Goal: Transaction & Acquisition: Purchase product/service

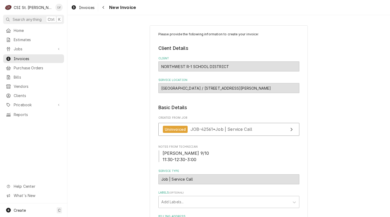
scroll to position [818, 0]
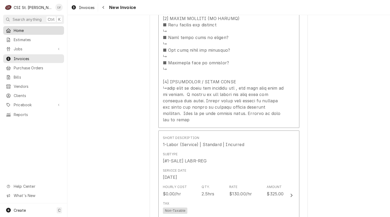
click at [23, 28] on span "Home" at bounding box center [38, 31] width 48 height 6
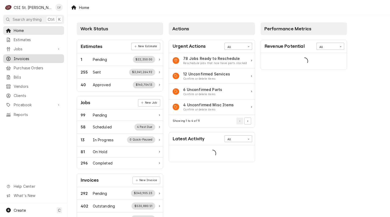
click at [26, 56] on span "Invoices" at bounding box center [38, 59] width 48 height 6
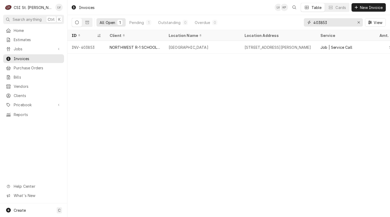
drag, startPoint x: 337, startPoint y: 21, endPoint x: 305, endPoint y: 23, distance: 32.6
click at [305, 24] on div "403853" at bounding box center [333, 22] width 59 height 8
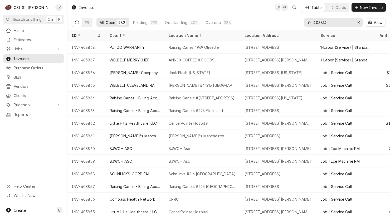
type input "403814"
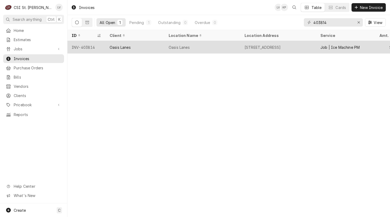
click at [156, 47] on div "Oasis Lanes" at bounding box center [135, 47] width 59 height 13
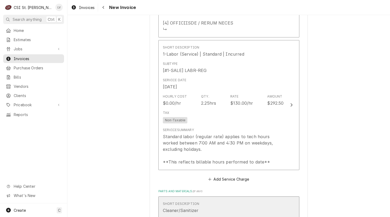
scroll to position [844, 0]
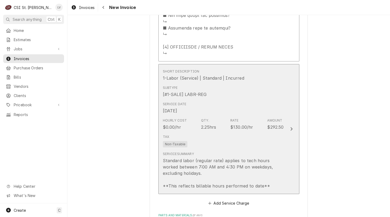
click at [223, 158] on div "Standard labor (regular rate) applies to tech hours worked between 7:00 AM and …" at bounding box center [223, 174] width 121 height 32
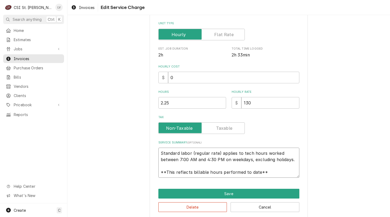
scroll to position [6, 0]
drag, startPoint x: 158, startPoint y: 153, endPoint x: 282, endPoint y: 174, distance: 125.9
click at [282, 174] on textarea "Standard labor (regular rate) applies to tech hours worked between 7:00 AM and …" at bounding box center [229, 163] width 141 height 30
type textarea "x"
type textarea "P"
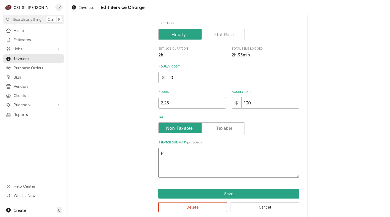
scroll to position [105, 0]
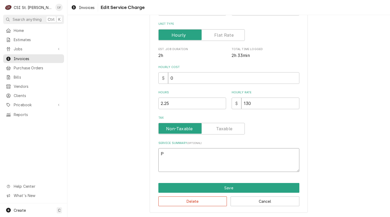
type textarea "x"
type textarea "Pe"
type textarea "x"
type textarea "Per"
type textarea "x"
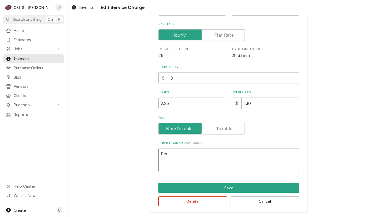
type textarea "Perf"
type textarea "x"
type textarea "Perfo"
type textarea "x"
type textarea "Perfor"
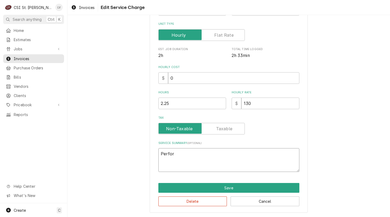
type textarea "x"
type textarea "Perform"
type textarea "x"
type textarea "Performe"
type textarea "x"
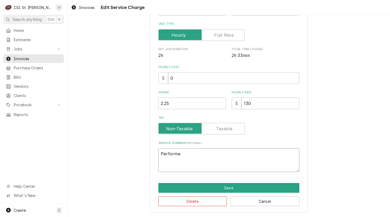
type textarea "Performed"
type textarea "x"
type textarea "Performed"
type textarea "x"
type textarea "Performed s"
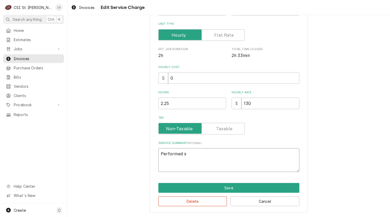
type textarea "x"
type textarea "Performed sc"
type textarea "x"
type textarea "Performed sch"
type textarea "x"
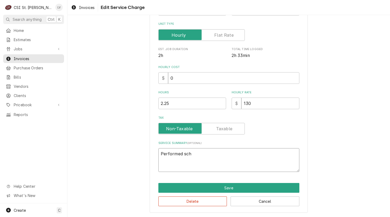
type textarea "Performed sche"
type textarea "x"
type textarea "Performed sched"
type textarea "x"
type textarea "Performed schedu"
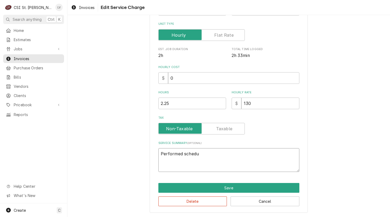
type textarea "x"
type textarea "Performed schedul"
type textarea "x"
type textarea "Performed schedule"
type textarea "x"
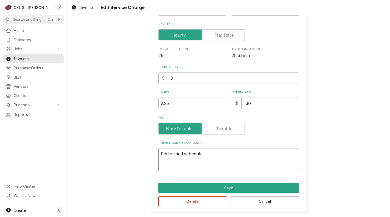
type textarea "Performed scheduled"
type textarea "x"
type textarea "Performed scheduled"
type textarea "x"
type textarea "Performed scheduled P"
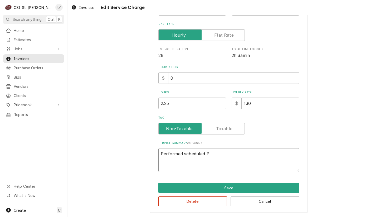
type textarea "x"
type textarea "Performed scheduled PM"
type textarea "x"
type textarea "Performed scheduled PM"
type textarea "x"
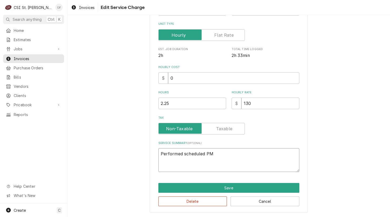
type textarea "Performed scheduled PM s"
type textarea "x"
type textarea "Performed scheduled PM"
type textarea "x"
type textarea "Performed scheduled PM"
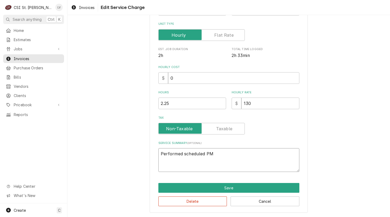
type textarea "x"
type textarea "Performed scheduled P"
type textarea "x"
type textarea "Performed scheduled"
type textarea "x"
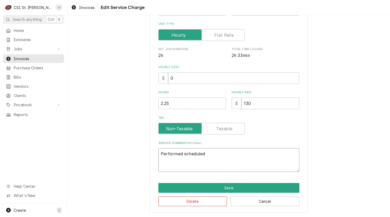
type textarea "Performed scheduled m"
type textarea "x"
type textarea "Performed scheduled ma"
type textarea "x"
type textarea "Performed scheduled mai"
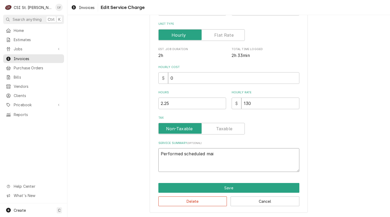
type textarea "x"
type textarea "Performed scheduled main"
type textarea "x"
type textarea "Performed scheduled maint"
type textarea "x"
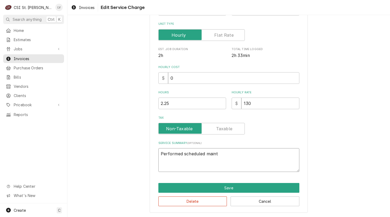
type textarea "Performed scheduled mainte"
type textarea "x"
type textarea "Performed scheduled mainten"
type textarea "x"
type textarea "Performed scheduled maintena"
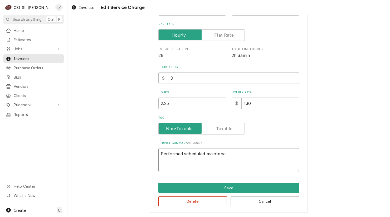
type textarea "x"
type textarea "Performed scheduled maintenan"
type textarea "x"
type textarea "Performed scheduled maintenanc"
type textarea "x"
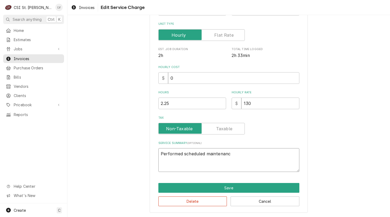
type textarea "Performed scheduled maintenance"
type textarea "x"
type textarea "Performed scheduled maintenance"
type textarea "x"
type textarea "Performed scheduled maintenance s"
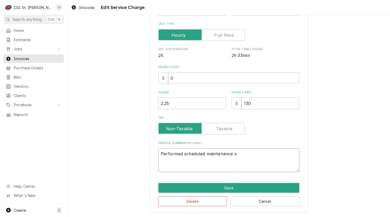
type textarea "x"
type textarea "Performed scheduled maintenance se"
type textarea "x"
type textarea "Performed scheduled maintenance ser"
type textarea "x"
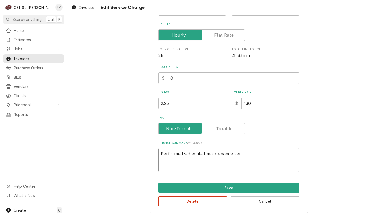
type textarea "Performed scheduled maintenance serv"
type textarea "x"
type textarea "Performed scheduled maintenance servi"
type textarea "x"
type textarea "Performed scheduled maintenance servic"
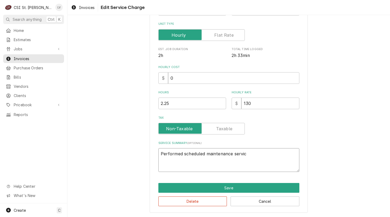
type textarea "x"
type textarea "Performed scheduled maintenance service"
type textarea "x"
type textarea "Performed scheduled maintenance service"
type textarea "x"
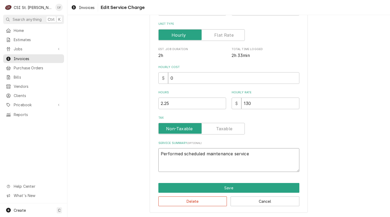
type textarea "Performed scheduled maintenance service o"
type textarea "x"
type textarea "Performed scheduled maintenance service on"
type textarea "x"
type textarea "Performed scheduled maintenance service on"
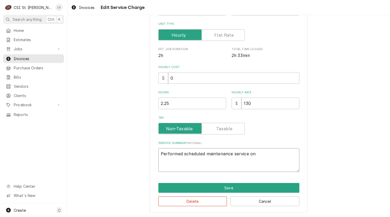
type textarea "x"
type textarea "Performed scheduled maintenance service on i"
type textarea "x"
type textarea "Performed scheduled maintenance service on ic"
type textarea "x"
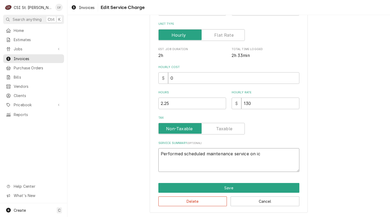
type textarea "Performed scheduled maintenance service on ice"
type textarea "x"
type textarea "Performed scheduled maintenance service on ice"
type textarea "x"
type textarea "Performed scheduled maintenance service on ice m"
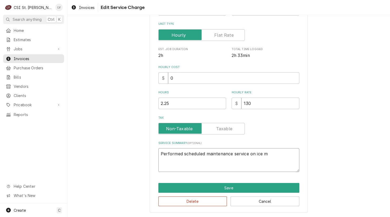
type textarea "x"
type textarea "Performed scheduled maintenance service on ice ma"
type textarea "x"
type textarea "Performed scheduled maintenance service on ice mam"
type textarea "x"
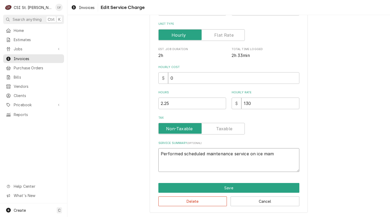
type textarea "Performed scheduled maintenance service on ice mamc"
type textarea "x"
type textarea "Performed scheduled maintenance service on ice mamch"
type textarea "x"
type textarea "Performed scheduled maintenance service on ice mamc"
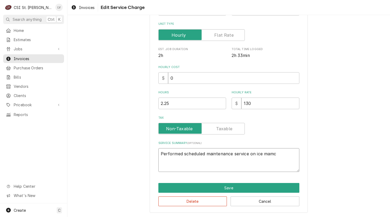
type textarea "x"
type textarea "Performed scheduled maintenance service on ice mam"
type textarea "x"
type textarea "Performed scheduled maintenance service on ice ma"
type textarea "x"
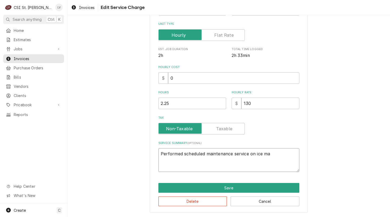
type textarea "Performed scheduled maintenance service on ice mac"
type textarea "x"
type textarea "Performed scheduled maintenance service on ice mach"
type textarea "x"
type textarea "Performed scheduled maintenance service on ice machi"
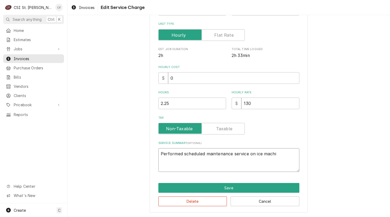
type textarea "x"
type textarea "Performed scheduled maintenance service on ice machin"
type textarea "x"
type textarea "Performed scheduled maintenance service on ice machine"
type textarea "x"
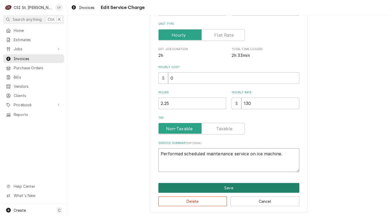
type textarea "Performed scheduled maintenance service on ice machine."
click at [257, 189] on button "Save" at bounding box center [229, 188] width 141 height 10
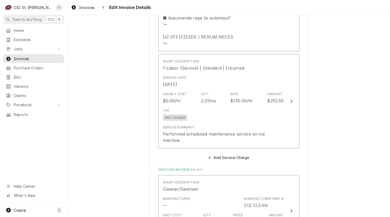
scroll to position [854, 0]
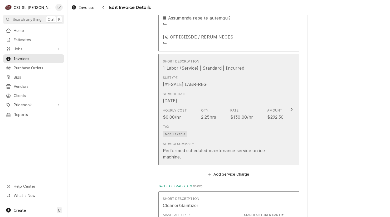
click at [239, 114] on div "$130.00/hr" at bounding box center [242, 117] width 23 height 6
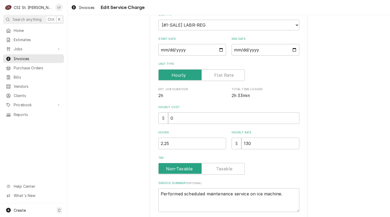
scroll to position [105, 0]
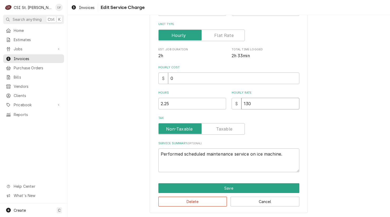
drag, startPoint x: 257, startPoint y: 106, endPoint x: 232, endPoint y: 107, distance: 24.3
click at [232, 107] on div "$ 130" at bounding box center [266, 104] width 68 height 12
type textarea "x"
type input "0"
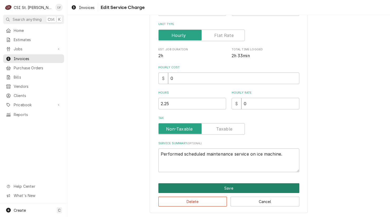
click at [217, 187] on button "Save" at bounding box center [229, 188] width 141 height 10
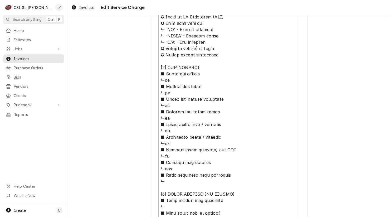
scroll to position [352, 0]
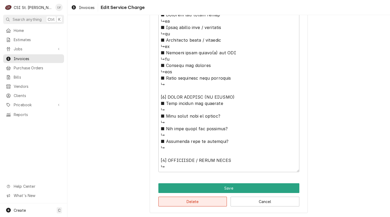
click at [204, 201] on button "Delete" at bounding box center [193, 202] width 69 height 10
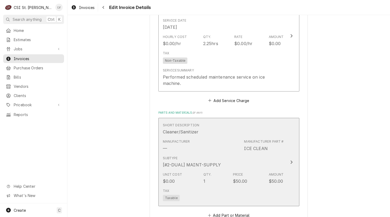
scroll to position [515, 0]
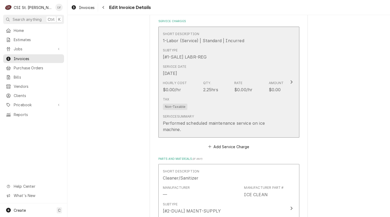
click at [219, 84] on div "Hourly Cost $0.00/hr Qty. 2.25hrs Rate $0.00/hr Amount $0.00" at bounding box center [223, 87] width 121 height 16
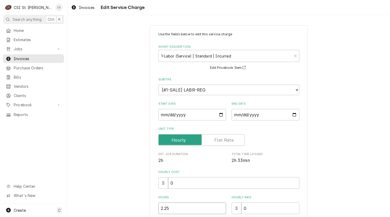
drag, startPoint x: 187, startPoint y: 211, endPoint x: 116, endPoint y: 206, distance: 70.6
click at [116, 206] on div "Use the fields below to edit this service charge Short Description 1-Labor (Ser…" at bounding box center [229, 172] width 323 height 302
type textarea "x"
type input "2"
type textarea "x"
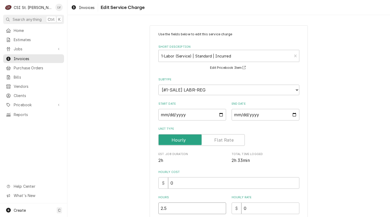
type input "2.5"
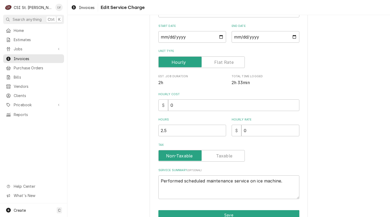
scroll to position [105, 0]
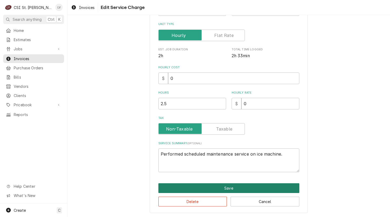
click at [220, 187] on button "Save" at bounding box center [229, 188] width 141 height 10
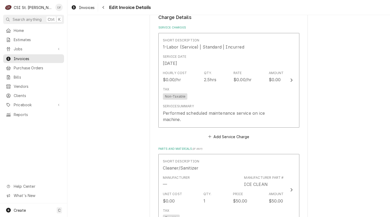
scroll to position [508, 0]
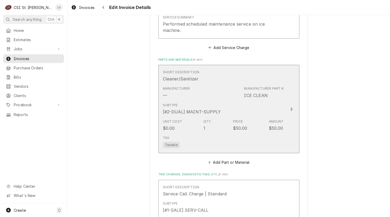
click at [199, 117] on div "Unit Cost $0.00 Qty. 1 Price $50.00 Amount $50.00" at bounding box center [223, 125] width 121 height 16
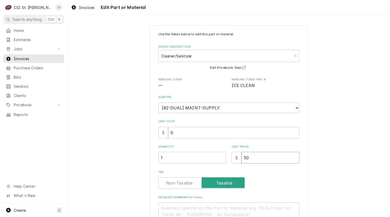
drag, startPoint x: 257, startPoint y: 153, endPoint x: 226, endPoint y: 161, distance: 32.3
click at [226, 161] on div "Quantity 1 Unit Price $ 50" at bounding box center [229, 154] width 141 height 19
type textarea "x"
type input "0"
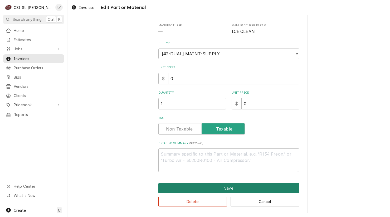
click at [206, 185] on button "Save" at bounding box center [229, 188] width 141 height 10
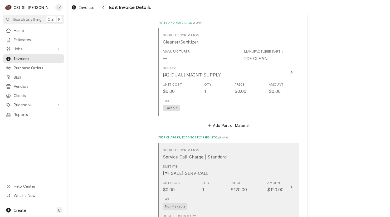
scroll to position [660, 0]
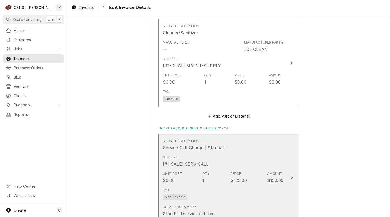
click at [203, 186] on div "Tax Non-Taxable" at bounding box center [223, 194] width 121 height 17
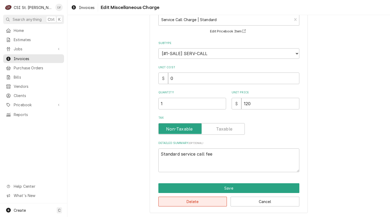
click at [185, 198] on button "Delete" at bounding box center [193, 202] width 69 height 10
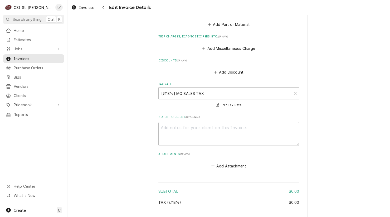
scroll to position [840, 0]
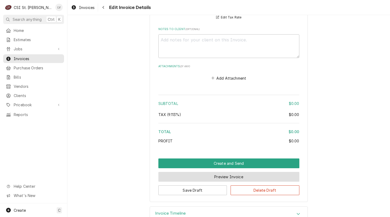
click at [197, 172] on button "Preview Invoice" at bounding box center [229, 177] width 141 height 10
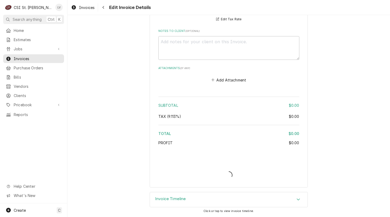
scroll to position [824, 0]
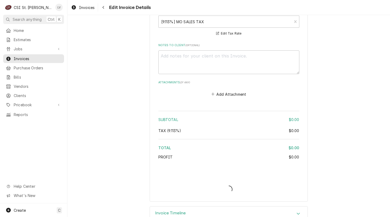
type textarea "x"
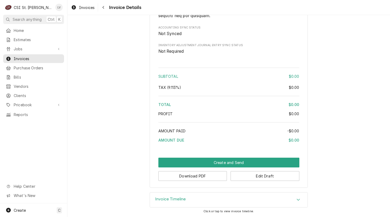
scroll to position [788, 0]
click at [189, 175] on button "Download PDF" at bounding box center [193, 176] width 69 height 10
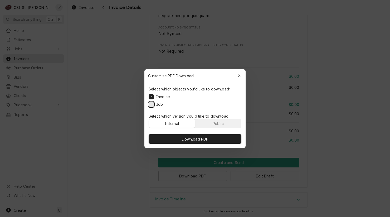
click at [152, 104] on button "Job" at bounding box center [151, 104] width 5 height 5
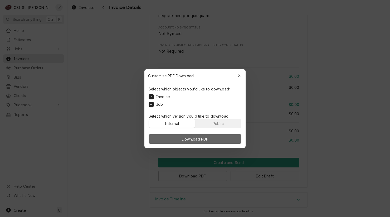
click at [196, 137] on span "Download PDF" at bounding box center [195, 139] width 29 height 6
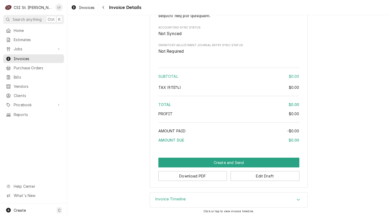
click at [80, 0] on div "Invoices Invoice Details" at bounding box center [229, 7] width 323 height 15
click at [83, 6] on span "Invoices" at bounding box center [87, 8] width 16 height 6
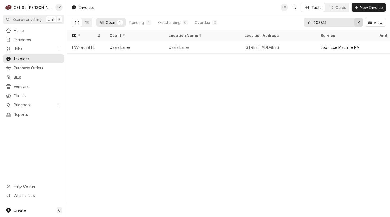
click at [359, 22] on icon "Erase input" at bounding box center [359, 22] width 2 height 2
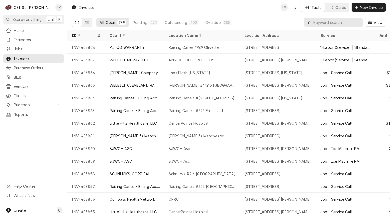
click at [321, 21] on input "Dynamic Content Wrapper" at bounding box center [337, 22] width 47 height 8
type input "403853"
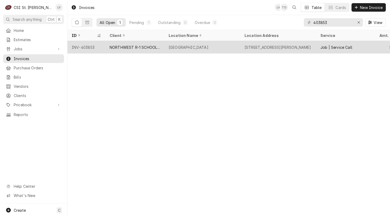
click at [200, 47] on div "[GEOGRAPHIC_DATA]" at bounding box center [189, 48] width 40 height 6
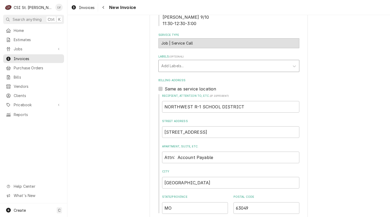
scroll to position [158, 0]
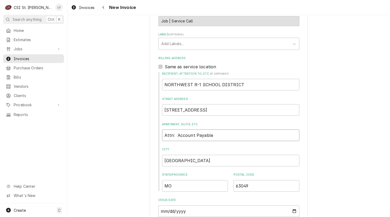
drag, startPoint x: 225, startPoint y: 133, endPoint x: 149, endPoint y: 135, distance: 76.0
type textarea "x"
drag, startPoint x: 235, startPoint y: 84, endPoint x: 160, endPoint y: 94, distance: 75.2
click at [160, 94] on div "Recipient, Attention To, etc. ( if different ) NORTHWEST R-1 SCHOOL DISTRICT St…" at bounding box center [229, 132] width 141 height 120
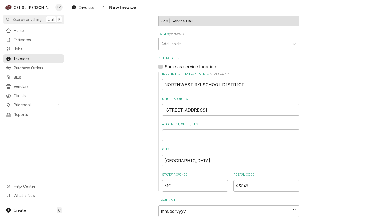
paste input "Attn: Account Payable"
type textarea "x"
type input "Attn: Account Payable"
drag, startPoint x: 175, startPoint y: 82, endPoint x: 188, endPoint y: 94, distance: 17.7
click at [175, 82] on input "Attn: Account Payable" at bounding box center [230, 85] width 137 height 12
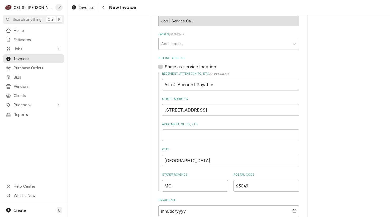
type textarea "x"
type input "Attn: Account Payable"
click at [190, 84] on input "Attn: Account Payable" at bounding box center [230, 85] width 137 height 12
type textarea "x"
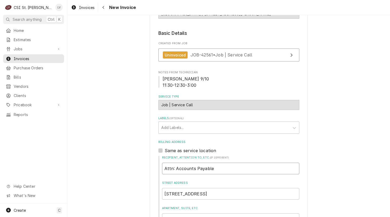
scroll to position [0, 0]
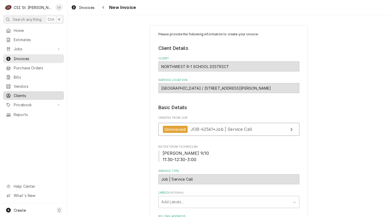
type input "Attn: Accounts Payable"
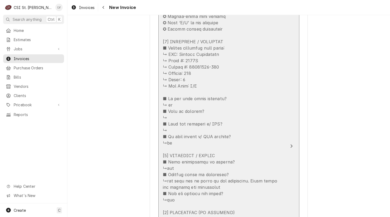
click at [217, 126] on div "Update Line Item" at bounding box center [223, 190] width 121 height 393
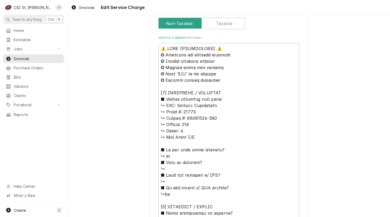
scroll to position [211, 0]
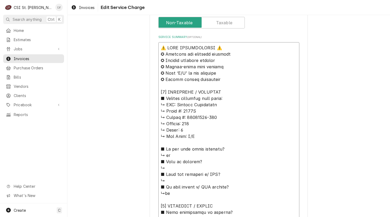
drag, startPoint x: 176, startPoint y: 103, endPoint x: 158, endPoint y: 47, distance: 58.4
type textarea "x"
type textarea "Winston Industries ↳ 𝗠𝗼𝗱𝗲𝗹 #: 4000A ↳ 𝗦𝗲𝗿𝗶𝗮𝗹 #: 20140325-189 ↳ 𝗩𝗼𝗹𝘁𝗮𝗴𝗲: 120 ↳ 𝗣…"
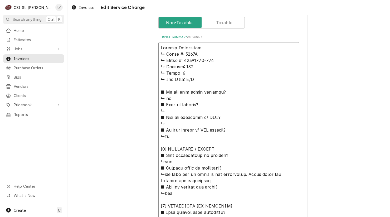
click at [204, 47] on textarea "Service Summary ( optional )" at bounding box center [229, 209] width 141 height 334
type textarea "x"
type textarea "Winston Industries / ↳ 𝗠𝗼𝗱𝗲𝗹 #: 4000A ↳ 𝗦𝗲𝗿𝗶𝗮𝗹 #: 20140325-189 ↳ 𝗩𝗼𝗹𝘁𝗮𝗴𝗲: 120 ↳…"
type textarea "x"
type textarea "Winston Industries / ↳ 𝗠𝗼𝗱𝗲𝗹 #: 4000A ↳ 𝗦𝗲𝗿𝗶𝗮𝗹 #: 20140325-189 ↳ 𝗩𝗼𝗹𝘁𝗮𝗴𝗲: 120 ↳…"
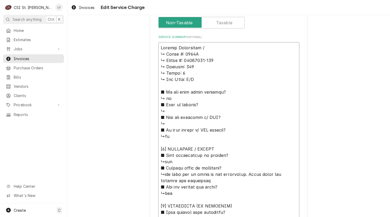
type textarea "x"
type textarea "Winston Industries / M ↳ 𝗠𝗼𝗱𝗲𝗹 #: 4000A ↳ 𝗦𝗲𝗿𝗶𝗮𝗹 #: 20140325-189 ↳ 𝗩𝗼𝗹𝘁𝗮𝗴𝗲: 120…"
type textarea "x"
type textarea "Winston Industries / Mo ↳ 𝗠𝗼𝗱𝗲𝗹 #: 4000A ↳ 𝗦𝗲𝗿𝗶𝗮𝗹 #: 20140325-189 ↳ 𝗩𝗼𝗹𝘁𝗮𝗴𝗲: 12…"
type textarea "x"
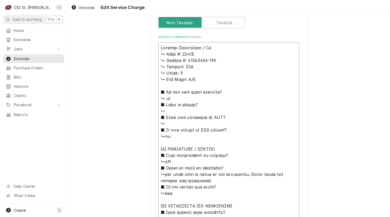
type textarea "Winston Industries / Mod ↳ 𝗠𝗼𝗱𝗲𝗹 #: 4000A ↳ 𝗦𝗲𝗿𝗶𝗮𝗹 #: 20140325-189 ↳ 𝗩𝗼𝗹𝘁𝗮𝗴𝗲: 1…"
type textarea "x"
type textarea "Winston Industries / Mode ↳ 𝗠𝗼𝗱𝗲𝗹 #: 4000A ↳ 𝗦𝗲𝗿𝗶𝗮𝗹 #: 20140325-189 ↳ 𝗩𝗼𝗹𝘁𝗮𝗴𝗲: …"
type textarea "x"
type textarea "Winston Industries / Model ↳ 𝗠𝗼𝗱𝗲𝗹 #: 4000A ↳ 𝗦𝗲𝗿𝗶𝗮𝗹 #: 20140325-189 ↳ 𝗩𝗼𝗹𝘁𝗮𝗴𝗲:…"
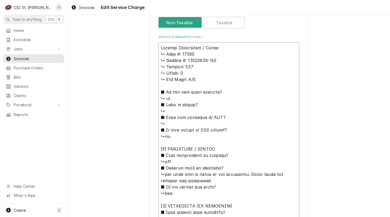
type textarea "x"
type textarea "Winston Industries / Model: ↳ 𝗠𝗼𝗱𝗲𝗹 #: 4000A ↳ 𝗦𝗲𝗿𝗶𝗮𝗹 #: 20140325-189 ↳ 𝗩𝗼𝗹𝘁𝗮𝗴𝗲…"
type textarea "x"
type textarea "Winston Industries / Model: ↳ 𝗠𝗼𝗱𝗲𝗹 #: 4000A ↳ 𝗦𝗲𝗿𝗶𝗮𝗹 #: 20140325-189 ↳ 𝗩𝗼𝗹𝘁𝗮𝗴𝗲…"
type textarea "x"
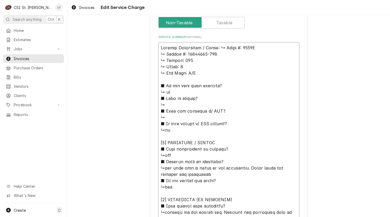
type textarea "Winston Industries / Model: 𝗠𝗼𝗱𝗲𝗹 #: 4000A ↳ 𝗦𝗲𝗿𝗶𝗮𝗹 #: 20140325-189 ↳ 𝗩𝗼𝗹𝘁𝗮𝗴𝗲: …"
type textarea "x"
type textarea "Winston Industries / Model: 𝗠𝗼𝗱𝗲𝗹 #: 4000A ↳ 𝗦𝗲𝗿𝗶𝗮𝗹 #: 20140325-189 ↳ 𝗩𝗼𝗹𝘁𝗮𝗴𝗲: …"
type textarea "x"
type textarea "Winston Industries / Model: 𝗼𝗱𝗲𝗹 #: 4000A ↳ 𝗦𝗲𝗿𝗶𝗮𝗹 #: 20140325-189 ↳ 𝗩𝗼𝗹𝘁𝗮𝗴𝗲: 1…"
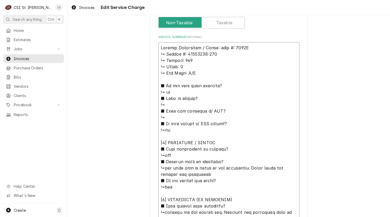
type textarea "x"
type textarea "Winston Industries / Model: 𝗱𝗲𝗹 #: 4000A ↳ 𝗦𝗲𝗿𝗶𝗮𝗹 #: 20140325-189 ↳ 𝗩𝗼𝗹𝘁𝗮𝗴𝗲: 12…"
type textarea "x"
type textarea "Winston Industries / Model: 𝗲𝗹 #: 4000A ↳ 𝗦𝗲𝗿𝗶𝗮𝗹 #: 20140325-189 ↳ 𝗩𝗼𝗹𝘁𝗮𝗴𝗲: 120…"
type textarea "x"
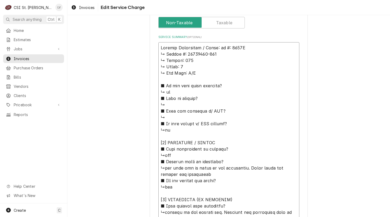
type textarea "Winston Industries / Model: 𝗹 #: 4000A ↳ 𝗦𝗲𝗿𝗶𝗮𝗹 #: 20140325-189 ↳ 𝗩𝗼𝗹𝘁𝗮𝗴𝗲: 120 …"
type textarea "x"
type textarea "Winston Industries / Model: #: 4000A ↳ 𝗦𝗲𝗿𝗶𝗮𝗹 #: 20140325-189 ↳ 𝗩𝗼𝗹𝘁𝗮𝗴𝗲: 120 ↳ …"
type textarea "x"
type textarea "Winston Industries / Model: : 4000A ↳ 𝗦𝗲𝗿𝗶𝗮𝗹 #: 20140325-189 ↳ 𝗩𝗼𝗹𝘁𝗮𝗴𝗲: 120 ↳ 𝗣…"
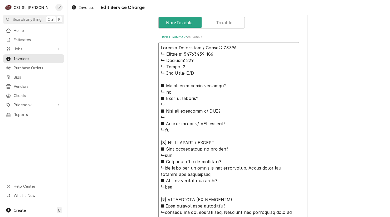
type textarea "x"
type textarea "Winston Industries / Model: 4000A ↳ 𝗦𝗲𝗿𝗶𝗮𝗹 #: 20140325-189 ↳ 𝗩𝗼𝗹𝘁𝗮𝗴𝗲: 120 ↳ 𝗣𝗵𝗮…"
type textarea "x"
type textarea "Winston Industries / Model: 4000A ↳ 𝗦𝗲𝗿𝗶𝗮𝗹 #: 20140325-189 ↳ 𝗩𝗼𝗹𝘁𝗮𝗴𝗲: 120 ↳ 𝗣𝗵𝗮…"
click at [233, 49] on textarea "Service Summary ( optional )" at bounding box center [229, 206] width 141 height 328
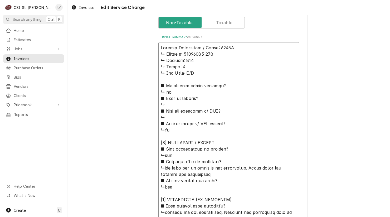
type textarea "x"
type textarea "Winston Industries / Model: 4000A ↳ 𝗦𝗲𝗿𝗶𝗮𝗹 #: 20140325-189 ↳ 𝗩𝗼𝗹𝘁𝗮𝗴𝗲: 120 ↳ 𝗣𝗵𝗮…"
type textarea "x"
type textarea "Winston Industries / Model: 4000A / ↳ 𝗦𝗲𝗿𝗶𝗮𝗹 #: 20140325-189 ↳ 𝗩𝗼𝗹𝘁𝗮𝗴𝗲: 120 ↳ 𝗣…"
type textarea "x"
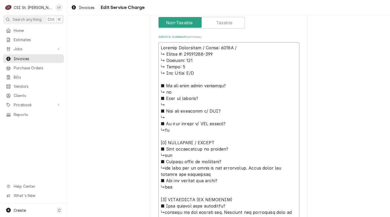
type textarea "Winston Industries / Model: 4000A / ↳ 𝗦𝗲𝗿𝗶𝗮𝗹 #: 20140325-189 ↳ 𝗩𝗼𝗹𝘁𝗮𝗴𝗲: 120 ↳ 𝗣…"
type textarea "x"
type textarea "Winston Industries / Model: 4000A / S ↳ 𝗦𝗲𝗿𝗶𝗮𝗹 #: 20140325-189 ↳ 𝗩𝗼𝗹𝘁𝗮𝗴𝗲: 120 ↳…"
type textarea "x"
type textarea "Winston Industries / Model: 4000A / Se ↳ 𝗦𝗲𝗿𝗶𝗮𝗹 #: 20140325-189 ↳ 𝗩𝗼𝗹𝘁𝗮𝗴𝗲: 120 …"
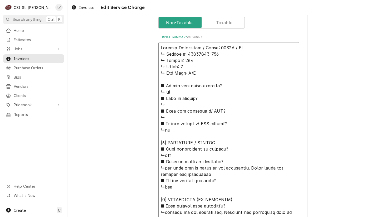
type textarea "x"
type textarea "Winston Industries / Model: 4000A / Ser ↳ 𝗦𝗲𝗿𝗶𝗮𝗹 #: 20140325-189 ↳ 𝗩𝗼𝗹𝘁𝗮𝗴𝗲: 120…"
type textarea "x"
type textarea "Winston Industries / Model: 4000A / Seri ↳ 𝗦𝗲𝗿𝗶𝗮𝗹 #: 20140325-189 ↳ 𝗩𝗼𝗹𝘁𝗮𝗴𝗲: 12…"
type textarea "x"
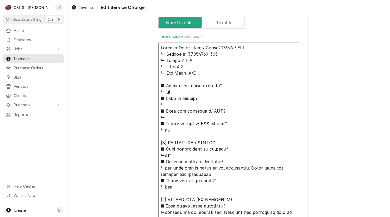
type textarea "Winston Industries / Model: 4000A / Seria ↳ 𝗦𝗲𝗿𝗶𝗮𝗹 #: 20140325-189 ↳ 𝗩𝗼𝗹𝘁𝗮𝗴𝗲: 1…"
type textarea "x"
type textarea "Winston Industries / Model: 4000A / Serial ↳ 𝗦𝗲𝗿𝗶𝗮𝗹 #: 20140325-189 ↳ 𝗩𝗼𝗹𝘁𝗮𝗴𝗲: …"
type textarea "x"
type textarea "Winston Industries / Model: 4000A / Serial: ↳ 𝗦𝗲𝗿𝗶𝗮𝗹 #: 20140325-189 ↳ 𝗩𝗼𝗹𝘁𝗮𝗴𝗲:…"
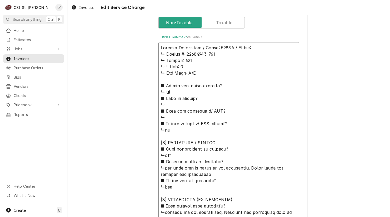
type textarea "x"
type textarea "Winston Industries / Model: 4000A / Serial: ↳ 𝗦𝗲𝗿𝗶𝗮𝗹 #: 20140325-189 ↳ 𝗩𝗼𝗹𝘁𝗮𝗴𝗲:…"
type textarea "x"
type textarea "Winston Industries / Model: 4000A / Serial: ↳ 𝗦𝗲𝗿𝗶𝗮𝗹 #: 20140325-189 ↳ 𝗩𝗼𝗹𝘁𝗮𝗴𝗲:…"
type textarea "x"
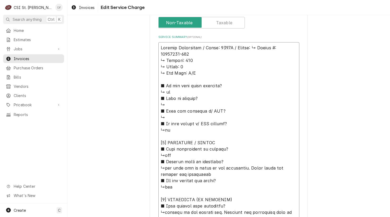
type textarea "Winston Industries / Model: 4000A / Serial: 𝗦𝗲𝗿𝗶𝗮𝗹 #: 20140325-189 ↳ 𝗩𝗼𝗹𝘁𝗮𝗴𝗲: 1…"
type textarea "x"
type textarea "Winston Industries / Model: 4000A / Serial: 𝗦𝗲𝗿𝗶𝗮𝗹 #: 20140325-189 ↳ 𝗩𝗼𝗹𝘁𝗮𝗴𝗲: 1…"
type textarea "x"
type textarea "Winston Industries / Model: 4000A / Serial: 𝗲𝗿𝗶𝗮𝗹 #: 20140325-189 ↳ 𝗩𝗼𝗹𝘁𝗮𝗴𝗲: 12…"
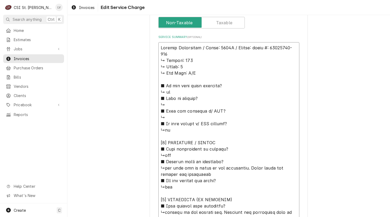
type textarea "x"
type textarea "Winston Industries / Model: 4000A / Serial: 𝗿𝗶𝗮𝗹 #: 20140325-189 ↳ 𝗩𝗼𝗹𝘁𝗮𝗴𝗲: 120…"
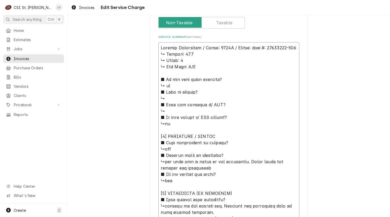
type textarea "x"
type textarea "Winston Industries / Model: 4000A / Serial: 𝗶𝗮𝗹 #: 20140325-189 ↳ 𝗩𝗼𝗹𝘁𝗮𝗴𝗲: 120 …"
type textarea "x"
type textarea "Winston Industries / Model: 4000A / Serial: 𝗮𝗹 #: 20140325-189 ↳ 𝗩𝗼𝗹𝘁𝗮𝗴𝗲: 120 ↳…"
type textarea "x"
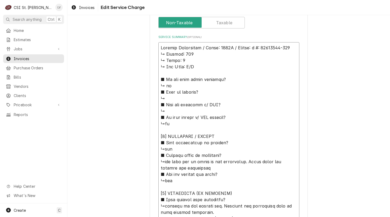
type textarea "Winston Industries / Model: 4000A / Serial: #: 20140325-189 ↳ 𝗩𝗼𝗹𝘁𝗮𝗴𝗲: 120 ↳ 𝗣𝗵…"
type textarea "x"
type textarea "Winston Industries / Model: 4000A / Serial: #: 20140325-189 ↳ 𝗩𝗼𝗹𝘁𝗮𝗴𝗲: 120 ↳ 𝗣𝗵…"
type textarea "x"
type textarea "Winston Industries / Model: 4000A / Serial: : 20140325-189 ↳ 𝗩𝗼𝗹𝘁𝗮𝗴𝗲: 120 ↳ 𝗣𝗵𝗮…"
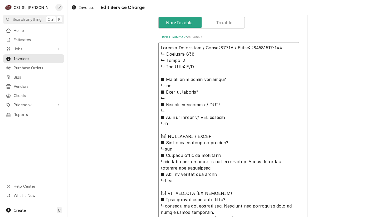
type textarea "x"
type textarea "Winston Industries / Model: 4000A / Serial: 20140325-189 ↳ 𝗩𝗼𝗹𝘁𝗮𝗴𝗲: 120 ↳ 𝗣𝗵𝗮𝘀𝗲…"
type textarea "x"
type textarea "Winston Industries / Model: 4000A / Serial: 20140325-189 ↳ 𝗩𝗼𝗹𝘁𝗮𝗴𝗲: 120 ↳ 𝗣𝗵𝗮𝘀𝗲…"
drag, startPoint x: 158, startPoint y: 53, endPoint x: 232, endPoint y: 154, distance: 125.1
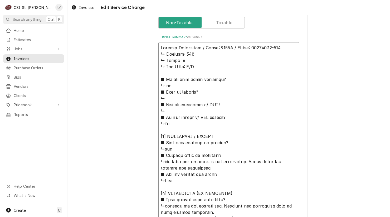
click at [232, 154] on textarea "Service Summary ( optional )" at bounding box center [229, 202] width 141 height 321
type textarea "x"
type textarea "Winston Industries / Model: 4000A / Serial: 20140325-189 ↳the unit had no water…"
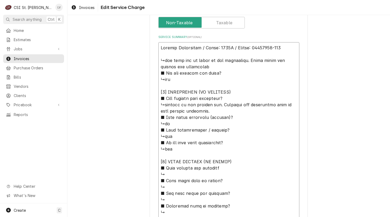
drag, startPoint x: 169, startPoint y: 59, endPoint x: 159, endPoint y: 61, distance: 10.0
click at [159, 61] on textarea "Service Summary ( optional )" at bounding box center [229, 152] width 141 height 220
type textarea "x"
type textarea "Winston Industries / Model: 4000A / Serial: 20140325-189 F unit had no water in…"
type textarea "x"
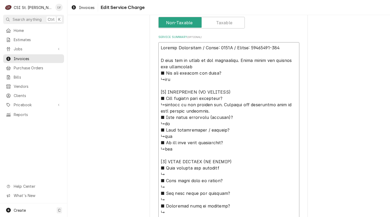
type textarea "Winston Industries / Model: 4000A / Serial: 20140325-189 Fo unit had no water i…"
type textarea "x"
type textarea "Winston Industries / Model: 4000A / Serial: 20140325-189 Fou unit had no water …"
type textarea "x"
type textarea "Winston Industries / Model: 4000A / Serial: 20140325-189 Foun unit had no water…"
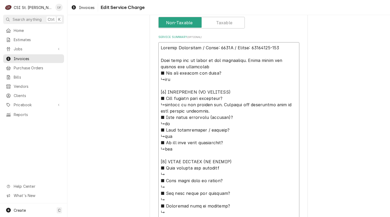
type textarea "x"
type textarea "Winston Industries / Model: 4000A / Serial: 20140325-189 Found unit had no wate…"
drag, startPoint x: 208, startPoint y: 66, endPoint x: 226, endPoint y: 67, distance: 17.4
click at [211, 65] on textarea "Service Summary ( optional )" at bounding box center [229, 152] width 141 height 220
type textarea "x"
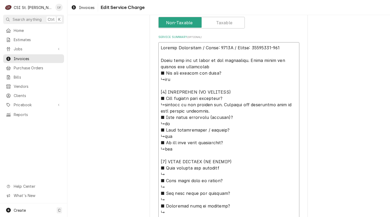
type textarea "Winston Industries / Model: 4000A / Serial: 20140325-189 Found unit had no wate…"
type textarea "x"
type textarea "Winston Industries / Model: 4000A / Serial: 20140325-189 Found unit had no wate…"
type textarea "x"
type textarea "Winston Industries / Model: 4000A / Serial: 20140325-189 Found unit had no wate…"
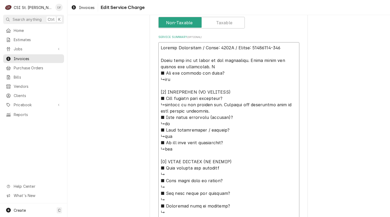
type textarea "x"
type textarea "Winston Industries / Model: 4000A / Serial: 20140325-189 Found unit had no wate…"
type textarea "x"
type textarea "Winston Industries / Model: 4000A / Serial: 20140325-189 Found unit had no wate…"
type textarea "x"
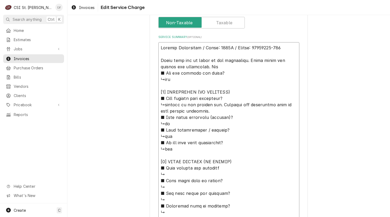
type textarea "Winston Industries / Model: 4000A / Serial: 20140325-189 Found unit had no wate…"
type textarea "x"
type textarea "Winston Industries / Model: 4000A / Serial: 20140325-189 Found unit had no wate…"
type textarea "x"
type textarea "Winston Industries / Model: 4000A / Serial: 20140325-189 Found unit had no wate…"
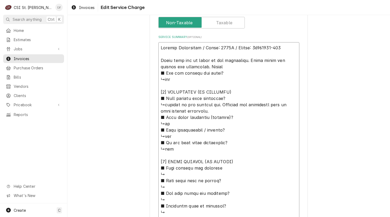
type textarea "x"
type textarea "Winston Industries / Model: 4000A / Serial: 20140325-189 Found unit had no wate…"
type textarea "x"
type textarea "Winston Industries / Model: 4000A / Serial: 20140325-189 Found unit had no wate…"
type textarea "x"
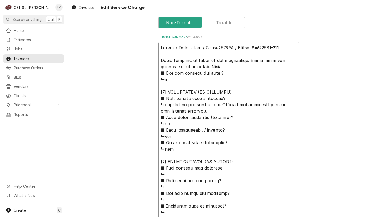
type textarea "Winston Industries / Model: 4000A / Serial: 20140325-189 Found unit had no wate…"
type textarea "x"
type textarea "Winston Industries / Model: 4000A / Serial: 20140325-189 Found unit had no wate…"
type textarea "x"
type textarea "Winston Industries / Model: 4000A / Serial: 20140325-189 Found unit had no wate…"
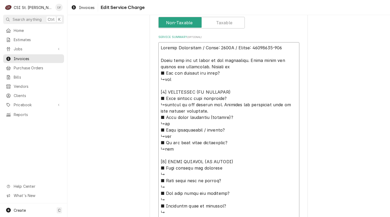
type textarea "x"
type textarea "Winston Industries / Model: 4000A / Serial: 20140325-189 Found unit had no wate…"
type textarea "x"
type textarea "Winston Industries / Model: 4000A / Serial: 20140325-189 Found unit had no wate…"
type textarea "x"
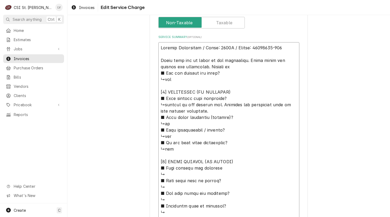
type textarea "Winston Industries / Model: 4000A / Serial: 20140325-189 Found unit had no wate…"
type textarea "x"
type textarea "Winston Industries / Model: 4000A / Serial: 20140325-189 Found unit had no wate…"
type textarea "x"
type textarea "Winston Industries / Model: 4000A / Serial: 20140325-189 Found unit had no wate…"
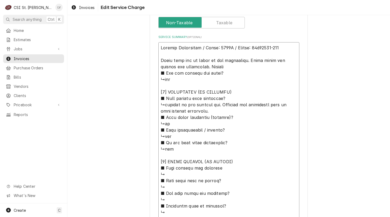
type textarea "x"
type textarea "Winston Industries / Model: 4000A / Serial: 20140325-189 Found unit had no wate…"
type textarea "x"
type textarea "Winston Industries / Model: 4000A / Serial: 20140325-189 Found unit had no wate…"
type textarea "x"
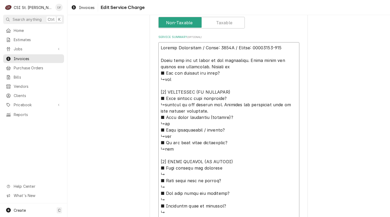
type textarea "Winston Industries / Model: 4000A / Serial: 20140325-189 Found unit had no wate…"
type textarea "x"
type textarea "Winston Industries / Model: 4000A / Serial: 20140325-189 Found unit had no wate…"
type textarea "x"
type textarea "Winston Industries / Model: 4000A / Serial: 20140325-189 Found unit had no wate…"
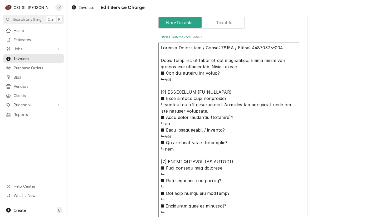
type textarea "x"
type textarea "Winston Industries / Model: 4000A / Serial: 20140325-189 Found unit had no wate…"
type textarea "x"
type textarea "Winston Industries / Model: 4000A / Serial: 20140325-189 Found unit had no wate…"
type textarea "x"
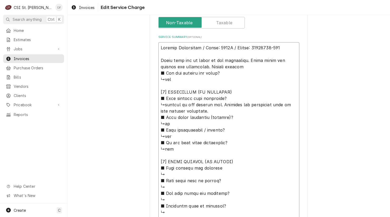
type textarea "Winston Industries / Model: 4000A / Serial: 20140325-189 Found unit had no wate…"
type textarea "x"
type textarea "Winston Industries / Model: 4000A / Serial: 20140325-189 Found unit had no wate…"
type textarea "x"
type textarea "Winston Industries / Model: 4000A / Serial: 20140325-189 Found unit had no wate…"
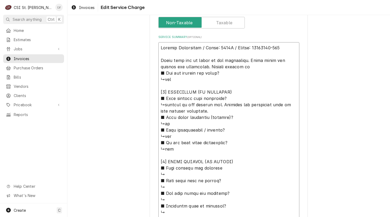
type textarea "x"
type textarea "Winston Industries / Model: 4000A / Serial: 20140325-189 Found unit had no wate…"
type textarea "x"
type textarea "Winston Industries / Model: 4000A / Serial: 20140325-189 Found unit had no wate…"
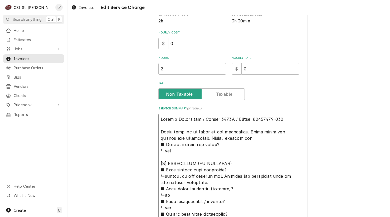
scroll to position [196, 0]
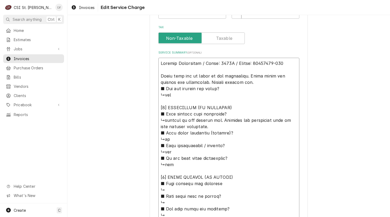
drag, startPoint x: 221, startPoint y: 118, endPoint x: 219, endPoint y: 125, distance: 6.5
click at [220, 125] on textarea "Service Summary ( optional )" at bounding box center [229, 168] width 141 height 220
click at [256, 81] on textarea "Service Summary ( optional )" at bounding box center [229, 168] width 141 height 220
paste textarea "Verified all components were in good working condition."
type textarea "x"
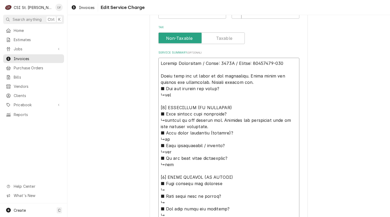
type textarea "Winston Industries / Model: 4000A / Serial: 20140325-189 Found unit had no wate…"
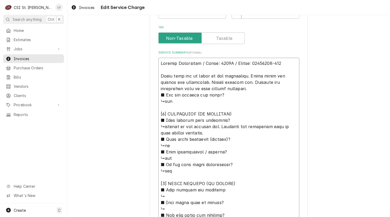
type textarea "x"
type textarea "Winston Industries / Model: 4000A / Serial: 20140325-189 Found unit had no wate…"
type textarea "x"
type textarea "Winston Industries / Model: 4000A / Serial: 20140325-189 Found unit had no wate…"
type textarea "x"
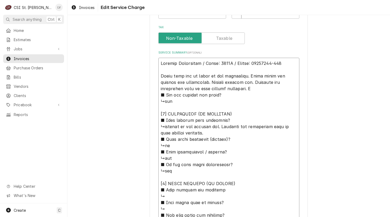
type textarea "Winston Industries / Model: 4000A / Serial: 20140325-189 Found unit had no wate…"
type textarea "x"
type textarea "Winston Industries / Model: 4000A / Serial: 20140325-189 Found unit had no wate…"
type textarea "x"
type textarea "Winston Industries / Model: 4000A / Serial: 20140325-189 Found unit had no wate…"
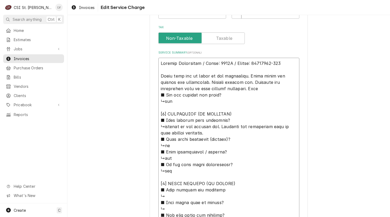
type textarea "x"
type textarea "Winston Industries / Model: 4000A / Serial: 20140325-189 Found unit had no wate…"
type textarea "x"
type textarea "Winston Industries / Model: 4000A / Serial: 20140325-189 Found unit had no wate…"
type textarea "x"
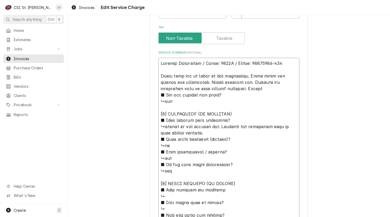
type textarea "Winston Industries / Model: 4000A / Serial: 20140325-189 Found unit had no wate…"
type textarea "x"
type textarea "Winston Industries / Model: 4000A / Serial: 20140325-189 Found unit had no wate…"
type textarea "x"
type textarea "Winston Industries / Model: 4000A / Serial: 20140325-189 Found unit had no wate…"
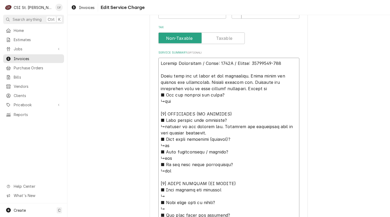
type textarea "x"
type textarea "Winston Industries / Model: 4000A / Serial: 20140325-189 Found unit had no wate…"
type textarea "x"
type textarea "Winston Industries / Model: 4000A / Serial: 20140325-189 Found unit had no wate…"
type textarea "x"
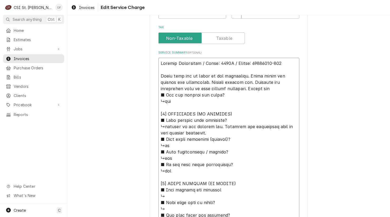
type textarea "Winston Industries / Model: 4000A / Serial: 20140325-189 Found unit had no wate…"
type textarea "x"
type textarea "Winston Industries / Model: 4000A / Serial: 20140325-189 Found unit had no wate…"
type textarea "x"
type textarea "Winston Industries / Model: 4000A / Serial: 20140325-189 Found unit had no wate…"
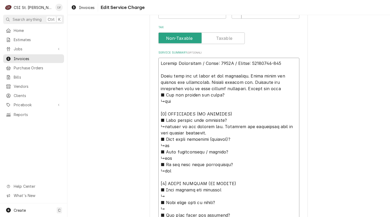
type textarea "x"
type textarea "Winston Industries / Model: 4000A / Serial: 20140325-189 Found unit had no wate…"
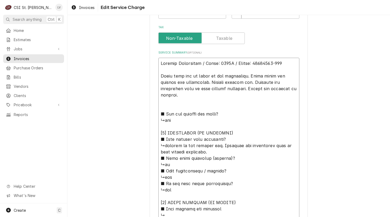
drag, startPoint x: 183, startPoint y: 95, endPoint x: 146, endPoint y: 56, distance: 53.8
click at [147, 56] on div "Use the fields below to edit this service charge Short Description Job | Servic…" at bounding box center [229, 87] width 323 height 524
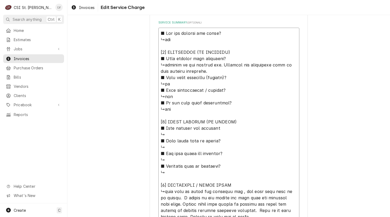
scroll to position [295, 0]
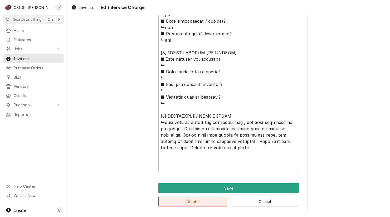
click at [185, 204] on button "Delete" at bounding box center [193, 202] width 69 height 10
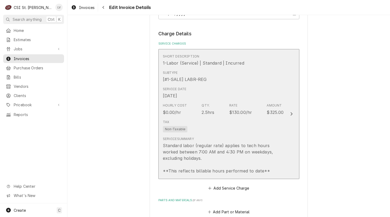
click at [206, 151] on div "Standard labor (regular rate) applies to tech hours worked between 7:00 AM and …" at bounding box center [223, 158] width 121 height 32
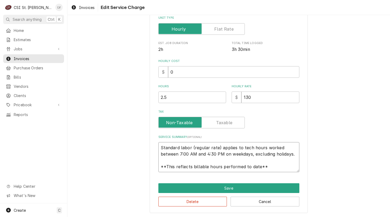
scroll to position [6, 0]
drag, startPoint x: 159, startPoint y: 146, endPoint x: 288, endPoint y: 167, distance: 130.7
click at [288, 167] on textarea "Standard labor (regular rate) applies to tech hours worked between 7:00 AM and …" at bounding box center [229, 157] width 141 height 30
paste textarea "Winston Industries / Model: 4000A / Serial: 20140325-189 Found unit had no wate…"
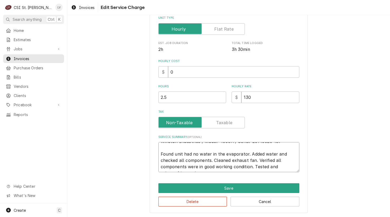
scroll to position [0, 0]
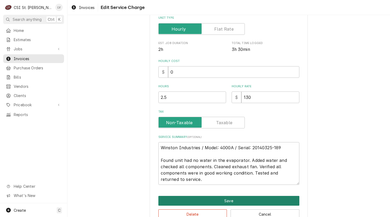
click at [228, 199] on button "Save" at bounding box center [229, 201] width 141 height 10
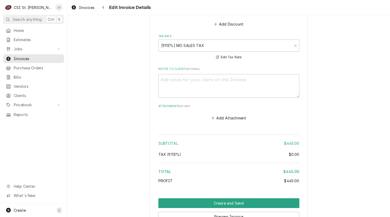
scroll to position [792, 0]
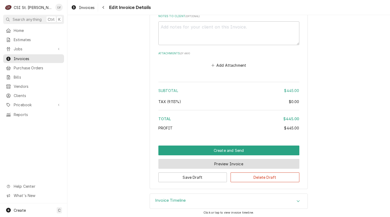
click at [225, 166] on button "Preview Invoice" at bounding box center [229, 164] width 141 height 10
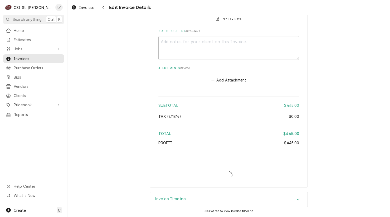
scroll to position [775, 0]
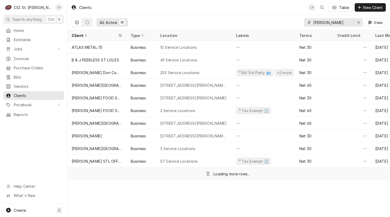
drag, startPoint x: 338, startPoint y: 21, endPoint x: 272, endPoint y: 26, distance: 66.4
click at [272, 26] on div "All Active [STREET_ADDRESS][PERSON_NAME]" at bounding box center [229, 22] width 314 height 15
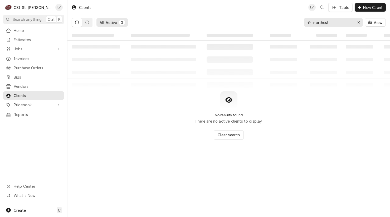
click at [324, 23] on input "northest" at bounding box center [334, 22] width 40 height 8
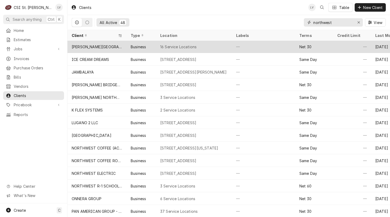
scroll to position [207, 0]
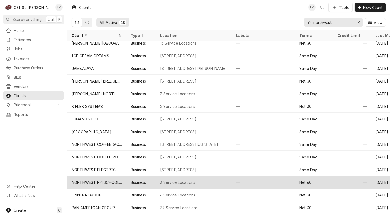
type input "northwest"
click at [158, 182] on div "3 Service Locations" at bounding box center [194, 182] width 76 height 13
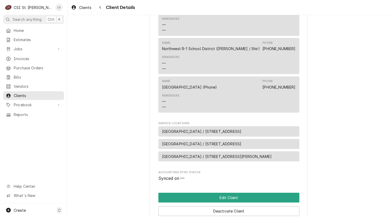
scroll to position [211, 0]
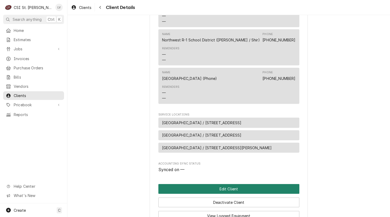
click at [194, 194] on button "Edit Client" at bounding box center [229, 189] width 141 height 10
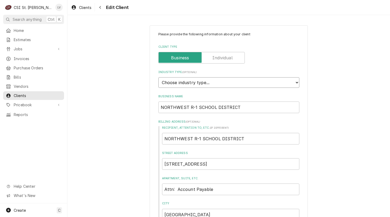
click at [201, 81] on select "Choose industry type... Residential Commercial Industrial Government" at bounding box center [229, 82] width 141 height 11
select select "2"
click at [159, 77] on select "Choose industry type... Residential Commercial Industrial Government" at bounding box center [229, 82] width 141 height 11
drag, startPoint x: 245, startPoint y: 104, endPoint x: 121, endPoint y: 104, distance: 124.3
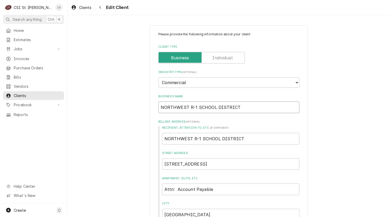
type textarea "x"
type input "N"
type textarea "x"
type input "No"
type textarea "x"
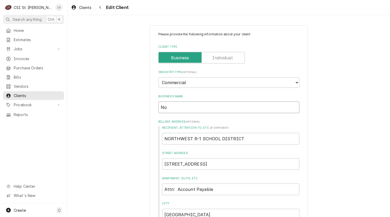
type input "Nor"
type textarea "x"
type input "Nort"
type textarea "x"
type input "North"
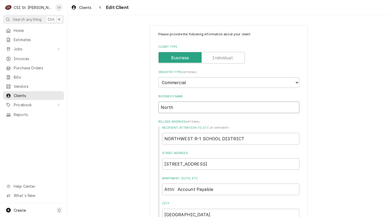
type textarea "x"
type input "Northw"
type textarea "x"
type input "Northwe"
type textarea "x"
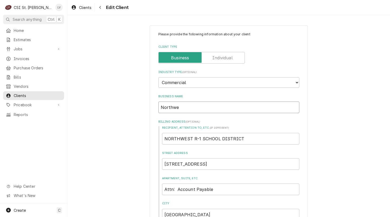
type input "Northwes"
type textarea "x"
type input "Northwest"
type textarea "x"
type input "Northwest"
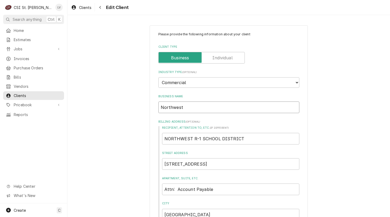
type textarea "x"
type input "Northwest R"
type textarea "x"
type input "Northwest R-"
type textarea "x"
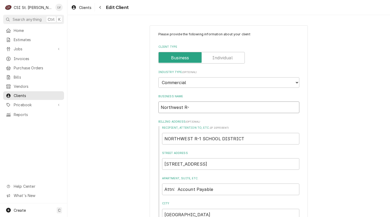
type input "Northwest R-1"
type textarea "x"
type input "Northwest R-1"
type textarea "x"
type input "Northwest R-1 S"
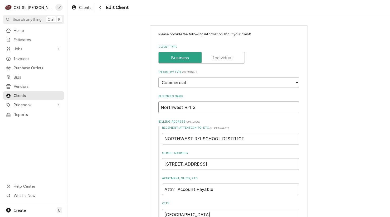
type textarea "x"
type input "Northwest R-1 Sc"
type textarea "x"
type input "Northwest R-1 Sch"
type textarea "x"
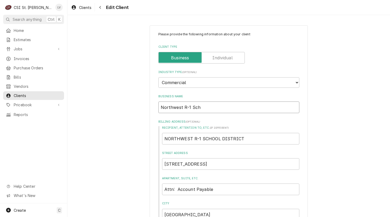
type input "Northwest R-1 Scho"
type textarea "x"
type input "Northwest R-1 Schoo"
type textarea "x"
type input "Northwest R-1 School"
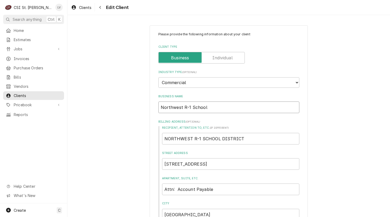
type textarea "x"
type input "Northwest R-1 School"
type textarea "x"
type input "Northwest R-1 School D"
type textarea "x"
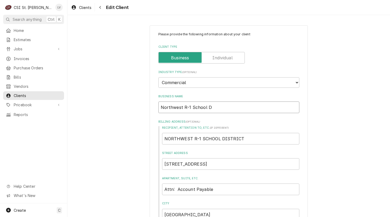
type input "Northwest R-1 School Di"
type textarea "x"
type input "Northwest R-1 School Dis"
type textarea "x"
type input "Northwest R-1 School Dist"
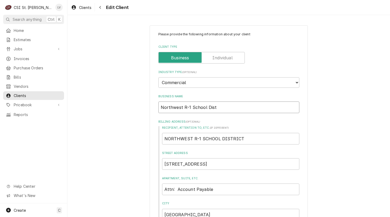
type textarea "x"
type input "Northwest R-1 School Distr"
type textarea "x"
type input "Northwest R-1 School Distri"
type textarea "x"
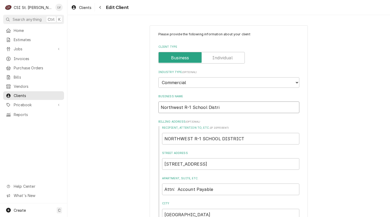
type input "Northwest R-1 School Distric"
type textarea "x"
type input "[GEOGRAPHIC_DATA]"
type textarea "x"
type input "A"
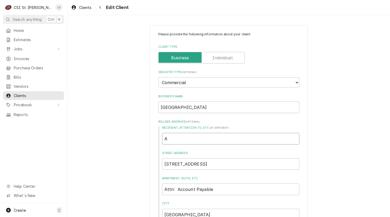
type textarea "x"
type input "At"
type textarea "x"
type input "Att"
type textarea "x"
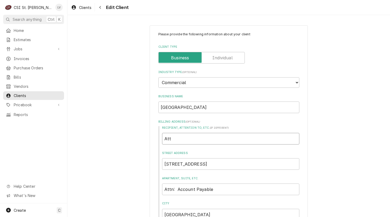
type input "Attn"
type textarea "x"
type input "Attn:"
type textarea "x"
type input "Attn:"
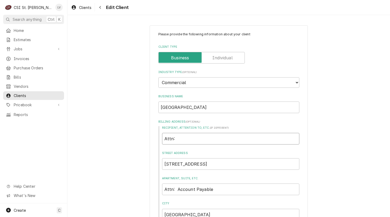
type textarea "x"
type input "Attn: A"
type textarea "x"
type input "Attn: Ac"
type textarea "x"
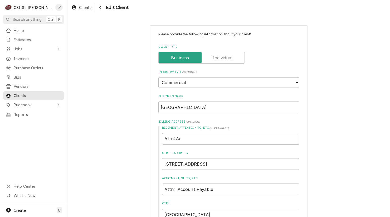
type input "Attn: Acc"
type textarea "x"
type input "Attn: Acco"
type textarea "x"
type input "Attn: Accou"
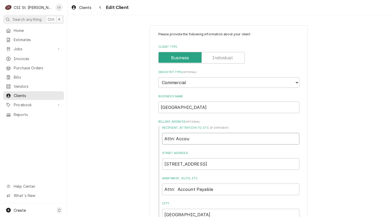
type textarea "x"
type input "Attn: Accoun"
type textarea "x"
type input "Attn: Account"
type textarea "x"
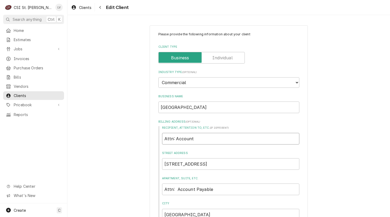
type input "Attn: Accounts"
type textarea "x"
type input "Attn: Accounts"
type textarea "x"
type input "Attn: Accounts p"
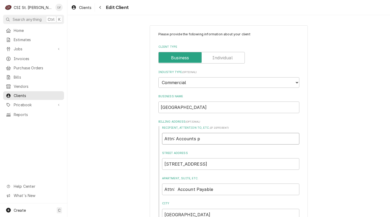
type textarea "x"
type input "Attn: Accounts"
type textarea "x"
type input "Attn: Accounts P"
type textarea "x"
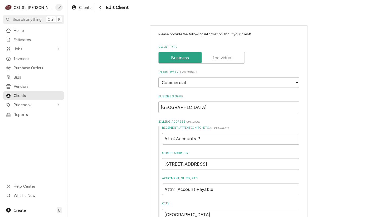
type input "Attn: Accounts Pa"
type textarea "x"
type input "Attn: Accounts Pay"
type textarea "x"
type input "Attn: Accounts Paya"
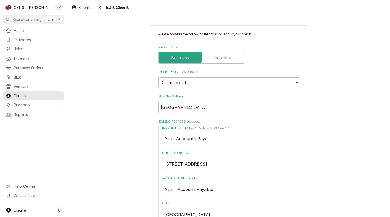
type textarea "x"
type input "Attn: Accounts Payab"
type textarea "x"
type input "Attn: Accounts Payabl"
type textarea "x"
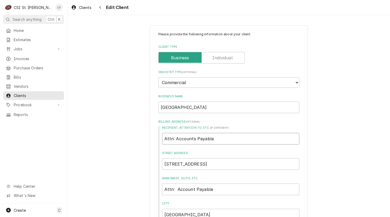
type input "Attn: Accounts Payable"
type textarea "x"
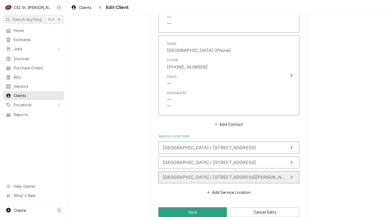
scroll to position [566, 0]
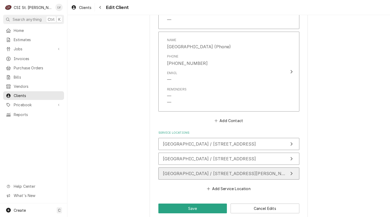
click at [203, 171] on span "WOODRIDGE MIDDLE SCHOOL / 2109 Gravois Rd, High Ridge, MO 63049" at bounding box center [228, 173] width 130 height 5
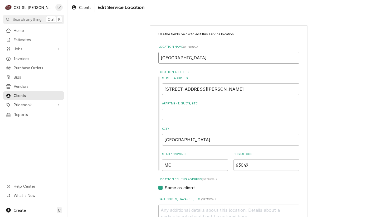
drag, startPoint x: 188, startPoint y: 58, endPoint x: 154, endPoint y: 53, distance: 34.9
click at [154, 53] on div "Use the fields below to edit this service location: Location Name ( optional ) …" at bounding box center [229, 182] width 158 height 315
type textarea "x"
type input "WMIDDLE SCHOOL"
type textarea "x"
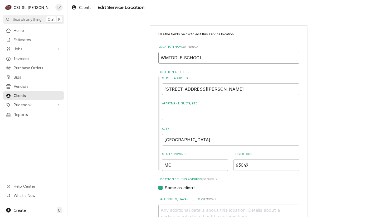
type input "WoMIDDLE SCHOOL"
type textarea "x"
type input "WooMIDDLE SCHOOL"
type textarea "x"
type input "WoodMIDDLE SCHOOL"
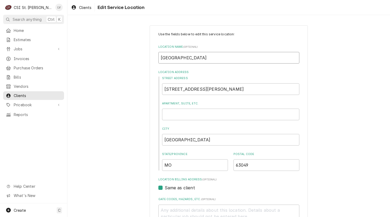
type textarea "x"
type input "WoodrMIDDLE SCHOOL"
type textarea "x"
type input "WoodriMIDDLE SCHOOL"
type textarea "x"
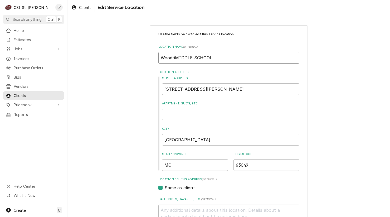
type input "WoodridMIDDLE SCHOOL"
type textarea "x"
type input "WoodridgMIDDLE SCHOOL"
type textarea "x"
type input "Woodridge MIDDLE SCHOOL"
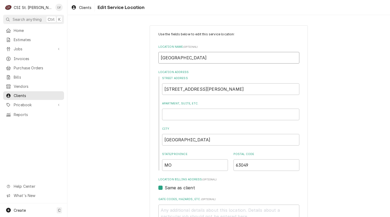
type textarea "x"
type input "Woodridge MMIDDLE SCHOOL"
type textarea "x"
type input "Woodridge MiMIDDLE SCHOOL"
type textarea "x"
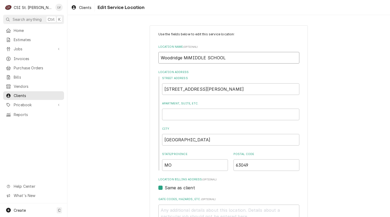
type input "Woodridge MidMIDDLE SCHOOL"
type textarea "x"
type input "Woodridge MiddMIDDLE SCHOOL"
type textarea "x"
type input "Woodridge MiddlMIDDLE SCHOOL"
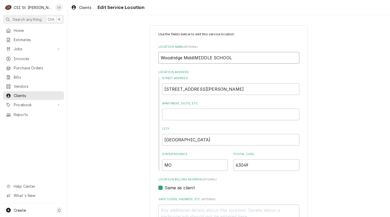
type textarea "x"
type input "Woodridge MiddleMIDDLE SCHOOL"
type textarea "x"
type input "Woodridge Middle MIDDLE SCHOOL"
type textarea "x"
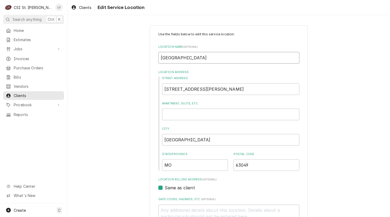
type input "Woodridge Middle SMIDDLE SCHOOL"
type textarea "x"
type input "Woodridge Middle ScMIDDLE SCHOOL"
type textarea "x"
type input "Woodridge Middle SchMIDDLE SCHOOL"
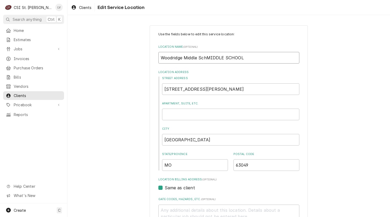
type textarea "x"
type input "Woodridge Middle SchoMIDDLE SCHOOL"
type textarea "x"
type input "Woodridge Middle SchooMIDDLE SCHOOL"
type textarea "x"
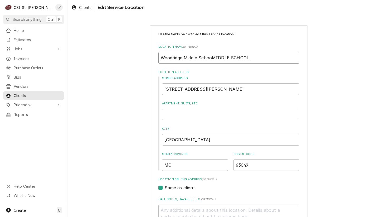
type input "Woodridge Middle SchoolMIDDLE SCHOOL"
type textarea "x"
type input "Woodridge Middle SchoolIDDLE SCHOOL"
type textarea "x"
type input "Woodridge Middle SchoolDDLE SCHOOL"
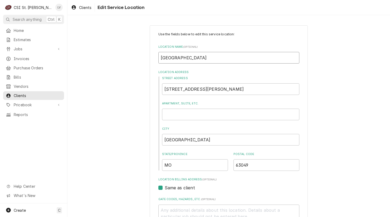
type textarea "x"
type input "Woodridge Middle SchoolDLE SCHOOL"
type textarea "x"
type input "Woodridge Middle SchoolLE SCHOOL"
type textarea "x"
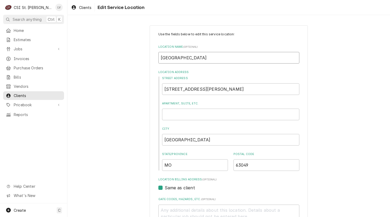
type input "Woodridge Middle SchoolE SCHOOL"
type textarea "x"
type input "Woodridge Middle School SCHOOL"
type textarea "x"
type input "Woodridge Middle SchoolSCHOOL"
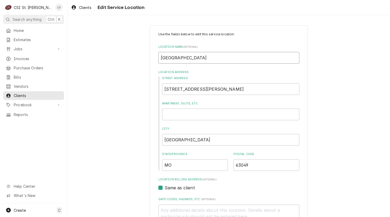
type textarea "x"
type input "Woodridge Middle SchoolCHOOL"
type textarea "x"
type input "Woodridge Middle SchoolHOOL"
type textarea "x"
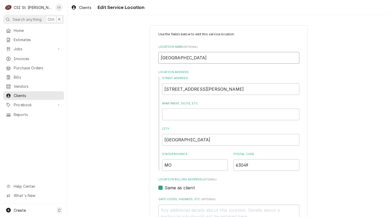
type input "Woodridge Middle SchoolOOL"
type textarea "x"
type input "Woodridge Middle SchoolOL"
type textarea "x"
type input "Woodridge Middle SchoolL"
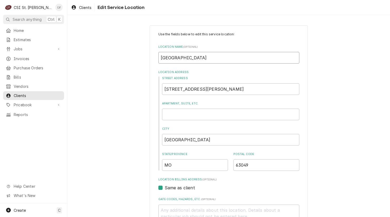
type textarea "x"
type input "Woodridge Middle School"
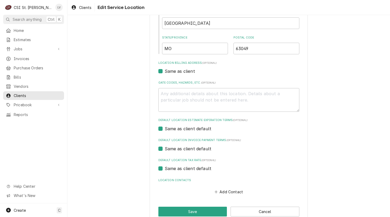
scroll to position [127, 0]
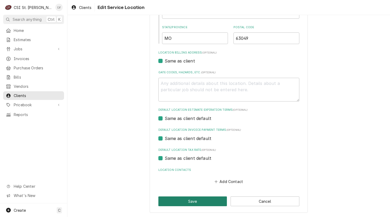
click at [194, 200] on button "Save" at bounding box center [193, 202] width 69 height 10
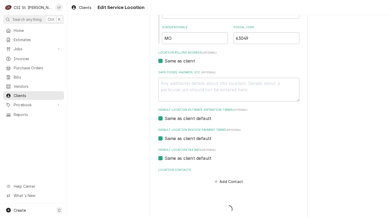
type textarea "x"
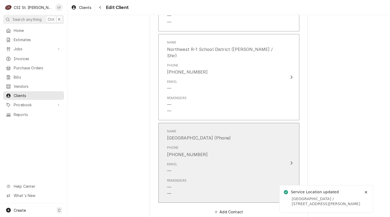
scroll to position [376, 0]
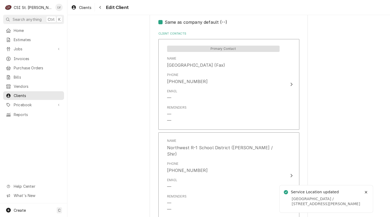
click at [175, 22] on label "Same as company default (--)" at bounding box center [196, 22] width 63 height 6
click at [175, 22] on input "Same as company default (--)" at bounding box center [235, 25] width 141 height 12
checkbox input "false"
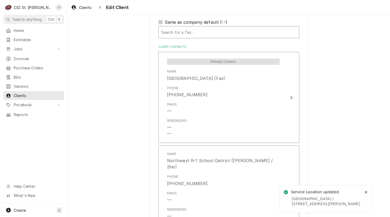
click at [176, 31] on div "Default Client Tax Rate" at bounding box center [228, 31] width 135 height 9
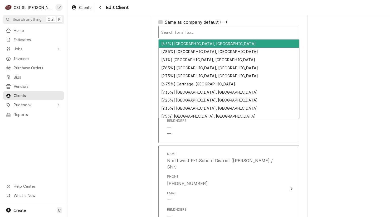
type textarea "x"
type input "e"
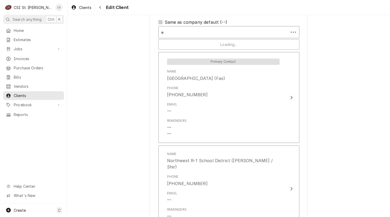
type textarea "x"
type input "ex"
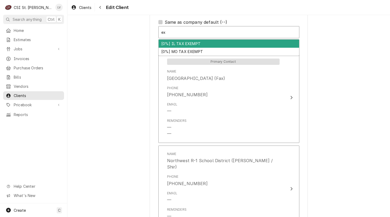
type textarea "x"
type input "e"
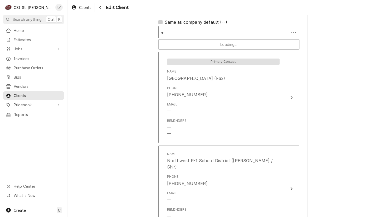
type textarea "x"
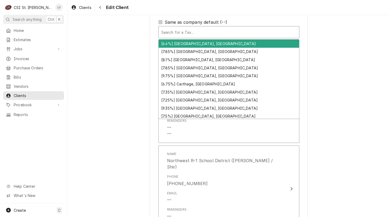
type textarea "x"
type input "m"
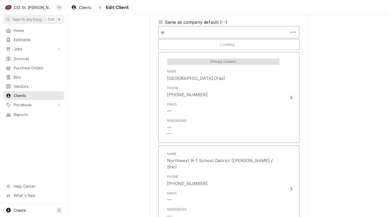
type textarea "x"
type input "mo"
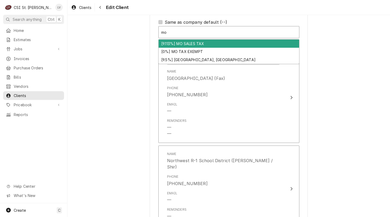
click at [194, 45] on div "[9.113%] MO SALES TAX" at bounding box center [229, 44] width 141 height 8
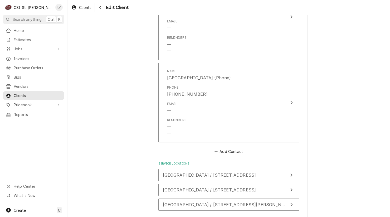
scroll to position [588, 0]
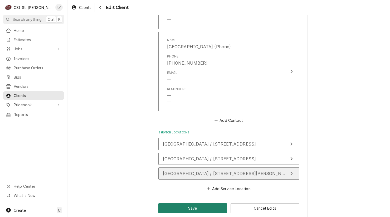
drag, startPoint x: 204, startPoint y: 199, endPoint x: 166, endPoint y: 169, distance: 49.2
click at [204, 203] on button "Save" at bounding box center [193, 208] width 69 height 10
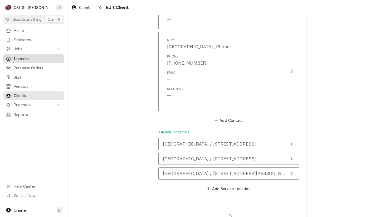
type textarea "x"
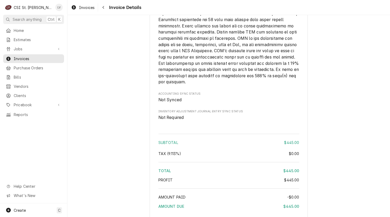
scroll to position [816, 0]
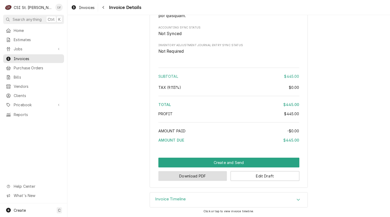
click at [200, 177] on button "Download PDF" at bounding box center [193, 176] width 69 height 10
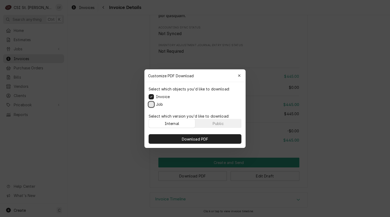
drag, startPoint x: 151, startPoint y: 104, endPoint x: 169, endPoint y: 119, distance: 22.8
click at [152, 103] on button "Job" at bounding box center [151, 104] width 5 height 5
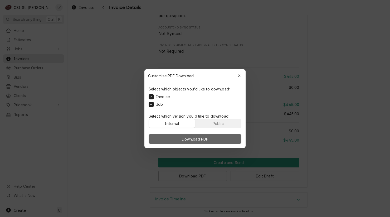
click at [186, 135] on button "Download PDF" at bounding box center [195, 138] width 93 height 9
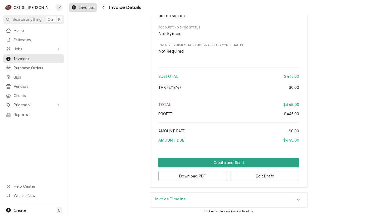
click at [79, 9] on span "Invoices" at bounding box center [87, 8] width 16 height 6
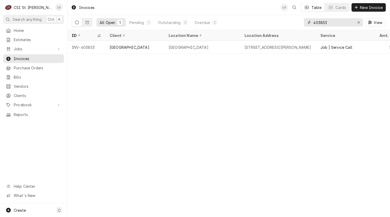
click at [333, 21] on input "403853" at bounding box center [334, 22] width 40 height 8
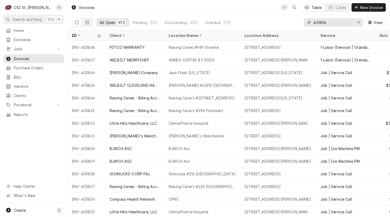
type input "401894"
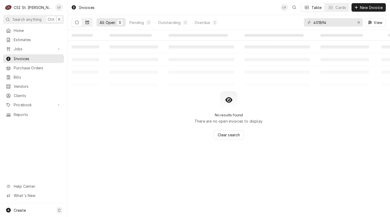
click at [88, 23] on icon "Dynamic Content Wrapper" at bounding box center [87, 23] width 4 height 4
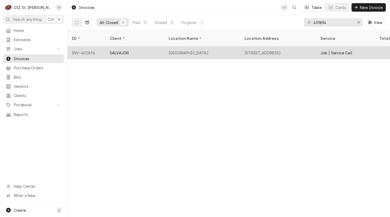
click at [175, 46] on div "VENICE ELEMENTARY SCHOOL" at bounding box center [203, 52] width 76 height 13
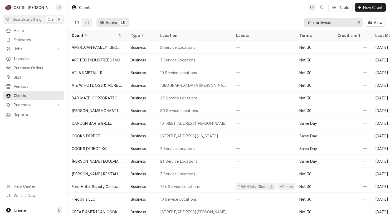
drag, startPoint x: 339, startPoint y: 23, endPoint x: 301, endPoint y: 26, distance: 37.9
click at [301, 26] on div "All Active 48 northwest View" at bounding box center [229, 22] width 314 height 15
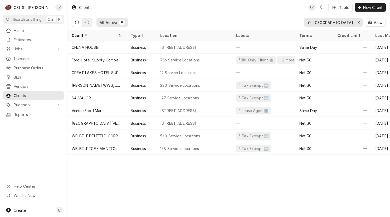
drag, startPoint x: 331, startPoint y: 22, endPoint x: 309, endPoint y: 20, distance: 21.4
click at [309, 20] on div "[GEOGRAPHIC_DATA]" at bounding box center [333, 22] width 59 height 8
type input "[STREET_ADDRESS]"
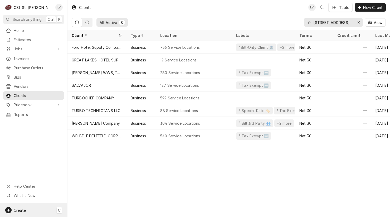
click at [22, 209] on span "Create" at bounding box center [20, 210] width 12 height 4
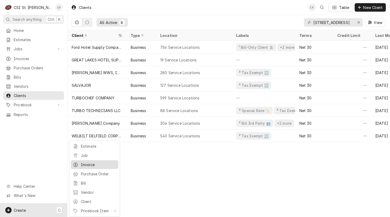
click at [84, 161] on link "Invoice" at bounding box center [94, 164] width 47 height 9
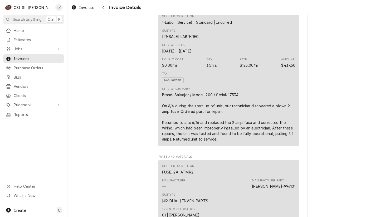
scroll to position [369, 0]
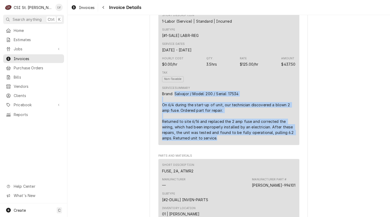
drag, startPoint x: 173, startPoint y: 110, endPoint x: 237, endPoint y: 157, distance: 79.3
click at [237, 141] on div "Brand: Salvajor / Model: 200 / Serial: 17534 On 6/4 during the start-up of unit…" at bounding box center [229, 116] width 134 height 50
copy div "Salvajor / Model: 200 / Serial: 17534 On 6/4 during the start-up of unit, our t…"
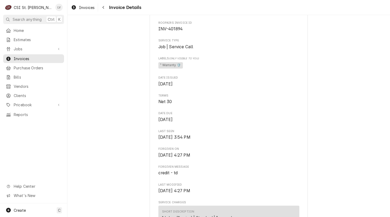
scroll to position [79, 0]
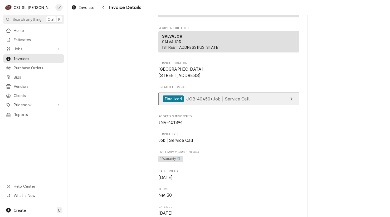
click at [216, 101] on span "JOB-40450 • Job | Service Call" at bounding box center [218, 98] width 63 height 5
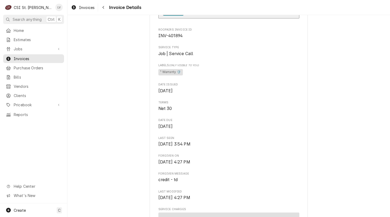
scroll to position [53, 0]
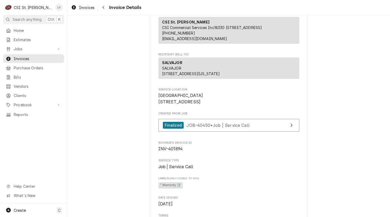
drag, startPoint x: 195, startPoint y: 119, endPoint x: 153, endPoint y: 106, distance: 44.2
copy span "[GEOGRAPHIC_DATA] [STREET_ADDRESS]"
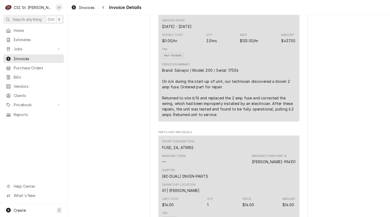
scroll to position [475, 0]
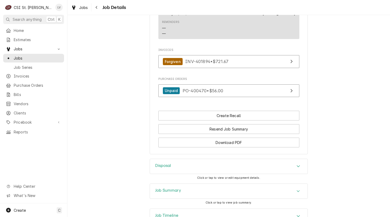
scroll to position [463, 0]
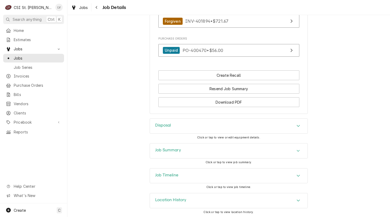
click at [164, 174] on h3 "Job Timeline" at bounding box center [166, 175] width 23 height 5
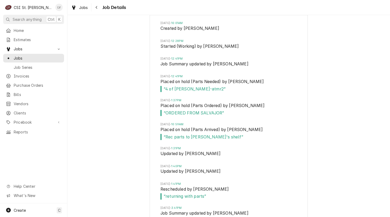
scroll to position [621, 0]
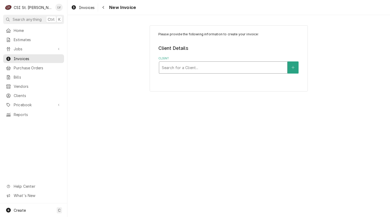
click at [203, 66] on div "Client" at bounding box center [223, 67] width 123 height 9
type input "ford hotel"
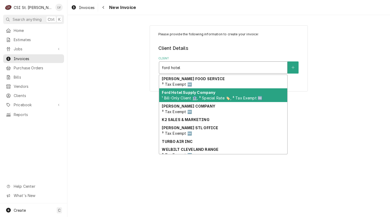
click at [171, 94] on div "Ford Hotel Supply Company ¹ Bill-Only Client 🏦, ³ Special Rate 🏷️, ³ Tax Exempt…" at bounding box center [223, 95] width 128 height 14
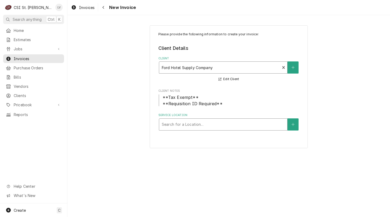
click at [172, 123] on div "Service Location" at bounding box center [223, 124] width 123 height 9
type input "venice"
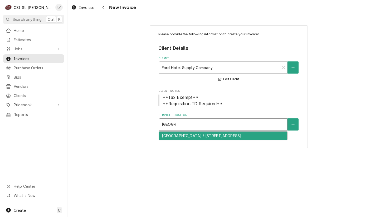
click at [177, 135] on div "VENICE ELEMENTARY SCHOOL / 700 Broadway, Venice, IL 62090" at bounding box center [223, 136] width 128 height 8
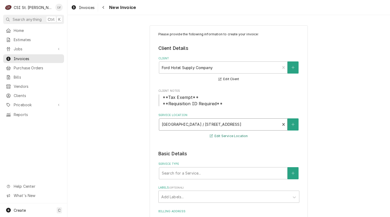
click at [226, 136] on button "Edit Service Location" at bounding box center [229, 136] width 40 height 7
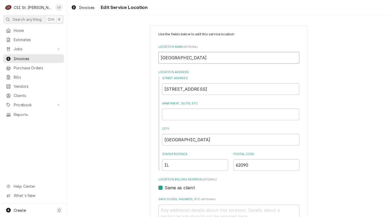
drag, startPoint x: 234, startPoint y: 60, endPoint x: 139, endPoint y: 69, distance: 95.4
click at [139, 69] on div "Use the fields below to edit this service location: Location Name ( optional ) …" at bounding box center [229, 183] width 323 height 324
type textarea "x"
type input "V"
type textarea "x"
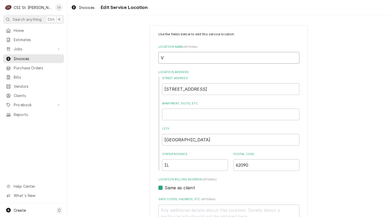
type input "Vi"
type textarea "x"
type input "Vin"
type textarea "x"
type input "Vi"
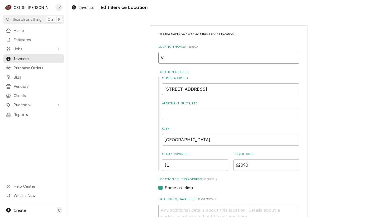
type textarea "x"
type input "V"
type textarea "x"
type input "Ve"
type textarea "x"
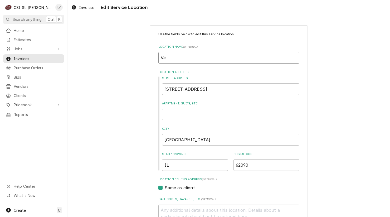
type input "Ven"
type textarea "x"
type input "Veni"
type textarea "x"
type input "Venic"
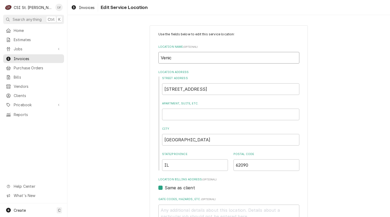
type textarea "x"
type input "Venice"
type textarea "x"
type input "Venice"
type textarea "x"
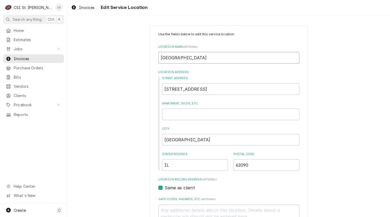
type input "Venice E"
type textarea "x"
type input "Venice El"
type textarea "x"
type input "Venice Ele"
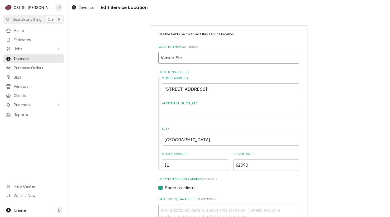
type textarea "x"
type input "Venice Elem"
type textarea "x"
type input "Venice Eleme"
type textarea "x"
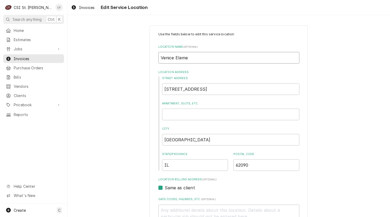
type input "Venice Elemen"
type textarea "x"
type input "Venice Element"
type textarea "x"
type input "Venice Elementa"
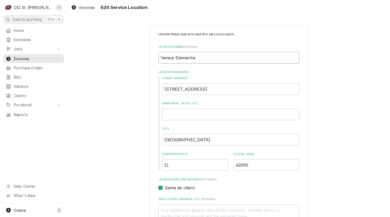
type textarea "x"
type input "Venice Elementar"
type textarea "x"
type input "Venice Elementary"
type textarea "x"
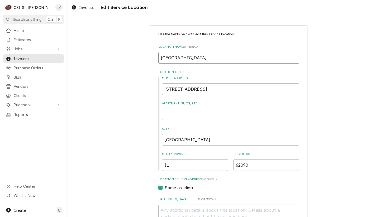
type input "Venice Elementary"
type textarea "x"
type input "Venice Elementary S"
type textarea "x"
type input "Venice Elementary Sc"
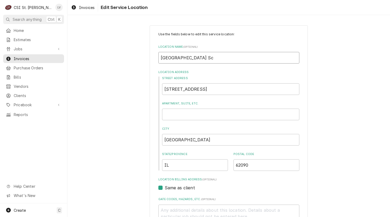
type textarea "x"
type input "Venice Elementary Sch"
type textarea "x"
type input "Venice Elementary Scho"
type textarea "x"
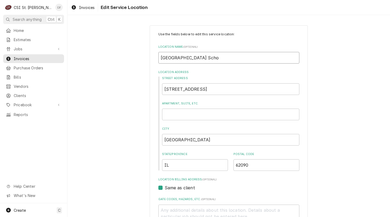
type input "Venice Elementary Schoo"
type textarea "x"
type input "Venice Elementary School"
click at [200, 89] on input "700 Broadway" at bounding box center [230, 89] width 137 height 12
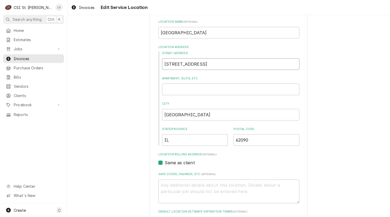
scroll to position [127, 0]
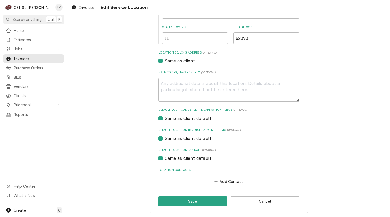
click at [183, 158] on label "Same as client default" at bounding box center [188, 158] width 47 height 6
click at [183, 158] on input "Same as client default" at bounding box center [235, 161] width 141 height 12
checkbox input "false"
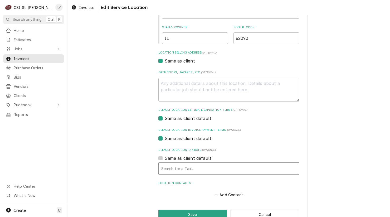
click at [175, 167] on div "Default Location Tax Rate" at bounding box center [228, 168] width 135 height 9
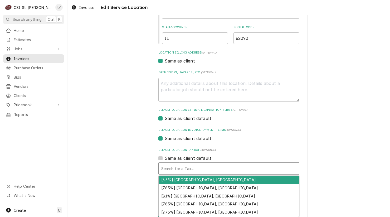
type textarea "x"
type input "e"
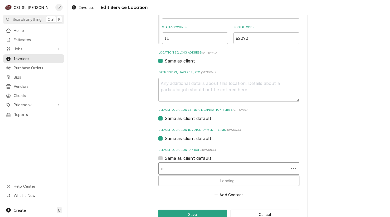
type textarea "x"
type input "ex"
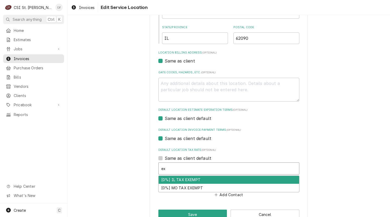
click at [172, 181] on div "[0%] IL TAX EXEMPT" at bounding box center [229, 180] width 141 height 8
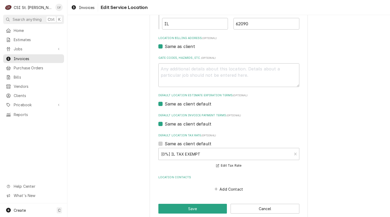
scroll to position [149, 0]
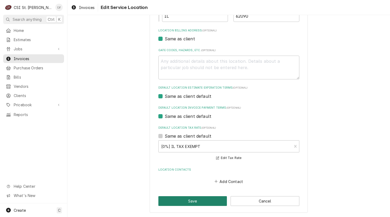
click at [183, 200] on button "Save" at bounding box center [193, 201] width 69 height 10
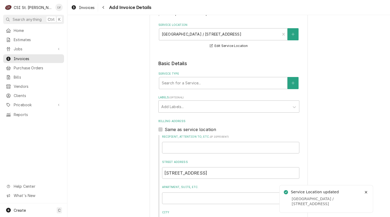
scroll to position [106, 0]
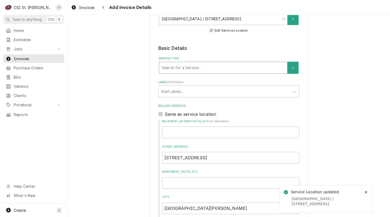
click at [185, 66] on div "Service Type" at bounding box center [223, 67] width 123 height 9
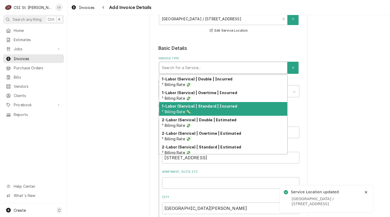
click at [181, 107] on strong "1-Labor (Service) | Standard | Incurred" at bounding box center [199, 106] width 75 height 4
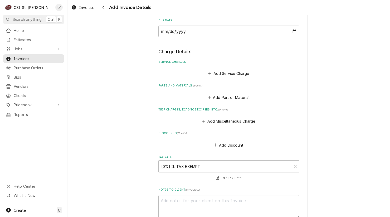
scroll to position [396, 0]
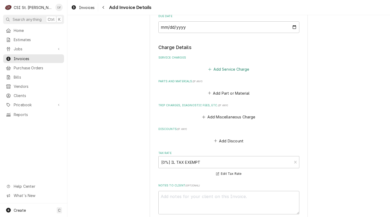
click at [226, 68] on button "Add Service Charge" at bounding box center [229, 69] width 43 height 7
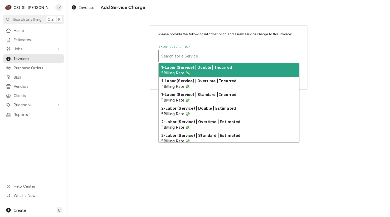
click at [198, 56] on div "Short Description" at bounding box center [228, 55] width 135 height 9
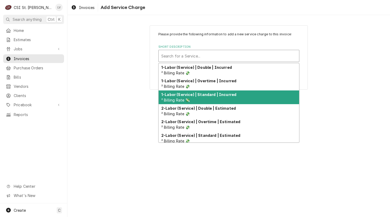
click at [195, 95] on strong "1-Labor (Service) | Standard | Incurred" at bounding box center [198, 94] width 75 height 4
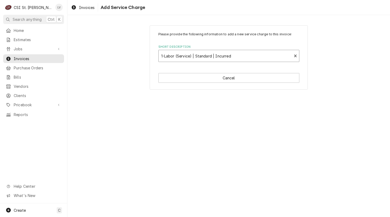
type textarea "x"
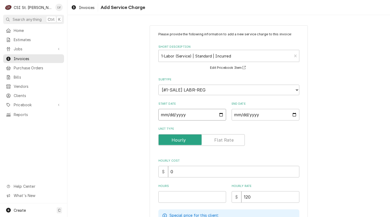
click at [162, 114] on input "Start Date" at bounding box center [193, 115] width 68 height 12
type input "0002-06-04"
type textarea "x"
type input "0020-06-04"
type textarea "x"
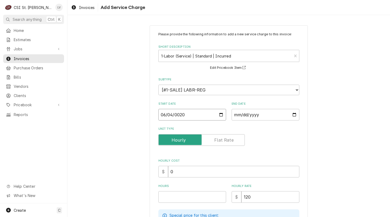
type input "0202-06-04"
type textarea "x"
type input "2025-06-04"
type textarea "x"
type input "0002-06-16"
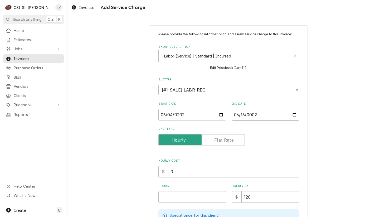
type textarea "x"
type input "0020-06-16"
type textarea "x"
type input "0202-06-16"
type textarea "x"
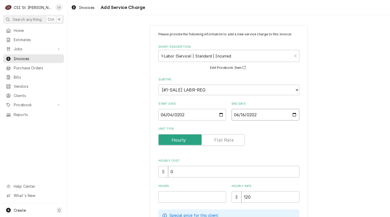
type input "2025-06-16"
click at [167, 196] on input "Hours" at bounding box center [193, 197] width 68 height 12
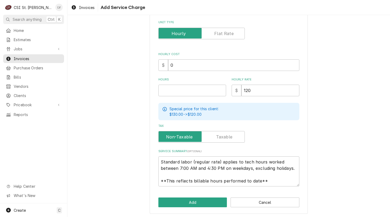
scroll to position [107, 0]
click at [167, 90] on input "Hours" at bounding box center [193, 90] width 68 height 12
type textarea "x"
type input "3"
type textarea "x"
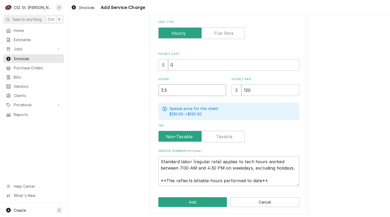
type input "3.5"
click at [110, 107] on div "Please provide the following information to add a new service charge to this in…" at bounding box center [229, 66] width 323 height 305
drag, startPoint x: 160, startPoint y: 160, endPoint x: 277, endPoint y: 183, distance: 118.5
click at [277, 183] on textarea "Standard labor (regular rate) applies to tech hours worked between 7:00 AM and …" at bounding box center [229, 171] width 141 height 30
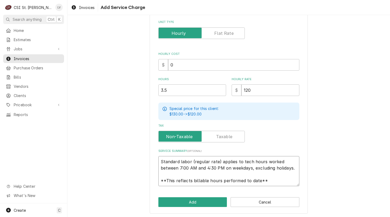
type textarea "x"
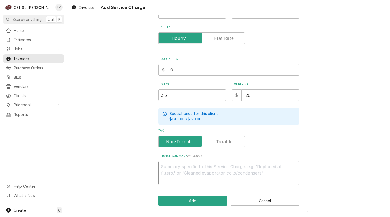
scroll to position [101, 0]
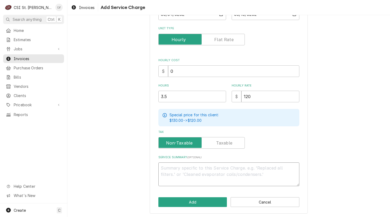
click at [168, 165] on textarea "Service Summary ( optional )" at bounding box center [229, 175] width 141 height 24
paste textarea "Salvajor / Model: 200 / Serial: 17534 On 6/4 during the start-up of unit, our t…"
type textarea "x"
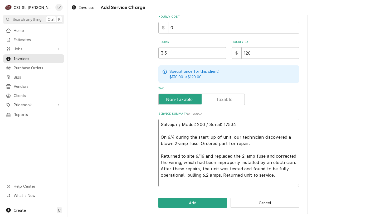
scroll to position [145, 0]
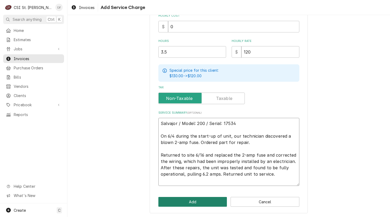
type textarea "Salvajor / Model: 200 / Serial: 17534 On 6/4 during the start-up of unit, our t…"
click at [197, 201] on button "Add" at bounding box center [193, 202] width 69 height 10
type textarea "x"
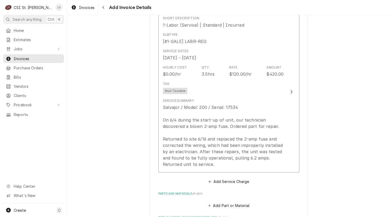
scroll to position [547, 0]
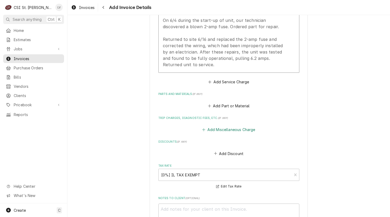
click at [226, 131] on button "Add Miscellaneous Charge" at bounding box center [229, 129] width 55 height 7
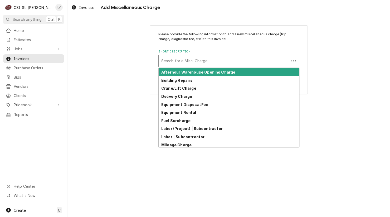
click at [182, 61] on div "Short Description" at bounding box center [223, 60] width 125 height 9
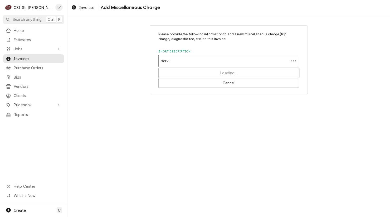
type input "servic"
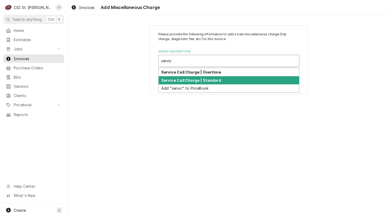
click at [187, 79] on strong "Service Call Charge | Standard" at bounding box center [191, 80] width 60 height 4
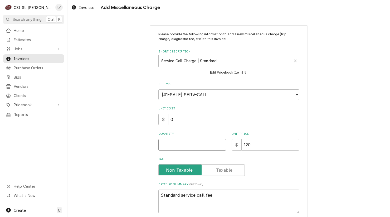
click at [166, 149] on input "Quantity" at bounding box center [193, 145] width 68 height 12
type textarea "x"
type input "1"
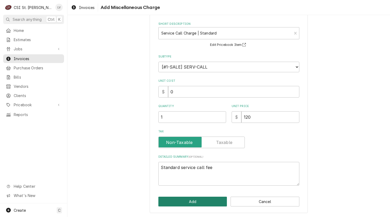
click at [204, 202] on button "Add" at bounding box center [193, 202] width 69 height 10
type textarea "x"
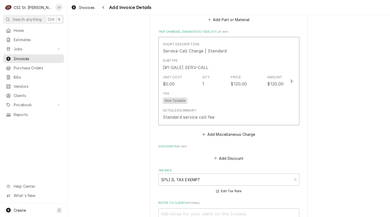
scroll to position [663, 0]
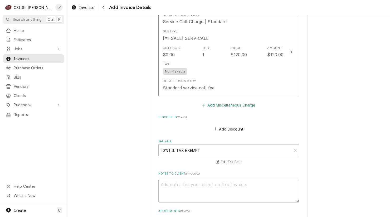
click at [213, 103] on button "Add Miscellaneous Charge" at bounding box center [229, 105] width 55 height 7
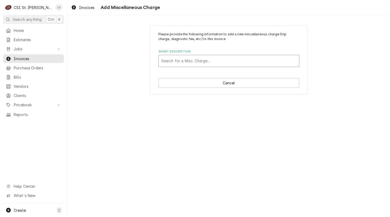
click at [180, 63] on div "Short Description" at bounding box center [228, 60] width 135 height 9
type input "ship"
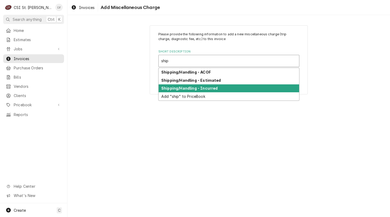
click at [195, 88] on strong "Shipping/Handling - Incurred" at bounding box center [189, 88] width 56 height 4
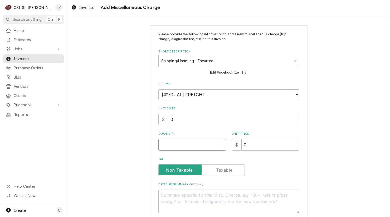
click at [177, 144] on input "Quantity" at bounding box center [193, 145] width 68 height 12
type textarea "x"
type input "1"
type textarea "x"
type input "2"
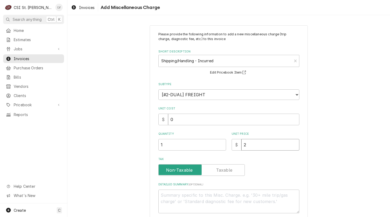
type textarea "x"
type input "20"
type textarea "x"
type input "20.1"
type textarea "x"
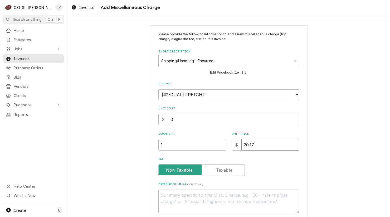
type input "20.17"
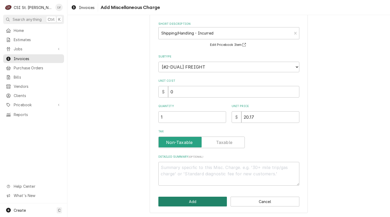
click button "Add"
type textarea "x"
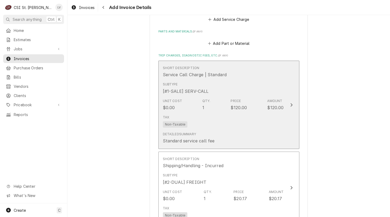
scroll to position [594, 0]
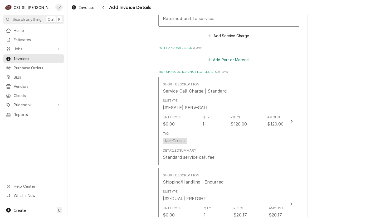
click button "Add Part or Material"
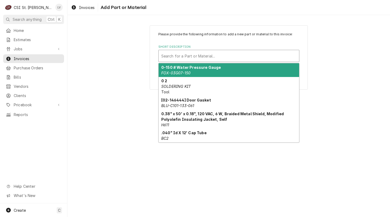
click div "Short Description"
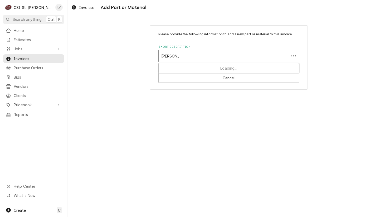
type input "sal-994101"
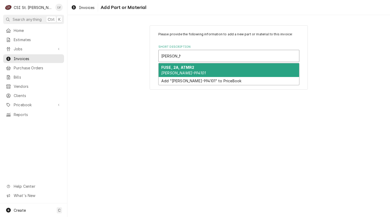
click strong "FUSE, 2A, ATMR2"
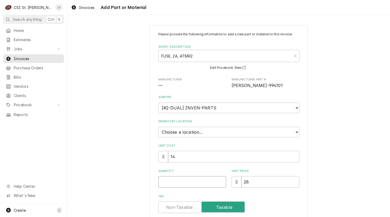
click input "Quantity"
type textarea "x"
type input "1"
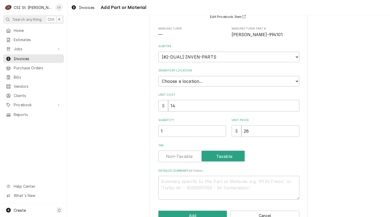
scroll to position [65, 0]
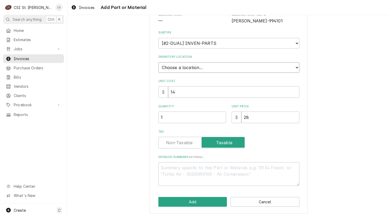
click select "Choose a location... 00 | STL WAREHOUSE 01 | CHUCK WAMBOLDT V#93 01 | COURTNEY …"
select select "1423"
click select "Choose a location... 00 | STL WAREHOUSE 01 | CHUCK WAMBOLDT V#93 01 | COURTNEY …"
click button "Add"
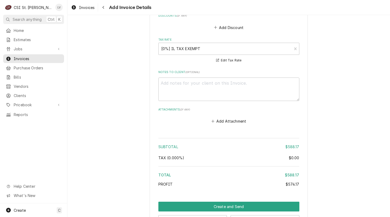
scroll to position [964, 0]
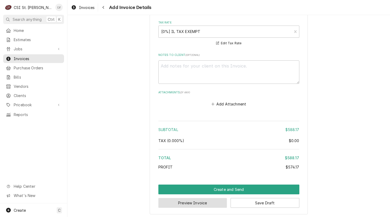
click button "Preview Invoice"
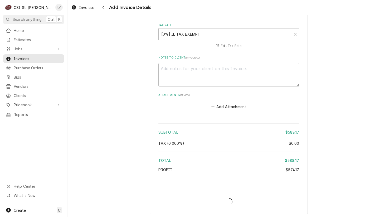
type textarea "x"
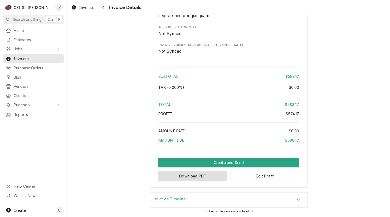
scroll to position [956, 0]
click at [188, 181] on button "Download PDF" at bounding box center [193, 176] width 69 height 10
click at [86, 8] on span "Invoices" at bounding box center [87, 8] width 16 height 6
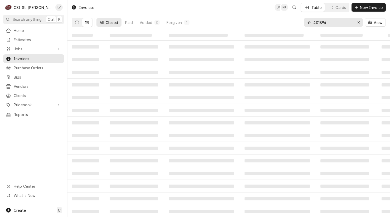
click at [335, 21] on input "401894" at bounding box center [334, 22] width 40 height 8
click at [77, 23] on icon "Dynamic Content Wrapper" at bounding box center [77, 23] width 4 height 4
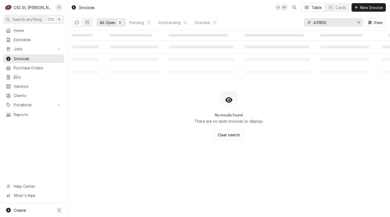
drag, startPoint x: 330, startPoint y: 21, endPoint x: 301, endPoint y: 28, distance: 29.7
click at [301, 28] on div "All Open 0 Pending 0 Outstanding 0 Overdue 0 401855 View" at bounding box center [229, 22] width 314 height 15
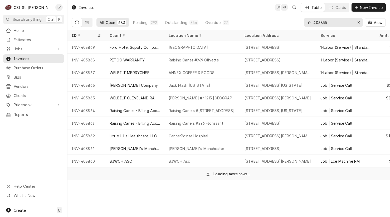
type input "403855"
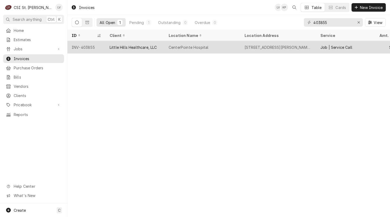
click at [123, 47] on div "Little Hills Healthcare, LLC" at bounding box center [133, 48] width 47 height 6
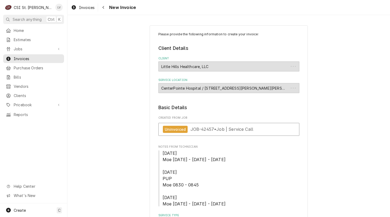
type textarea "x"
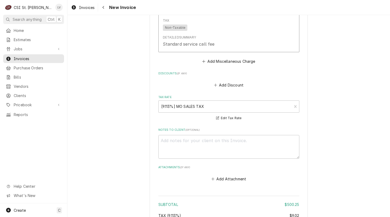
scroll to position [1372, 0]
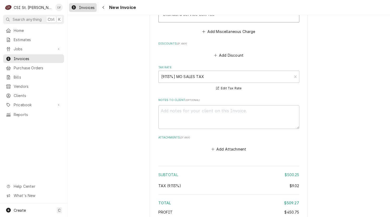
click at [85, 7] on span "Invoices" at bounding box center [87, 8] width 16 height 6
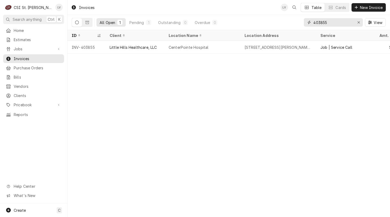
click at [333, 23] on input "403855" at bounding box center [334, 22] width 40 height 8
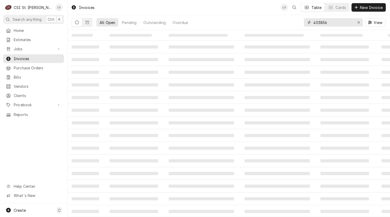
type input "403856"
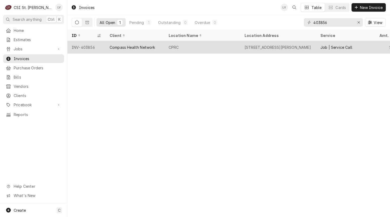
click at [117, 52] on tr "INV-403856 Compass Health Network CPRC 8097 Mexico Rd, St Peters, MO 63376 Job …" at bounding box center [294, 47] width 452 height 13
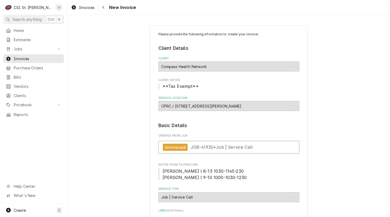
type textarea "x"
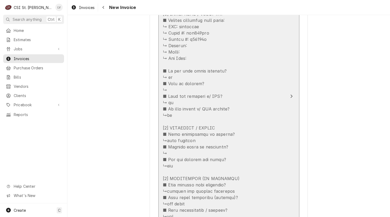
scroll to position [712, 0]
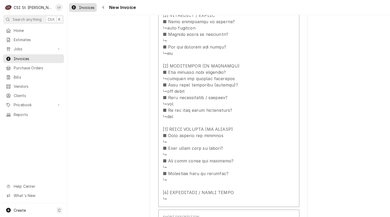
click at [79, 8] on span "Invoices" at bounding box center [87, 8] width 16 height 6
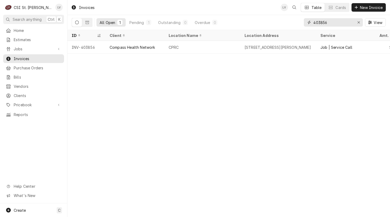
click at [329, 23] on input "403856" at bounding box center [334, 22] width 40 height 8
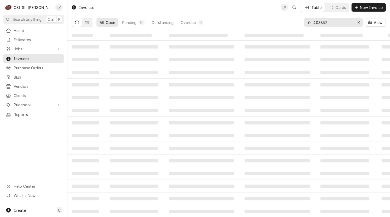
type input "403857"
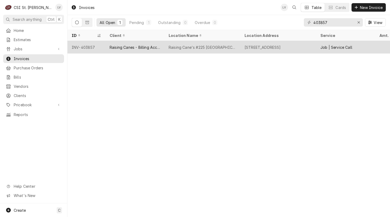
click at [131, 48] on div "Raising Canes - Billing Account" at bounding box center [135, 48] width 51 height 6
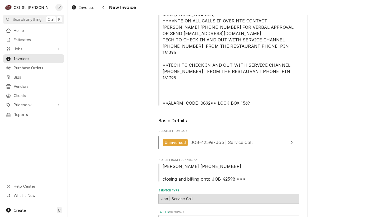
scroll to position [185, 0]
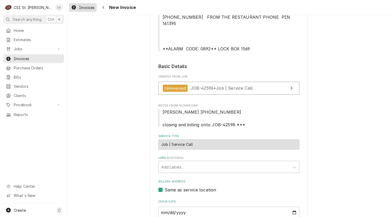
click at [79, 7] on div "Invoices" at bounding box center [83, 7] width 26 height 7
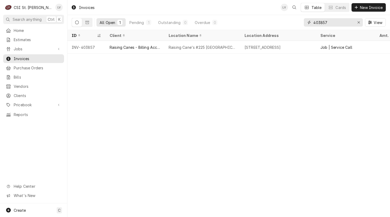
click at [335, 21] on input "403857" at bounding box center [334, 22] width 40 height 8
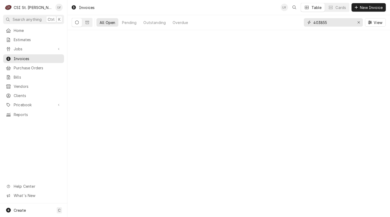
type input "403855"
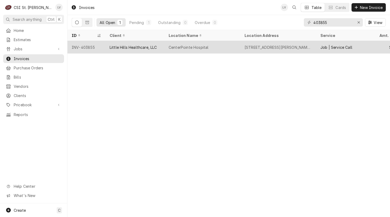
click at [106, 47] on div "Little Hills Healthcare, LLC" at bounding box center [135, 47] width 59 height 13
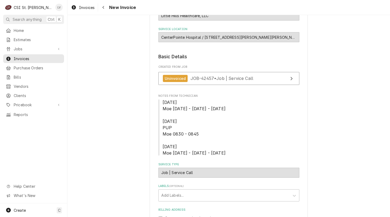
scroll to position [53, 0]
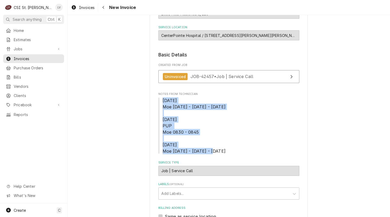
drag, startPoint x: 159, startPoint y: 99, endPoint x: 213, endPoint y: 153, distance: 75.4
click at [213, 153] on span "[DATE] Moe [DATE] - [DATE] - [DATE] [DATE] PUP Moe 0830 - 0845 [DATE] Moe [DATE…" at bounding box center [229, 125] width 141 height 57
copy span "[DATE] Moe [DATE] - [DATE] - [DATE] [DATE] PUP Moe 0830 - 0845 [DATE] Moe [DATE…"
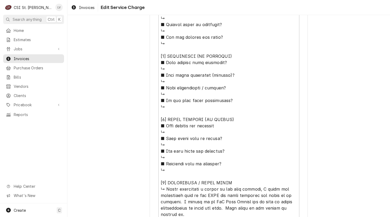
scroll to position [497, 0]
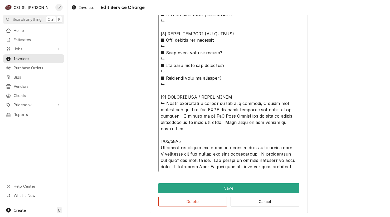
drag, startPoint x: 176, startPoint y: 140, endPoint x: 198, endPoint y: 139, distance: 22.5
type textarea "x"
type textarea "⚠️ LORE IPSUMDOLORSI ⚠️ ✪ Ametcons adi elitsedd eiusmodt ✪ Incidid utlabore etd…"
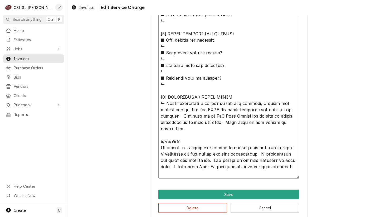
type textarea "x"
type textarea "⚠️ LORE IPSUMDOLORSI ⚠️ ✪ Ametcons adi elitsedd eiusmodt ✪ Incidid utlabore etd…"
type textarea "x"
type textarea "⚠️ LORE IPSUMDOLORSI ⚠️ ✪ Ametcons adi elitsedd eiusmodt ✪ Incidid utlabore etd…"
type textarea "x"
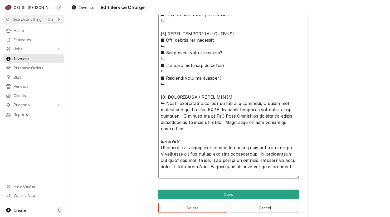
type textarea "⚠️ LORE IPSUMDOLORSI ⚠️ ✪ Ametcons adi elitsedd eiusmodt ✪ Incidid utlabore etd…"
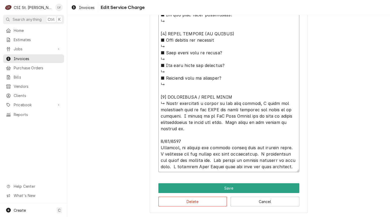
type textarea "x"
type textarea "⚠️ LORE IPSUMDOLORSI ⚠️ ✪ Ametcons adi elitsedd eiusmodt ✪ Incidid utlabore etd…"
type textarea "x"
type textarea "⚠️ LORE IPSUMDOLORSI ⚠️ ✪ Ametcons adi elitsedd eiusmodt ✪ Incidid utlabore etd…"
type textarea "x"
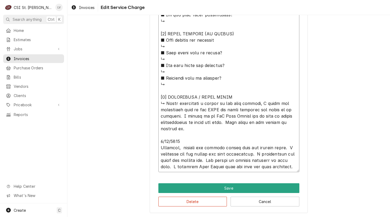
type textarea "⚠️ LORE IPSUMDOLORSI ⚠️ ✪ Ametcons adi elitsedd eiusmodt ✪ Incidid utlabore etd…"
type textarea "x"
type textarea "⚠️ LORE IPSUMDOLORSI ⚠️ ✪ Ametcons adi elitsedd eiusmodt ✪ Incidid utlabore etd…"
type textarea "x"
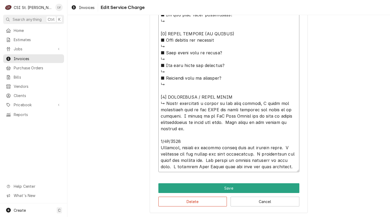
type textarea "⚠️ LORE IPSUMDOLORSI ⚠️ ✪ Ametcons adi elitsedd eiusmodt ✪ Incidid utlabore etd…"
type textarea "x"
type textarea "⚠️ LORE IPSUMDOLORSI ⚠️ ✪ Ametcons adi elitsedd eiusmodt ✪ Incidid utlabore etd…"
type textarea "x"
type textarea "⚠️ LORE IPSUMDOLORSI ⚠️ ✪ Ametcons adi elitsedd eiusmodt ✪ Incidid utlabore etd…"
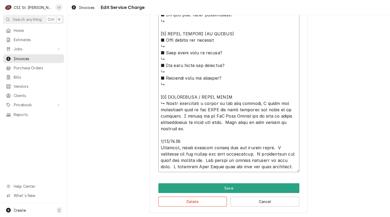
drag, startPoint x: 243, startPoint y: 146, endPoint x: 250, endPoint y: 145, distance: 7.0
type textarea "x"
type textarea "⚠️ 𝗙𝗢𝗥𝗠 𝗜𝗡𝗦𝗧𝗥𝗨𝗖𝗧𝗜𝗢𝗡𝗦 ⚠️ ✪ 𝗖𝗼𝗺𝗽𝗹𝗲𝘁𝗲 𝗮𝗹𝗹 𝗿𝗲𝗹𝗲𝘃𝗮𝗻𝘁 𝘀𝗲𝗰𝘁𝗶𝗼𝗻𝘀 ✪ 𝗣𝗿𝗼𝘃𝗶𝗱𝗲 𝗱𝗲𝘁𝗮𝗶𝗹𝗲𝗱 𝗮𝗻𝘀…"
type textarea "x"
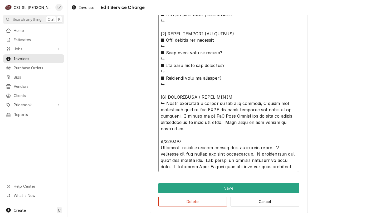
type textarea "⚠️ 𝗙𝗢𝗥𝗠 𝗜𝗡𝗦𝗧𝗥𝗨𝗖𝗧𝗜𝗢𝗡𝗦 ⚠️ ✪ 𝗖𝗼𝗺𝗽𝗹𝗲𝘁𝗲 𝗮𝗹𝗹 𝗿𝗲𝗹𝗲𝘃𝗮𝗻𝘁 𝘀𝗲𝗰𝘁𝗶𝗼𝗻𝘀 ✪ 𝗣𝗿𝗼𝘃𝗶𝗱𝗲 𝗱𝗲𝘁𝗮𝗶𝗹𝗲𝗱 𝗮𝗻𝘀…"
type textarea "x"
type textarea "⚠️ 𝗙𝗢𝗥𝗠 𝗜𝗡𝗦𝗧𝗥𝗨𝗖𝗧𝗜𝗢𝗡𝗦 ⚠️ ✪ 𝗖𝗼𝗺𝗽𝗹𝗲𝘁𝗲 𝗮𝗹𝗹 𝗿𝗲𝗹𝗲𝘃𝗮𝗻𝘁 𝘀𝗲𝗰𝘁𝗶𝗼𝗻𝘀 ✪ 𝗣𝗿𝗼𝘃𝗶𝗱𝗲 𝗱𝗲𝘁𝗮𝗶𝗹𝗲𝗱 𝗮𝗻𝘀…"
type textarea "x"
type textarea "⚠️ 𝗙𝗢𝗥𝗠 𝗜𝗡𝗦𝗧𝗥𝗨𝗖𝗧𝗜𝗢𝗡𝗦 ⚠️ ✪ 𝗖𝗼𝗺𝗽𝗹𝗲𝘁𝗲 𝗮𝗹𝗹 𝗿𝗲𝗹𝗲𝘃𝗮𝗻𝘁 𝘀𝗲𝗰𝘁𝗶𝗼𝗻𝘀 ✪ 𝗣𝗿𝗼𝘃𝗶𝗱𝗲 𝗱𝗲𝘁𝗮𝗶𝗹𝗲𝗱 𝗮𝗻𝘀…"
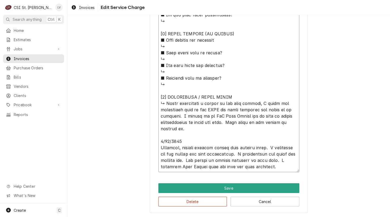
type textarea "x"
type textarea "⚠️ 𝗙𝗢𝗥𝗠 𝗜𝗡𝗦𝗧𝗥𝗨𝗖𝗧𝗜𝗢𝗡𝗦 ⚠️ ✪ 𝗖𝗼𝗺𝗽𝗹𝗲𝘁𝗲 𝗮𝗹𝗹 𝗿𝗲𝗹𝗲𝘃𝗮𝗻𝘁 𝘀𝗲𝗰𝘁𝗶𝗼𝗻𝘀 ✪ 𝗣𝗿𝗼𝘃𝗶𝗱𝗲 𝗱𝗲𝘁𝗮𝗶𝗹𝗲𝗱 𝗮𝗻𝘀…"
type textarea "x"
type textarea "⚠️ 𝗙𝗢𝗥𝗠 𝗜𝗡𝗦𝗧𝗥𝗨𝗖𝗧𝗜𝗢𝗡𝗦 ⚠️ ✪ 𝗖𝗼𝗺𝗽𝗹𝗲𝘁𝗲 𝗮𝗹𝗹 𝗿𝗲𝗹𝗲𝘃𝗮𝗻𝘁 𝘀𝗲𝗰𝘁𝗶𝗼𝗻𝘀 ✪ 𝗣𝗿𝗼𝘃𝗶𝗱𝗲 𝗱𝗲𝘁𝗮𝗶𝗹𝗲𝗱 𝗮𝗻𝘀…"
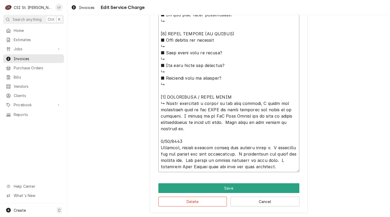
type textarea "x"
type textarea "⚠️ 𝗙𝗢𝗥𝗠 𝗜𝗡𝗦𝗧𝗥𝗨𝗖𝗧𝗜𝗢𝗡𝗦 ⚠️ ✪ 𝗖𝗼𝗺𝗽𝗹𝗲𝘁𝗲 𝗮𝗹𝗹 𝗿𝗲𝗹𝗲𝘃𝗮𝗻𝘁 𝘀𝗲𝗰𝘁𝗶𝗼𝗻𝘀 ✪ 𝗣𝗿𝗼𝘃𝗶𝗱𝗲 𝗱𝗲𝘁𝗮𝗶𝗹𝗲𝗱 𝗮𝗻𝘀…"
type textarea "x"
type textarea "⚠️ 𝗙𝗢𝗥𝗠 𝗜𝗡𝗦𝗧𝗥𝗨𝗖𝗧𝗜𝗢𝗡𝗦 ⚠️ ✪ 𝗖𝗼𝗺𝗽𝗹𝗲𝘁𝗲 𝗮𝗹𝗹 𝗿𝗲𝗹𝗲𝘃𝗮𝗻𝘁 𝘀𝗲𝗰𝘁𝗶𝗼𝗻𝘀 ✪ 𝗣𝗿𝗼𝘃𝗶𝗱𝗲 𝗱𝗲𝘁𝗮𝗶𝗹𝗲𝗱 𝗮𝗻𝘀…"
type textarea "x"
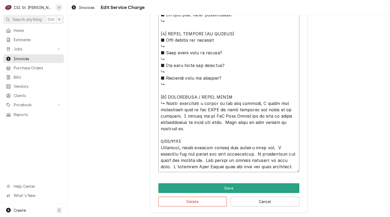
type textarea "⚠️ 𝗙𝗢𝗥𝗠 𝗜𝗡𝗦𝗧𝗥𝗨𝗖𝗧𝗜𝗢𝗡𝗦 ⚠️ ✪ 𝗖𝗼𝗺𝗽𝗹𝗲𝘁𝗲 𝗮𝗹𝗹 𝗿𝗲𝗹𝗲𝘃𝗮𝗻𝘁 𝘀𝗲𝗰𝘁𝗶𝗼𝗻𝘀 ✪ 𝗣𝗿𝗼𝘃𝗶𝗱𝗲 𝗱𝗲𝘁𝗮𝗶𝗹𝗲𝗱 𝗮𝗻𝘀…"
type textarea "x"
type textarea "⚠️ 𝗙𝗢𝗥𝗠 𝗜𝗡𝗦𝗧𝗥𝗨𝗖𝗧𝗜𝗢𝗡𝗦 ⚠️ ✪ 𝗖𝗼𝗺𝗽𝗹𝗲𝘁𝗲 𝗮𝗹𝗹 𝗿𝗲𝗹𝗲𝘃𝗮𝗻𝘁 𝘀𝗲𝗰𝘁𝗶𝗼𝗻𝘀 ✪ 𝗣𝗿𝗼𝘃𝗶𝗱𝗲 𝗱𝗲𝘁𝗮𝗶𝗹𝗲𝗱 𝗮𝗻𝘀…"
type textarea "x"
type textarea "⚠️ 𝗙𝗢𝗥𝗠 𝗜𝗡𝗦𝗧𝗥𝗨𝗖𝗧𝗜𝗢𝗡𝗦 ⚠️ ✪ 𝗖𝗼𝗺𝗽𝗹𝗲𝘁𝗲 𝗮𝗹𝗹 𝗿𝗲𝗹𝗲𝘃𝗮𝗻𝘁 𝘀𝗲𝗰𝘁𝗶𝗼𝗻𝘀 ✪ 𝗣𝗿𝗼𝘃𝗶𝗱𝗲 𝗱𝗲𝘁𝗮𝗶𝗹𝗲𝗱 𝗮𝗻𝘀…"
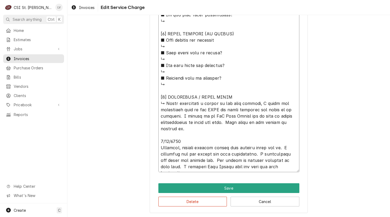
type textarea "x"
type textarea "⚠️ 𝗙𝗢𝗥𝗠 𝗜𝗡𝗦𝗧𝗥𝗨𝗖𝗧𝗜𝗢𝗡𝗦 ⚠️ ✪ 𝗖𝗼𝗺𝗽𝗹𝗲𝘁𝗲 𝗮𝗹𝗹 𝗿𝗲𝗹𝗲𝘃𝗮𝗻𝘁 𝘀𝗲𝗰𝘁𝗶𝗼𝗻𝘀 ✪ 𝗣𝗿𝗼𝘃𝗶𝗱𝗲 𝗱𝗲𝘁𝗮𝗶𝗹𝗲𝗱 𝗮𝗻𝘀…"
type textarea "x"
type textarea "⚠️ 𝗙𝗢𝗥𝗠 𝗜𝗡𝗦𝗧𝗥𝗨𝗖𝗧𝗜𝗢𝗡𝗦 ⚠️ ✪ 𝗖𝗼𝗺𝗽𝗹𝗲𝘁𝗲 𝗮𝗹𝗹 𝗿𝗲𝗹𝗲𝘃𝗮𝗻𝘁 𝘀𝗲𝗰𝘁𝗶𝗼𝗻𝘀 ✪ 𝗣𝗿𝗼𝘃𝗶𝗱𝗲 𝗱𝗲𝘁𝗮𝗶𝗹𝗲𝗱 𝗮𝗻𝘀…"
type textarea "x"
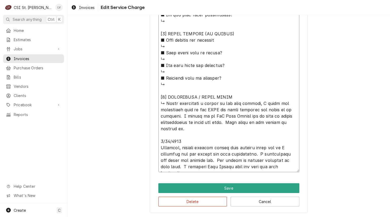
type textarea "⚠️ 𝗙𝗢𝗥𝗠 𝗜𝗡𝗦𝗧𝗥𝗨𝗖𝗧𝗜𝗢𝗡𝗦 ⚠️ ✪ 𝗖𝗼𝗺𝗽𝗹𝗲𝘁𝗲 𝗮𝗹𝗹 𝗿𝗲𝗹𝗲𝘃𝗮𝗻𝘁 𝘀𝗲𝗰𝘁𝗶𝗼𝗻𝘀 ✪ 𝗣𝗿𝗼𝘃𝗶𝗱𝗲 𝗱𝗲𝘁𝗮𝗶𝗹𝗲𝗱 𝗮𝗻𝘀…"
type textarea "x"
type textarea "⚠️ 𝗙𝗢𝗥𝗠 𝗜𝗡𝗦𝗧𝗥𝗨𝗖𝗧𝗜𝗢𝗡𝗦 ⚠️ ✪ 𝗖𝗼𝗺𝗽𝗹𝗲𝘁𝗲 𝗮𝗹𝗹 𝗿𝗲𝗹𝗲𝘃𝗮𝗻𝘁 𝘀𝗲𝗰𝘁𝗶𝗼𝗻𝘀 ✪ 𝗣𝗿𝗼𝘃𝗶𝗱𝗲 𝗱𝗲𝘁𝗮𝗶𝗹𝗲𝗱 𝗮𝗻𝘀…"
type textarea "x"
type textarea "⚠️ 𝗙𝗢𝗥𝗠 𝗜𝗡𝗦𝗧𝗥𝗨𝗖𝗧𝗜𝗢𝗡𝗦 ⚠️ ✪ 𝗖𝗼𝗺𝗽𝗹𝗲𝘁𝗲 𝗮𝗹𝗹 𝗿𝗲𝗹𝗲𝘃𝗮𝗻𝘁 𝘀𝗲𝗰𝘁𝗶𝗼𝗻𝘀 ✪ 𝗣𝗿𝗼𝘃𝗶𝗱𝗲 𝗱𝗲𝘁𝗮𝗶𝗹𝗲𝗱 𝗮𝗻𝘀…"
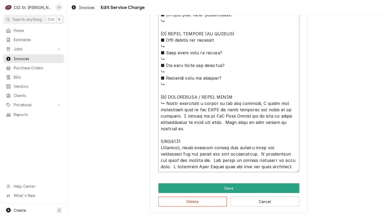
type textarea "x"
type textarea "⚠️ 𝗙𝗢𝗥𝗠 𝗜𝗡𝗦𝗧𝗥𝗨𝗖𝗧𝗜𝗢𝗡𝗦 ⚠️ ✪ 𝗖𝗼𝗺𝗽𝗹𝗲𝘁𝗲 𝗮𝗹𝗹 𝗿𝗲𝗹𝗲𝘃𝗮𝗻𝘁 𝘀𝗲𝗰𝘁𝗶𝗼𝗻𝘀 ✪ 𝗣𝗿𝗼𝘃𝗶𝗱𝗲 𝗱𝗲𝘁𝗮𝗶𝗹𝗲𝗱 𝗮𝗻𝘀…"
type textarea "x"
type textarea "⚠️ 𝗙𝗢𝗥𝗠 𝗜𝗡𝗦𝗧𝗥𝗨𝗖𝗧𝗜𝗢𝗡𝗦 ⚠️ ✪ 𝗖𝗼𝗺𝗽𝗹𝗲𝘁𝗲 𝗮𝗹𝗹 𝗿𝗲𝗹𝗲𝘃𝗮𝗻𝘁 𝘀𝗲𝗰𝘁𝗶𝗼𝗻𝘀 ✪ 𝗣𝗿𝗼𝘃𝗶𝗱𝗲 𝗱𝗲𝘁𝗮𝗶𝗹𝗲𝗱 𝗮𝗻𝘀…"
drag, startPoint x: 177, startPoint y: 153, endPoint x: 233, endPoint y: 155, distance: 57.0
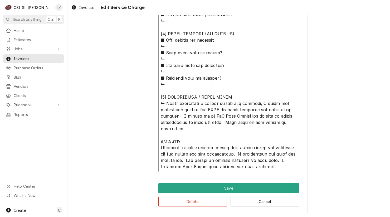
type textarea "x"
type textarea "⚠️ 𝗙𝗢𝗥𝗠 𝗜𝗡𝗦𝗧𝗥𝗨𝗖𝗧𝗜𝗢𝗡𝗦 ⚠️ ✪ 𝗖𝗼𝗺𝗽𝗹𝗲𝘁𝗲 𝗮𝗹𝗹 𝗿𝗲𝗹𝗲𝘃𝗮𝗻𝘁 𝘀𝗲𝗰𝘁𝗶𝗼𝗻𝘀 ✪ 𝗣𝗿𝗼𝘃𝗶𝗱𝗲 𝗱𝗲𝘁𝗮𝗶𝗹𝗲𝗱 𝗮𝗻𝘀…"
type textarea "x"
type textarea "⚠️ 𝗙𝗢𝗥𝗠 𝗜𝗡𝗦𝗧𝗥𝗨𝗖𝗧𝗜𝗢𝗡𝗦 ⚠️ ✪ 𝗖𝗼𝗺𝗽𝗹𝗲𝘁𝗲 𝗮𝗹𝗹 𝗿𝗲𝗹𝗲𝘃𝗮𝗻𝘁 𝘀𝗲𝗰𝘁𝗶𝗼𝗻𝘀 ✪ 𝗣𝗿𝗼𝘃𝗶𝗱𝗲 𝗱𝗲𝘁𝗮𝗶𝗹𝗲𝗱 𝗮𝗻𝘀…"
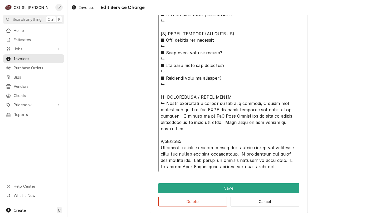
type textarea "x"
type textarea "⚠️ 𝗙𝗢𝗥𝗠 𝗜𝗡𝗦𝗧𝗥𝗨𝗖𝗧𝗜𝗢𝗡𝗦 ⚠️ ✪ 𝗖𝗼𝗺𝗽𝗹𝗲𝘁𝗲 𝗮𝗹𝗹 𝗿𝗲𝗹𝗲𝘃𝗮𝗻𝘁 𝘀𝗲𝗰𝘁𝗶𝗼𝗻𝘀 ✪ 𝗣𝗿𝗼𝘃𝗶𝗱𝗲 𝗱𝗲𝘁𝗮𝗶𝗹𝗲𝗱 𝗮𝗻𝘀…"
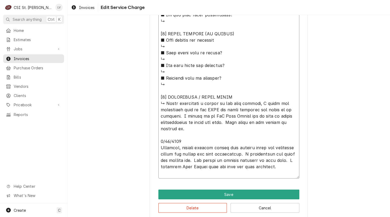
type textarea "x"
type textarea "⚠️ 𝗙𝗢𝗥𝗠 𝗜𝗡𝗦𝗧𝗥𝗨𝗖𝗧𝗜𝗢𝗡𝗦 ⚠️ ✪ 𝗖𝗼𝗺𝗽𝗹𝗲𝘁𝗲 𝗮𝗹𝗹 𝗿𝗲𝗹𝗲𝘃𝗮𝗻𝘁 𝘀𝗲𝗰𝘁𝗶𝗼𝗻𝘀 ✪ 𝗣𝗿𝗼𝘃𝗶𝗱𝗲 𝗱𝗲𝘁𝗮𝗶𝗹𝗲𝗱 𝗮𝗻𝘀…"
type textarea "x"
type textarea "⚠️ 𝗙𝗢𝗥𝗠 𝗜𝗡𝗦𝗧𝗥𝗨𝗖𝗧𝗜𝗢𝗡𝗦 ⚠️ ✪ 𝗖𝗼𝗺𝗽𝗹𝗲𝘁𝗲 𝗮𝗹𝗹 𝗿𝗲𝗹𝗲𝘃𝗮𝗻𝘁 𝘀𝗲𝗰𝘁𝗶𝗼𝗻𝘀 ✪ 𝗣𝗿𝗼𝘃𝗶𝗱𝗲 𝗱𝗲𝘁𝗮𝗶𝗹𝗲𝗱 𝗮𝗻𝘀…"
type textarea "x"
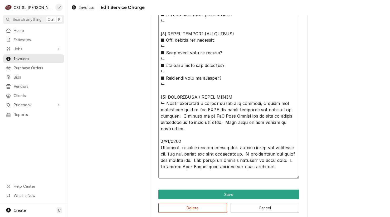
type textarea "⚠️ 𝗙𝗢𝗥𝗠 𝗜𝗡𝗦𝗧𝗥𝗨𝗖𝗧𝗜𝗢𝗡𝗦 ⚠️ ✪ 𝗖𝗼𝗺𝗽𝗹𝗲𝘁𝗲 𝗮𝗹𝗹 𝗿𝗲𝗹𝗲𝘃𝗮𝗻𝘁 𝘀𝗲𝗰𝘁𝗶𝗼𝗻𝘀 ✪ 𝗣𝗿𝗼𝘃𝗶𝗱𝗲 𝗱𝗲𝘁𝗮𝗶𝗹𝗲𝗱 𝗮𝗻𝘀…"
type textarea "x"
type textarea "⚠️ 𝗙𝗢𝗥𝗠 𝗜𝗡𝗦𝗧𝗥𝗨𝗖𝗧𝗜𝗢𝗡𝗦 ⚠️ ✪ 𝗖𝗼𝗺𝗽𝗹𝗲𝘁𝗲 𝗮𝗹𝗹 𝗿𝗲𝗹𝗲𝘃𝗮𝗻𝘁 𝘀𝗲𝗰𝘁𝗶𝗼𝗻𝘀 ✪ 𝗣𝗿𝗼𝘃𝗶𝗱𝗲 𝗱𝗲𝘁𝗮𝗶𝗹𝗲𝗱 𝗮𝗻𝘀…"
type textarea "x"
type textarea "⚠️ 𝗙𝗢𝗥𝗠 𝗜𝗡𝗦𝗧𝗥𝗨𝗖𝗧𝗜𝗢𝗡𝗦 ⚠️ ✪ 𝗖𝗼𝗺𝗽𝗹𝗲𝘁𝗲 𝗮𝗹𝗹 𝗿𝗲𝗹𝗲𝘃𝗮𝗻𝘁 𝘀𝗲𝗰𝘁𝗶𝗼𝗻𝘀 ✪ 𝗣𝗿𝗼𝘃𝗶𝗱𝗲 𝗱𝗲𝘁𝗮𝗶𝗹𝗲𝗱 𝗮𝗻𝘀…"
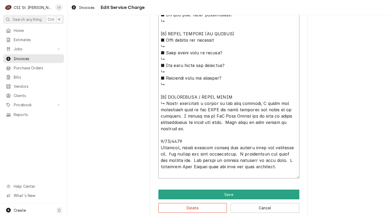
type textarea "x"
type textarea "⚠️ 𝗙𝗢𝗥𝗠 𝗜𝗡𝗦𝗧𝗥𝗨𝗖𝗧𝗜𝗢𝗡𝗦 ⚠️ ✪ 𝗖𝗼𝗺𝗽𝗹𝗲𝘁𝗲 𝗮𝗹𝗹 𝗿𝗲𝗹𝗲𝘃𝗮𝗻𝘁 𝘀𝗲𝗰𝘁𝗶𝗼𝗻𝘀 ✪ 𝗣𝗿𝗼𝘃𝗶𝗱𝗲 𝗱𝗲𝘁𝗮𝗶𝗹𝗲𝗱 𝗮𝗻𝘀…"
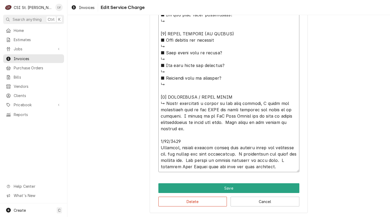
type textarea "x"
type textarea "⚠️ 𝗙𝗢𝗥𝗠 𝗜𝗡𝗦𝗧𝗥𝗨𝗖𝗧𝗜𝗢𝗡𝗦 ⚠️ ✪ 𝗖𝗼𝗺𝗽𝗹𝗲𝘁𝗲 𝗮𝗹𝗹 𝗿𝗲𝗹𝗲𝘃𝗮𝗻𝘁 𝘀𝗲𝗰𝘁𝗶𝗼𝗻𝘀 ✪ 𝗣𝗿𝗼𝘃𝗶𝗱𝗲 𝗱𝗲𝘁𝗮𝗶𝗹𝗲𝗱 𝗮𝗻𝘀…"
type textarea "x"
type textarea "⚠️ 𝗙𝗢𝗥𝗠 𝗜𝗡𝗦𝗧𝗥𝗨𝗖𝗧𝗜𝗢𝗡𝗦 ⚠️ ✪ 𝗖𝗼𝗺𝗽𝗹𝗲𝘁𝗲 𝗮𝗹𝗹 𝗿𝗲𝗹𝗲𝘃𝗮𝗻𝘁 𝘀𝗲𝗰𝘁𝗶𝗼𝗻𝘀 ✪ 𝗣𝗿𝗼𝘃𝗶𝗱𝗲 𝗱𝗲𝘁𝗮𝗶𝗹𝗲𝗱 𝗮𝗻𝘀…"
type textarea "x"
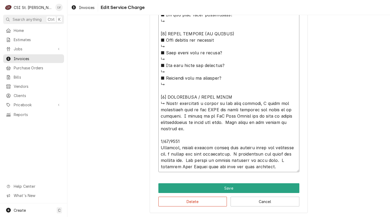
type textarea "⚠️ 𝗙𝗢𝗥𝗠 𝗜𝗡𝗦𝗧𝗥𝗨𝗖𝗧𝗜𝗢𝗡𝗦 ⚠️ ✪ 𝗖𝗼𝗺𝗽𝗹𝗲𝘁𝗲 𝗮𝗹𝗹 𝗿𝗲𝗹𝗲𝘃𝗮𝗻𝘁 𝘀𝗲𝗰𝘁𝗶𝗼𝗻𝘀 ✪ 𝗣𝗿𝗼𝘃𝗶𝗱𝗲 𝗱𝗲𝘁𝗮𝗶𝗹𝗲𝗱 𝗮𝗻𝘀…"
type textarea "x"
type textarea "⚠️ 𝗙𝗢𝗥𝗠 𝗜𝗡𝗦𝗧𝗥𝗨𝗖𝗧𝗜𝗢𝗡𝗦 ⚠️ ✪ 𝗖𝗼𝗺𝗽𝗹𝗲𝘁𝗲 𝗮𝗹𝗹 𝗿𝗲𝗹𝗲𝘃𝗮𝗻𝘁 𝘀𝗲𝗰𝘁𝗶𝗼𝗻𝘀 ✪ 𝗣𝗿𝗼𝘃𝗶𝗱𝗲 𝗱𝗲𝘁𝗮𝗶𝗹𝗲𝗱 𝗮𝗻𝘀…"
type textarea "x"
type textarea "⚠️ 𝗙𝗢𝗥𝗠 𝗜𝗡𝗦𝗧𝗥𝗨𝗖𝗧𝗜𝗢𝗡𝗦 ⚠️ ✪ 𝗖𝗼𝗺𝗽𝗹𝗲𝘁𝗲 𝗮𝗹𝗹 𝗿𝗲𝗹𝗲𝘃𝗮𝗻𝘁 𝘀𝗲𝗰𝘁𝗶𝗼𝗻𝘀 ✪ 𝗣𝗿𝗼𝘃𝗶𝗱𝗲 𝗱𝗲𝘁𝗮𝗶𝗹𝗲𝗱 𝗮𝗻𝘀…"
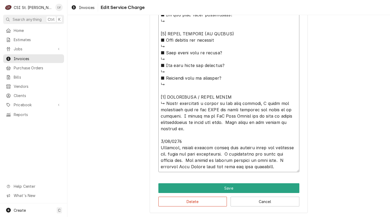
type textarea "x"
type textarea "⚠️ 𝗙𝗢𝗥𝗠 𝗜𝗡𝗦𝗧𝗥𝗨𝗖𝗧𝗜𝗢𝗡𝗦 ⚠️ ✪ 𝗖𝗼𝗺𝗽𝗹𝗲𝘁𝗲 𝗮𝗹𝗹 𝗿𝗲𝗹𝗲𝘃𝗮𝗻𝘁 𝘀𝗲𝗰𝘁𝗶𝗼𝗻𝘀 ✪ 𝗣𝗿𝗼𝘃𝗶𝗱𝗲 𝗱𝗲𝘁𝗮𝗶𝗹𝗲𝗱 𝗮𝗻𝘀…"
type textarea "x"
type textarea "⚠️ 𝗙𝗢𝗥𝗠 𝗜𝗡𝗦𝗧𝗥𝗨𝗖𝗧𝗜𝗢𝗡𝗦 ⚠️ ✪ 𝗖𝗼𝗺𝗽𝗹𝗲𝘁𝗲 𝗮𝗹𝗹 𝗿𝗲𝗹𝗲𝘃𝗮𝗻𝘁 𝘀𝗲𝗰𝘁𝗶𝗼𝗻𝘀 ✪ 𝗣𝗿𝗼𝘃𝗶𝗱𝗲 𝗱𝗲𝘁𝗮𝗶𝗹𝗲𝗱 𝗮𝗻𝘀…"
type textarea "x"
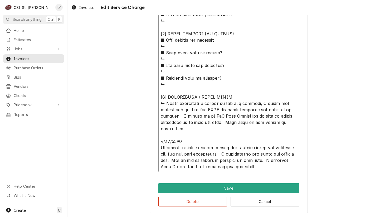
type textarea "⚠️ 𝗙𝗢𝗥𝗠 𝗜𝗡𝗦𝗧𝗥𝗨𝗖𝗧𝗜𝗢𝗡𝗦 ⚠️ ✪ 𝗖𝗼𝗺𝗽𝗹𝗲𝘁𝗲 𝗮𝗹𝗹 𝗿𝗲𝗹𝗲𝘃𝗮𝗻𝘁 𝘀𝗲𝗰𝘁𝗶𝗼𝗻𝘀 ✪ 𝗣𝗿𝗼𝘃𝗶𝗱𝗲 𝗱𝗲𝘁𝗮𝗶𝗹𝗲𝗱 𝗮𝗻𝘀…"
type textarea "x"
type textarea "⚠️ 𝗙𝗢𝗥𝗠 𝗜𝗡𝗦𝗧𝗥𝗨𝗖𝗧𝗜𝗢𝗡𝗦 ⚠️ ✪ 𝗖𝗼𝗺𝗽𝗹𝗲𝘁𝗲 𝗮𝗹𝗹 𝗿𝗲𝗹𝗲𝘃𝗮𝗻𝘁 𝘀𝗲𝗰𝘁𝗶𝗼𝗻𝘀 ✪ 𝗣𝗿𝗼𝘃𝗶𝗱𝗲 𝗱𝗲𝘁𝗮𝗶𝗹𝗲𝗱 𝗮𝗻𝘀…"
type textarea "x"
type textarea "⚠️ 𝗙𝗢𝗥𝗠 𝗜𝗡𝗦𝗧𝗥𝗨𝗖𝗧𝗜𝗢𝗡𝗦 ⚠️ ✪ 𝗖𝗼𝗺𝗽𝗹𝗲𝘁𝗲 𝗮𝗹𝗹 𝗿𝗲𝗹𝗲𝘃𝗮𝗻𝘁 𝘀𝗲𝗰𝘁𝗶𝗼𝗻𝘀 ✪ 𝗣𝗿𝗼𝘃𝗶𝗱𝗲 𝗱𝗲𝘁𝗮𝗶𝗹𝗲𝗱 𝗮𝗻𝘀…"
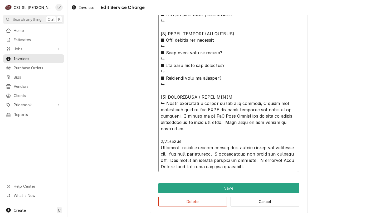
type textarea "x"
type textarea "⚠️ 𝗙𝗢𝗥𝗠 𝗜𝗡𝗦𝗧𝗥𝗨𝗖𝗧𝗜𝗢𝗡𝗦 ⚠️ ✪ 𝗖𝗼𝗺𝗽𝗹𝗲𝘁𝗲 𝗮𝗹𝗹 𝗿𝗲𝗹𝗲𝘃𝗮𝗻𝘁 𝘀𝗲𝗰𝘁𝗶𝗼𝗻𝘀 ✪ 𝗣𝗿𝗼𝘃𝗶𝗱𝗲 𝗱𝗲𝘁𝗮𝗶𝗹𝗲𝗱 𝗮𝗻𝘀…"
type textarea "x"
type textarea "⚠️ 𝗙𝗢𝗥𝗠 𝗜𝗡𝗦𝗧𝗥𝗨𝗖𝗧𝗜𝗢𝗡𝗦 ⚠️ ✪ 𝗖𝗼𝗺𝗽𝗹𝗲𝘁𝗲 𝗮𝗹𝗹 𝗿𝗲𝗹𝗲𝘃𝗮𝗻𝘁 𝘀𝗲𝗰𝘁𝗶𝗼𝗻𝘀 ✪ 𝗣𝗿𝗼𝘃𝗶𝗱𝗲 𝗱𝗲𝘁𝗮𝗶𝗹𝗲𝗱 𝗮𝗻𝘀…"
type textarea "x"
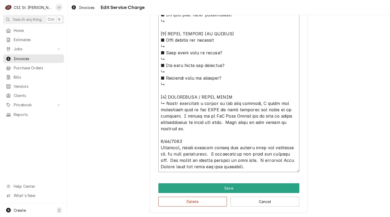
type textarea "⚠️ 𝗙𝗢𝗥𝗠 𝗜𝗡𝗦𝗧𝗥𝗨𝗖𝗧𝗜𝗢𝗡𝗦 ⚠️ ✪ 𝗖𝗼𝗺𝗽𝗹𝗲𝘁𝗲 𝗮𝗹𝗹 𝗿𝗲𝗹𝗲𝘃𝗮𝗻𝘁 𝘀𝗲𝗰𝘁𝗶𝗼𝗻𝘀 ✪ 𝗣𝗿𝗼𝘃𝗶𝗱𝗲 𝗱𝗲𝘁𝗮𝗶𝗹𝗲𝗱 𝗮𝗻𝘀…"
type textarea "x"
type textarea "⚠️ 𝗙𝗢𝗥𝗠 𝗜𝗡𝗦𝗧𝗥𝗨𝗖𝗧𝗜𝗢𝗡𝗦 ⚠️ ✪ 𝗖𝗼𝗺𝗽𝗹𝗲𝘁𝗲 𝗮𝗹𝗹 𝗿𝗲𝗹𝗲𝘃𝗮𝗻𝘁 𝘀𝗲𝗰𝘁𝗶𝗼𝗻𝘀 ✪ 𝗣𝗿𝗼𝘃𝗶𝗱𝗲 𝗱𝗲𝘁𝗮𝗶𝗹𝗲𝗱 𝗮𝗻𝘀…"
type textarea "x"
type textarea "⚠️ 𝗙𝗢𝗥𝗠 𝗜𝗡𝗦𝗧𝗥𝗨𝗖𝗧𝗜𝗢𝗡𝗦 ⚠️ ✪ 𝗖𝗼𝗺𝗽𝗹𝗲𝘁𝗲 𝗮𝗹𝗹 𝗿𝗲𝗹𝗲𝘃𝗮𝗻𝘁 𝘀𝗲𝗰𝘁𝗶𝗼𝗻𝘀 ✪ 𝗣𝗿𝗼𝘃𝗶𝗱𝗲 𝗱𝗲𝘁𝗮𝗶𝗹𝗲𝗱 𝗮𝗻𝘀…"
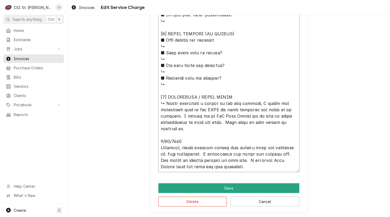
type textarea "x"
type textarea "⚠️ 𝗙𝗢𝗥𝗠 𝗜𝗡𝗦𝗧𝗥𝗨𝗖𝗧𝗜𝗢𝗡𝗦 ⚠️ ✪ 𝗖𝗼𝗺𝗽𝗹𝗲𝘁𝗲 𝗮𝗹𝗹 𝗿𝗲𝗹𝗲𝘃𝗮𝗻𝘁 𝘀𝗲𝗰𝘁𝗶𝗼𝗻𝘀 ✪ 𝗣𝗿𝗼𝘃𝗶𝗱𝗲 𝗱𝗲𝘁𝗮𝗶𝗹𝗲𝗱 𝗮𝗻𝘀…"
type textarea "x"
type textarea "⚠️ 𝗙𝗢𝗥𝗠 𝗜𝗡𝗦𝗧𝗥𝗨𝗖𝗧𝗜𝗢𝗡𝗦 ⚠️ ✪ 𝗖𝗼𝗺𝗽𝗹𝗲𝘁𝗲 𝗮𝗹𝗹 𝗿𝗲𝗹𝗲𝘃𝗮𝗻𝘁 𝘀𝗲𝗰𝘁𝗶𝗼𝗻𝘀 ✪ 𝗣𝗿𝗼𝘃𝗶𝗱𝗲 𝗱𝗲𝘁𝗮𝗶𝗹𝗲𝗱 𝗮𝗻𝘀…"
type textarea "x"
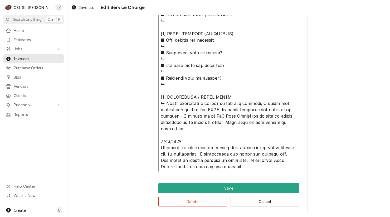
type textarea "⚠️ 𝗙𝗢𝗥𝗠 𝗜𝗡𝗦𝗧𝗥𝗨𝗖𝗧𝗜𝗢𝗡𝗦 ⚠️ ✪ 𝗖𝗼𝗺𝗽𝗹𝗲𝘁𝗲 𝗮𝗹𝗹 𝗿𝗲𝗹𝗲𝘃𝗮𝗻𝘁 𝘀𝗲𝗰𝘁𝗶𝗼𝗻𝘀 ✪ 𝗣𝗿𝗼𝘃𝗶𝗱𝗲 𝗱𝗲𝘁𝗮𝗶𝗹𝗲𝗱 𝗮𝗻𝘀…"
type textarea "x"
type textarea "⚠️ 𝗙𝗢𝗥𝗠 𝗜𝗡𝗦𝗧𝗥𝗨𝗖𝗧𝗜𝗢𝗡𝗦 ⚠️ ✪ 𝗖𝗼𝗺𝗽𝗹𝗲𝘁𝗲 𝗮𝗹𝗹 𝗿𝗲𝗹𝗲𝘃𝗮𝗻𝘁 𝘀𝗲𝗰𝘁𝗶𝗼𝗻𝘀 ✪ 𝗣𝗿𝗼𝘃𝗶𝗱𝗲 𝗱𝗲𝘁𝗮𝗶𝗹𝗲𝗱 𝗮𝗻𝘀…"
type textarea "x"
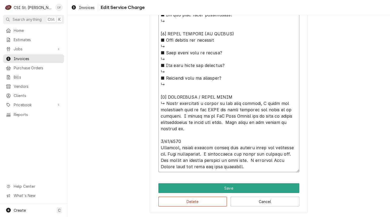
type textarea "⚠️ 𝗙𝗢𝗥𝗠 𝗜𝗡𝗦𝗧𝗥𝗨𝗖𝗧𝗜𝗢𝗡𝗦 ⚠️ ✪ 𝗖𝗼𝗺𝗽𝗹𝗲𝘁𝗲 𝗮𝗹𝗹 𝗿𝗲𝗹𝗲𝘃𝗮𝗻𝘁 𝘀𝗲𝗰𝘁𝗶𝗼𝗻𝘀 ✪ 𝗣𝗿𝗼𝘃𝗶𝗱𝗲 𝗱𝗲𝘁𝗮𝗶𝗹𝗲𝗱 𝗮𝗻𝘀…"
type textarea "x"
type textarea "⚠️ 𝗙𝗢𝗥𝗠 𝗜𝗡𝗦𝗧𝗥𝗨𝗖𝗧𝗜𝗢𝗡𝗦 ⚠️ ✪ 𝗖𝗼𝗺𝗽𝗹𝗲𝘁𝗲 𝗮𝗹𝗹 𝗿𝗲𝗹𝗲𝘃𝗮𝗻𝘁 𝘀𝗲𝗰𝘁𝗶𝗼𝗻𝘀 ✪ 𝗣𝗿𝗼𝘃𝗶𝗱𝗲 𝗱𝗲𝘁𝗮𝗶𝗹𝗲𝗱 𝗮𝗻𝘀…"
type textarea "x"
type textarea "⚠️ 𝗙𝗢𝗥𝗠 𝗜𝗡𝗦𝗧𝗥𝗨𝗖𝗧𝗜𝗢𝗡𝗦 ⚠️ ✪ 𝗖𝗼𝗺𝗽𝗹𝗲𝘁𝗲 𝗮𝗹𝗹 𝗿𝗲𝗹𝗲𝘃𝗮𝗻𝘁 𝘀𝗲𝗰𝘁𝗶𝗼𝗻𝘀 ✪ 𝗣𝗿𝗼𝘃𝗶𝗱𝗲 𝗱𝗲𝘁𝗮𝗶𝗹𝗲𝗱 𝗮𝗻𝘀…"
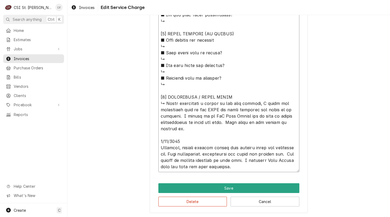
type textarea "x"
type textarea "⚠️ 𝗙𝗢𝗥𝗠 𝗜𝗡𝗦𝗧𝗥𝗨𝗖𝗧𝗜𝗢𝗡𝗦 ⚠️ ✪ 𝗖𝗼𝗺𝗽𝗹𝗲𝘁𝗲 𝗮𝗹𝗹 𝗿𝗲𝗹𝗲𝘃𝗮𝗻𝘁 𝘀𝗲𝗰𝘁𝗶𝗼𝗻𝘀 ✪ 𝗣𝗿𝗼𝘃𝗶𝗱𝗲 𝗱𝗲𝘁𝗮𝗶𝗹𝗲𝗱 𝗮𝗻𝘀…"
type textarea "x"
type textarea "⚠️ 𝗙𝗢𝗥𝗠 𝗜𝗡𝗦𝗧𝗥𝗨𝗖𝗧𝗜𝗢𝗡𝗦 ⚠️ ✪ 𝗖𝗼𝗺𝗽𝗹𝗲𝘁𝗲 𝗮𝗹𝗹 𝗿𝗲𝗹𝗲𝘃𝗮𝗻𝘁 𝘀𝗲𝗰𝘁𝗶𝗼𝗻𝘀 ✪ 𝗣𝗿𝗼𝘃𝗶𝗱𝗲 𝗱𝗲𝘁𝗮𝗶𝗹𝗲𝗱 𝗮𝗻𝘀…"
type textarea "x"
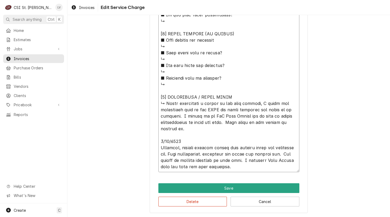
type textarea "⚠️ 𝗙𝗢𝗥𝗠 𝗜𝗡𝗦𝗧𝗥𝗨𝗖𝗧𝗜𝗢𝗡𝗦 ⚠️ ✪ 𝗖𝗼𝗺𝗽𝗹𝗲𝘁𝗲 𝗮𝗹𝗹 𝗿𝗲𝗹𝗲𝘃𝗮𝗻𝘁 𝘀𝗲𝗰𝘁𝗶𝗼𝗻𝘀 ✪ 𝗣𝗿𝗼𝘃𝗶𝗱𝗲 𝗱𝗲𝘁𝗮𝗶𝗹𝗲𝗱 𝗮𝗻𝘀…"
type textarea "x"
type textarea "⚠️ 𝗙𝗢𝗥𝗠 𝗜𝗡𝗦𝗧𝗥𝗨𝗖𝗧𝗜𝗢𝗡𝗦 ⚠️ ✪ 𝗖𝗼𝗺𝗽𝗹𝗲𝘁𝗲 𝗮𝗹𝗹 𝗿𝗲𝗹𝗲𝘃𝗮𝗻𝘁 𝘀𝗲𝗰𝘁𝗶𝗼𝗻𝘀 ✪ 𝗣𝗿𝗼𝘃𝗶𝗱𝗲 𝗱𝗲𝘁𝗮𝗶𝗹𝗲𝗱 𝗮𝗻𝘀…"
type textarea "x"
type textarea "⚠️ 𝗙𝗢𝗥𝗠 𝗜𝗡𝗦𝗧𝗥𝗨𝗖𝗧𝗜𝗢𝗡𝗦 ⚠️ ✪ 𝗖𝗼𝗺𝗽𝗹𝗲𝘁𝗲 𝗮𝗹𝗹 𝗿𝗲𝗹𝗲𝘃𝗮𝗻𝘁 𝘀𝗲𝗰𝘁𝗶𝗼𝗻𝘀 ✪ 𝗣𝗿𝗼𝘃𝗶𝗱𝗲 𝗱𝗲𝘁𝗮𝗶𝗹𝗲𝗱 𝗮𝗻𝘀…"
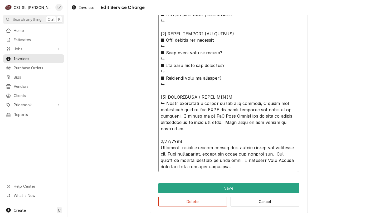
type textarea "x"
type textarea "⚠️ 𝗙𝗢𝗥𝗠 𝗜𝗡𝗦𝗧𝗥𝗨𝗖𝗧𝗜𝗢𝗡𝗦 ⚠️ ✪ 𝗖𝗼𝗺𝗽𝗹𝗲𝘁𝗲 𝗮𝗹𝗹 𝗿𝗲𝗹𝗲𝘃𝗮𝗻𝘁 𝘀𝗲𝗰𝘁𝗶𝗼𝗻𝘀 ✪ 𝗣𝗿𝗼𝘃𝗶𝗱𝗲 𝗱𝗲𝘁𝗮𝗶𝗹𝗲𝗱 𝗮𝗻𝘀…"
type textarea "x"
type textarea "⚠️ 𝗙𝗢𝗥𝗠 𝗜𝗡𝗦𝗧𝗥𝗨𝗖𝗧𝗜𝗢𝗡𝗦 ⚠️ ✪ 𝗖𝗼𝗺𝗽𝗹𝗲𝘁𝗲 𝗮𝗹𝗹 𝗿𝗲𝗹𝗲𝘃𝗮𝗻𝘁 𝘀𝗲𝗰𝘁𝗶𝗼𝗻𝘀 ✪ 𝗣𝗿𝗼𝘃𝗶𝗱𝗲 𝗱𝗲𝘁𝗮𝗶𝗹𝗲𝗱 𝗮𝗻𝘀…"
type textarea "x"
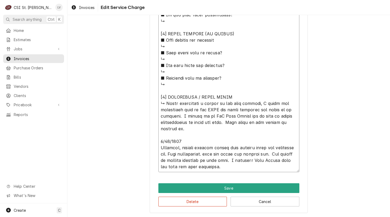
type textarea "⚠️ 𝗙𝗢𝗥𝗠 𝗜𝗡𝗦𝗧𝗥𝗨𝗖𝗧𝗜𝗢𝗡𝗦 ⚠️ ✪ 𝗖𝗼𝗺𝗽𝗹𝗲𝘁𝗲 𝗮𝗹𝗹 𝗿𝗲𝗹𝗲𝘃𝗮𝗻𝘁 𝘀𝗲𝗰𝘁𝗶𝗼𝗻𝘀 ✪ 𝗣𝗿𝗼𝘃𝗶𝗱𝗲 𝗱𝗲𝘁𝗮𝗶𝗹𝗲𝗱 𝗮𝗻𝘀…"
type textarea "x"
type textarea "⚠️ 𝗙𝗢𝗥𝗠 𝗜𝗡𝗦𝗧𝗥𝗨𝗖𝗧𝗜𝗢𝗡𝗦 ⚠️ ✪ 𝗖𝗼𝗺𝗽𝗹𝗲𝘁𝗲 𝗮𝗹𝗹 𝗿𝗲𝗹𝗲𝘃𝗮𝗻𝘁 𝘀𝗲𝗰𝘁𝗶𝗼𝗻𝘀 ✪ 𝗣𝗿𝗼𝘃𝗶𝗱𝗲 𝗱𝗲𝘁𝗮𝗶𝗹𝗲𝗱 𝗮𝗻𝘀…"
type textarea "x"
type textarea "⚠️ 𝗙𝗢𝗥𝗠 𝗜𝗡𝗦𝗧𝗥𝗨𝗖𝗧𝗜𝗢𝗡𝗦 ⚠️ ✪ 𝗖𝗼𝗺𝗽𝗹𝗲𝘁𝗲 𝗮𝗹𝗹 𝗿𝗲𝗹𝗲𝘃𝗮𝗻𝘁 𝘀𝗲𝗰𝘁𝗶𝗼𝗻𝘀 ✪ 𝗣𝗿𝗼𝘃𝗶𝗱𝗲 𝗱𝗲𝘁𝗮𝗶𝗹𝗲𝗱 𝗮𝗻𝘀…"
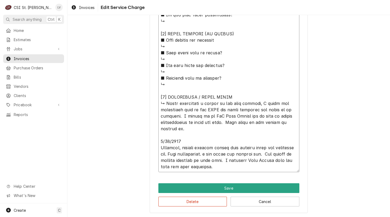
type textarea "x"
type textarea "⚠️ 𝗙𝗢𝗥𝗠 𝗜𝗡𝗦𝗧𝗥𝗨𝗖𝗧𝗜𝗢𝗡𝗦 ⚠️ ✪ 𝗖𝗼𝗺𝗽𝗹𝗲𝘁𝗲 𝗮𝗹𝗹 𝗿𝗲𝗹𝗲𝘃𝗮𝗻𝘁 𝘀𝗲𝗰𝘁𝗶𝗼𝗻𝘀 ✪ 𝗣𝗿𝗼𝘃𝗶𝗱𝗲 𝗱𝗲𝘁𝗮𝗶𝗹𝗲𝗱 𝗮𝗻𝘀…"
type textarea "x"
type textarea "⚠️ 𝗙𝗢𝗥𝗠 𝗜𝗡𝗦𝗧𝗥𝗨𝗖𝗧𝗜𝗢𝗡𝗦 ⚠️ ✪ 𝗖𝗼𝗺𝗽𝗹𝗲𝘁𝗲 𝗮𝗹𝗹 𝗿𝗲𝗹𝗲𝘃𝗮𝗻𝘁 𝘀𝗲𝗰𝘁𝗶𝗼𝗻𝘀 ✪ 𝗣𝗿𝗼𝘃𝗶𝗱𝗲 𝗱𝗲𝘁𝗮𝗶𝗹𝗲𝗱 𝗮𝗻𝘀…"
type textarea "x"
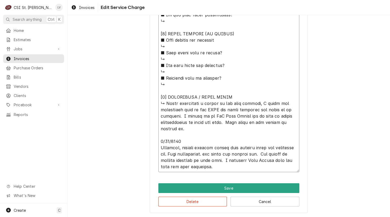
type textarea "⚠️ 𝗙𝗢𝗥𝗠 𝗜𝗡𝗦𝗧𝗥𝗨𝗖𝗧𝗜𝗢𝗡𝗦 ⚠️ ✪ 𝗖𝗼𝗺𝗽𝗹𝗲𝘁𝗲 𝗮𝗹𝗹 𝗿𝗲𝗹𝗲𝘃𝗮𝗻𝘁 𝘀𝗲𝗰𝘁𝗶𝗼𝗻𝘀 ✪ 𝗣𝗿𝗼𝘃𝗶𝗱𝗲 𝗱𝗲𝘁𝗮𝗶𝗹𝗲𝗱 𝗮𝗻𝘀…"
type textarea "x"
type textarea "⚠️ 𝗙𝗢𝗥𝗠 𝗜𝗡𝗦𝗧𝗥𝗨𝗖𝗧𝗜𝗢𝗡𝗦 ⚠️ ✪ 𝗖𝗼𝗺𝗽𝗹𝗲𝘁𝗲 𝗮𝗹𝗹 𝗿𝗲𝗹𝗲𝘃𝗮𝗻𝘁 𝘀𝗲𝗰𝘁𝗶𝗼𝗻𝘀 ✪ 𝗣𝗿𝗼𝘃𝗶𝗱𝗲 𝗱𝗲𝘁𝗮𝗶𝗹𝗲𝗱 𝗮𝗻𝘀…"
type textarea "x"
type textarea "⚠️ 𝗙𝗢𝗥𝗠 𝗜𝗡𝗦𝗧𝗥𝗨𝗖𝗧𝗜𝗢𝗡𝗦 ⚠️ ✪ 𝗖𝗼𝗺𝗽𝗹𝗲𝘁𝗲 𝗮𝗹𝗹 𝗿𝗲𝗹𝗲𝘃𝗮𝗻𝘁 𝘀𝗲𝗰𝘁𝗶𝗼𝗻𝘀 ✪ 𝗣𝗿𝗼𝘃𝗶𝗱𝗲 𝗱𝗲𝘁𝗮𝗶𝗹𝗲𝗱 𝗮𝗻𝘀…"
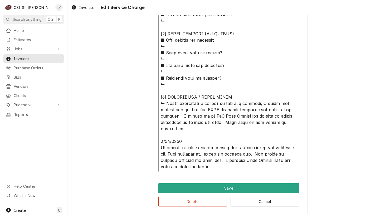
type textarea "x"
type textarea "⚠️ 𝗙𝗢𝗥𝗠 𝗜𝗡𝗦𝗧𝗥𝗨𝗖𝗧𝗜𝗢𝗡𝗦 ⚠️ ✪ 𝗖𝗼𝗺𝗽𝗹𝗲𝘁𝗲 𝗮𝗹𝗹 𝗿𝗲𝗹𝗲𝘃𝗮𝗻𝘁 𝘀𝗲𝗰𝘁𝗶𝗼𝗻𝘀 ✪ 𝗣𝗿𝗼𝘃𝗶𝗱𝗲 𝗱𝗲𝘁𝗮𝗶𝗹𝗲𝗱 𝗮𝗻𝘀…"
type textarea "x"
type textarea "⚠️ 𝗙𝗢𝗥𝗠 𝗜𝗡𝗦𝗧𝗥𝗨𝗖𝗧𝗜𝗢𝗡𝗦 ⚠️ ✪ 𝗖𝗼𝗺𝗽𝗹𝗲𝘁𝗲 𝗮𝗹𝗹 𝗿𝗲𝗹𝗲𝘃𝗮𝗻𝘁 𝘀𝗲𝗰𝘁𝗶𝗼𝗻𝘀 ✪ 𝗣𝗿𝗼𝘃𝗶𝗱𝗲 𝗱𝗲𝘁𝗮𝗶𝗹𝗲𝗱 𝗮𝗻𝘀…"
type textarea "x"
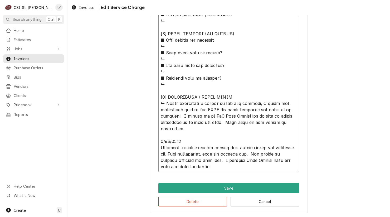
type textarea "⚠️ 𝗙𝗢𝗥𝗠 𝗜𝗡𝗦𝗧𝗥𝗨𝗖𝗧𝗜𝗢𝗡𝗦 ⚠️ ✪ 𝗖𝗼𝗺𝗽𝗹𝗲𝘁𝗲 𝗮𝗹𝗹 𝗿𝗲𝗹𝗲𝘃𝗮𝗻𝘁 𝘀𝗲𝗰𝘁𝗶𝗼𝗻𝘀 ✪ 𝗣𝗿𝗼𝘃𝗶𝗱𝗲 𝗱𝗲𝘁𝗮𝗶𝗹𝗲𝗱 𝗮𝗻𝘀…"
type textarea "x"
type textarea "⚠️ 𝗙𝗢𝗥𝗠 𝗜𝗡𝗦𝗧𝗥𝗨𝗖𝗧𝗜𝗢𝗡𝗦 ⚠️ ✪ 𝗖𝗼𝗺𝗽𝗹𝗲𝘁𝗲 𝗮𝗹𝗹 𝗿𝗲𝗹𝗲𝘃𝗮𝗻𝘁 𝘀𝗲𝗰𝘁𝗶𝗼𝗻𝘀 ✪ 𝗣𝗿𝗼𝘃𝗶𝗱𝗲 𝗱𝗲𝘁𝗮𝗶𝗹𝗲𝗱 𝗮𝗻𝘀…"
type textarea "x"
type textarea "⚠️ 𝗙𝗢𝗥𝗠 𝗜𝗡𝗦𝗧𝗥𝗨𝗖𝗧𝗜𝗢𝗡𝗦 ⚠️ ✪ 𝗖𝗼𝗺𝗽𝗹𝗲𝘁𝗲 𝗮𝗹𝗹 𝗿𝗲𝗹𝗲𝘃𝗮𝗻𝘁 𝘀𝗲𝗰𝘁𝗶𝗼𝗻𝘀 ✪ 𝗣𝗿𝗼𝘃𝗶𝗱𝗲 𝗱𝗲𝘁𝗮𝗶𝗹𝗲𝗱 𝗮𝗻𝘀…"
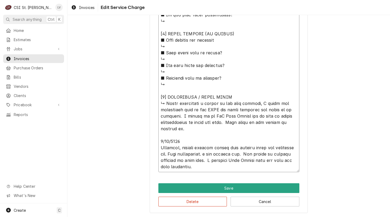
type textarea "x"
type textarea "⚠️ 𝗙𝗢𝗥𝗠 𝗜𝗡𝗦𝗧𝗥𝗨𝗖𝗧𝗜𝗢𝗡𝗦 ⚠️ ✪ 𝗖𝗼𝗺𝗽𝗹𝗲𝘁𝗲 𝗮𝗹𝗹 𝗿𝗲𝗹𝗲𝘃𝗮𝗻𝘁 𝘀𝗲𝗰𝘁𝗶𝗼𝗻𝘀 ✪ 𝗣𝗿𝗼𝘃𝗶𝗱𝗲 𝗱𝗲𝘁𝗮𝗶𝗹𝗲𝗱 𝗮𝗻𝘀…"
type textarea "x"
type textarea "⚠️ 𝗙𝗢𝗥𝗠 𝗜𝗡𝗦𝗧𝗥𝗨𝗖𝗧𝗜𝗢𝗡𝗦 ⚠️ ✪ 𝗖𝗼𝗺𝗽𝗹𝗲𝘁𝗲 𝗮𝗹𝗹 𝗿𝗲𝗹𝗲𝘃𝗮𝗻𝘁 𝘀𝗲𝗰𝘁𝗶𝗼𝗻𝘀 ✪ 𝗣𝗿𝗼𝘃𝗶𝗱𝗲 𝗱𝗲𝘁𝗮𝗶𝗹𝗲𝗱 𝗮𝗻𝘀…"
type textarea "x"
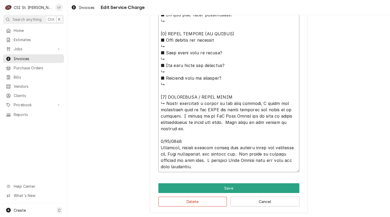
type textarea "⚠️ 𝗙𝗢𝗥𝗠 𝗜𝗡𝗦𝗧𝗥𝗨𝗖𝗧𝗜𝗢𝗡𝗦 ⚠️ ✪ 𝗖𝗼𝗺𝗽𝗹𝗲𝘁𝗲 𝗮𝗹𝗹 𝗿𝗲𝗹𝗲𝘃𝗮𝗻𝘁 𝘀𝗲𝗰𝘁𝗶𝗼𝗻𝘀 ✪ 𝗣𝗿𝗼𝘃𝗶𝗱𝗲 𝗱𝗲𝘁𝗮𝗶𝗹𝗲𝗱 𝗮𝗻𝘀…"
type textarea "x"
type textarea "⚠️ 𝗙𝗢𝗥𝗠 𝗜𝗡𝗦𝗧𝗥𝗨𝗖𝗧𝗜𝗢𝗡𝗦 ⚠️ ✪ 𝗖𝗼𝗺𝗽𝗹𝗲𝘁𝗲 𝗮𝗹𝗹 𝗿𝗲𝗹𝗲𝘃𝗮𝗻𝘁 𝘀𝗲𝗰𝘁𝗶𝗼𝗻𝘀 ✪ 𝗣𝗿𝗼𝘃𝗶𝗱𝗲 𝗱𝗲𝘁𝗮𝗶𝗹𝗲𝗱 𝗮𝗻𝘀…"
type textarea "x"
type textarea "⚠️ 𝗙𝗢𝗥𝗠 𝗜𝗡𝗦𝗧𝗥𝗨𝗖𝗧𝗜𝗢𝗡𝗦 ⚠️ ✪ 𝗖𝗼𝗺𝗽𝗹𝗲𝘁𝗲 𝗮𝗹𝗹 𝗿𝗲𝗹𝗲𝘃𝗮𝗻𝘁 𝘀𝗲𝗰𝘁𝗶𝗼𝗻𝘀 ✪ 𝗣𝗿𝗼𝘃𝗶𝗱𝗲 𝗱𝗲𝘁𝗮𝗶𝗹𝗲𝗱 𝗮𝗻𝘀…"
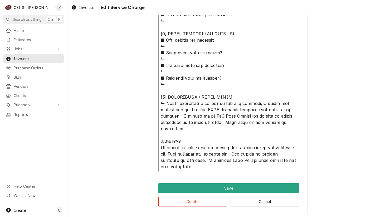
type textarea "x"
type textarea "⚠️ 𝗙𝗢𝗥𝗠 𝗜𝗡𝗦𝗧𝗥𝗨𝗖𝗧𝗜𝗢𝗡𝗦 ⚠️ ✪ 𝗖𝗼𝗺𝗽𝗹𝗲𝘁𝗲 𝗮𝗹𝗹 𝗿𝗲𝗹𝗲𝘃𝗮𝗻𝘁 𝘀𝗲𝗰𝘁𝗶𝗼𝗻𝘀 ✪ 𝗣𝗿𝗼𝘃𝗶𝗱𝗲 𝗱𝗲𝘁𝗮𝗶𝗹𝗲𝗱 𝗮𝗻𝘀…"
type textarea "x"
type textarea "⚠️ 𝗙𝗢𝗥𝗠 𝗜𝗡𝗦𝗧𝗥𝗨𝗖𝗧𝗜𝗢𝗡𝗦 ⚠️ ✪ 𝗖𝗼𝗺𝗽𝗹𝗲𝘁𝗲 𝗮𝗹𝗹 𝗿𝗲𝗹𝗲𝘃𝗮𝗻𝘁 𝘀𝗲𝗰𝘁𝗶𝗼𝗻𝘀 ✪ 𝗣𝗿𝗼𝘃𝗶𝗱𝗲 𝗱𝗲𝘁𝗮𝗶𝗹𝗲𝗱 𝗮𝗻𝘀…"
type textarea "x"
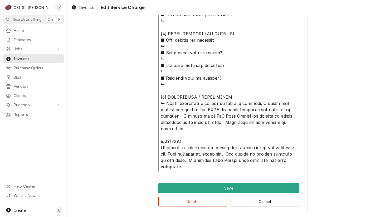
type textarea "⚠️ 𝗙𝗢𝗥𝗠 𝗜𝗡𝗦𝗧𝗥𝗨𝗖𝗧𝗜𝗢𝗡𝗦 ⚠️ ✪ 𝗖𝗼𝗺𝗽𝗹𝗲𝘁𝗲 𝗮𝗹𝗹 𝗿𝗲𝗹𝗲𝘃𝗮𝗻𝘁 𝘀𝗲𝗰𝘁𝗶𝗼𝗻𝘀 ✪ 𝗣𝗿𝗼𝘃𝗶𝗱𝗲 𝗱𝗲𝘁𝗮𝗶𝗹𝗲𝗱 𝗮𝗻𝘀…"
type textarea "x"
type textarea "⚠️ 𝗙𝗢𝗥𝗠 𝗜𝗡𝗦𝗧𝗥𝗨𝗖𝗧𝗜𝗢𝗡𝗦 ⚠️ ✪ 𝗖𝗼𝗺𝗽𝗹𝗲𝘁𝗲 𝗮𝗹𝗹 𝗿𝗲𝗹𝗲𝘃𝗮𝗻𝘁 𝘀𝗲𝗰𝘁𝗶𝗼𝗻𝘀 ✪ 𝗣𝗿𝗼𝘃𝗶𝗱𝗲 𝗱𝗲𝘁𝗮𝗶𝗹𝗲𝗱 𝗮𝗻𝘀…"
type textarea "x"
type textarea "⚠️ 𝗙𝗢𝗥𝗠 𝗜𝗡𝗦𝗧𝗥𝗨𝗖𝗧𝗜𝗢𝗡𝗦 ⚠️ ✪ 𝗖𝗼𝗺𝗽𝗹𝗲𝘁𝗲 𝗮𝗹𝗹 𝗿𝗲𝗹𝗲𝘃𝗮𝗻𝘁 𝘀𝗲𝗰𝘁𝗶𝗼𝗻𝘀 ✪ 𝗣𝗿𝗼𝘃𝗶𝗱𝗲 𝗱𝗲𝘁𝗮𝗶𝗹𝗲𝗱 𝗮𝗻𝘀…"
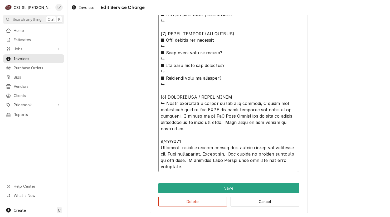
type textarea "x"
type textarea "⚠️ 𝗙𝗢𝗥𝗠 𝗜𝗡𝗦𝗧𝗥𝗨𝗖𝗧𝗜𝗢𝗡𝗦 ⚠️ ✪ 𝗖𝗼𝗺𝗽𝗹𝗲𝘁𝗲 𝗮𝗹𝗹 𝗿𝗲𝗹𝗲𝘃𝗮𝗻𝘁 𝘀𝗲𝗰𝘁𝗶𝗼𝗻𝘀 ✪ 𝗣𝗿𝗼𝘃𝗶𝗱𝗲 𝗱𝗲𝘁𝗮𝗶𝗹𝗲𝗱 𝗮𝗻𝘀…"
type textarea "x"
type textarea "⚠️ 𝗙𝗢𝗥𝗠 𝗜𝗡𝗦𝗧𝗥𝗨𝗖𝗧𝗜𝗢𝗡𝗦 ⚠️ ✪ 𝗖𝗼𝗺𝗽𝗹𝗲𝘁𝗲 𝗮𝗹𝗹 𝗿𝗲𝗹𝗲𝘃𝗮𝗻𝘁 𝘀𝗲𝗰𝘁𝗶𝗼𝗻𝘀 ✪ 𝗣𝗿𝗼𝘃𝗶𝗱𝗲 𝗱𝗲𝘁𝗮𝗶𝗹𝗲𝗱 𝗮𝗻𝘀…"
type textarea "x"
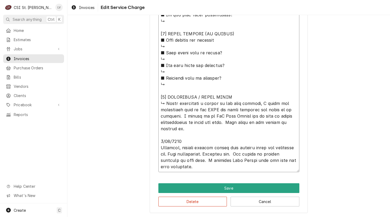
type textarea "⚠️ 𝗙𝗢𝗥𝗠 𝗜𝗡𝗦𝗧𝗥𝗨𝗖𝗧𝗜𝗢𝗡𝗦 ⚠️ ✪ 𝗖𝗼𝗺𝗽𝗹𝗲𝘁𝗲 𝗮𝗹𝗹 𝗿𝗲𝗹𝗲𝘃𝗮𝗻𝘁 𝘀𝗲𝗰𝘁𝗶𝗼𝗻𝘀 ✪ 𝗣𝗿𝗼𝘃𝗶𝗱𝗲 𝗱𝗲𝘁𝗮𝗶𝗹𝗲𝗱 𝗮𝗻𝘀…"
type textarea "x"
type textarea "⚠️ 𝗙𝗢𝗥𝗠 𝗜𝗡𝗦𝗧𝗥𝗨𝗖𝗧𝗜𝗢𝗡𝗦 ⚠️ ✪ 𝗖𝗼𝗺𝗽𝗹𝗲𝘁𝗲 𝗮𝗹𝗹 𝗿𝗲𝗹𝗲𝘃𝗮𝗻𝘁 𝘀𝗲𝗰𝘁𝗶𝗼𝗻𝘀 ✪ 𝗣𝗿𝗼𝘃𝗶𝗱𝗲 𝗱𝗲𝘁𝗮𝗶𝗹𝗲𝗱 𝗮𝗻𝘀…"
type textarea "x"
type textarea "⚠️ 𝗙𝗢𝗥𝗠 𝗜𝗡𝗦𝗧𝗥𝗨𝗖𝗧𝗜𝗢𝗡𝗦 ⚠️ ✪ 𝗖𝗼𝗺𝗽𝗹𝗲𝘁𝗲 𝗮𝗹𝗹 𝗿𝗲𝗹𝗲𝘃𝗮𝗻𝘁 𝘀𝗲𝗰𝘁𝗶𝗼𝗻𝘀 ✪ 𝗣𝗿𝗼𝘃𝗶𝗱𝗲 𝗱𝗲𝘁𝗮𝗶𝗹𝗲𝗱 𝗮𝗻𝘀…"
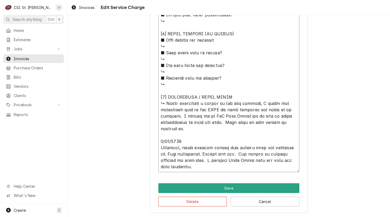
type textarea "x"
type textarea "⚠️ 𝗙𝗢𝗥𝗠 𝗜𝗡𝗦𝗧𝗥𝗨𝗖𝗧𝗜𝗢𝗡𝗦 ⚠️ ✪ 𝗖𝗼𝗺𝗽𝗹𝗲𝘁𝗲 𝗮𝗹𝗹 𝗿𝗲𝗹𝗲𝘃𝗮𝗻𝘁 𝘀𝗲𝗰𝘁𝗶𝗼𝗻𝘀 ✪ 𝗣𝗿𝗼𝘃𝗶𝗱𝗲 𝗱𝗲𝘁𝗮𝗶𝗹𝗲𝗱 𝗮𝗻𝘀…"
type textarea "x"
type textarea "⚠️ 𝗙𝗢𝗥𝗠 𝗜𝗡𝗦𝗧𝗥𝗨𝗖𝗧𝗜𝗢𝗡𝗦 ⚠️ ✪ 𝗖𝗼𝗺𝗽𝗹𝗲𝘁𝗲 𝗮𝗹𝗹 𝗿𝗲𝗹𝗲𝘃𝗮𝗻𝘁 𝘀𝗲𝗰𝘁𝗶𝗼𝗻𝘀 ✪ 𝗣𝗿𝗼𝘃𝗶𝗱𝗲 𝗱𝗲𝘁𝗮𝗶𝗹𝗲𝗱 𝗮𝗻𝘀…"
type textarea "x"
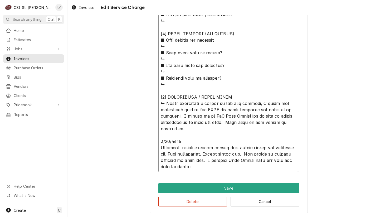
type textarea "⚠️ 𝗙𝗢𝗥𝗠 𝗜𝗡𝗦𝗧𝗥𝗨𝗖𝗧𝗜𝗢𝗡𝗦 ⚠️ ✪ 𝗖𝗼𝗺𝗽𝗹𝗲𝘁𝗲 𝗮𝗹𝗹 𝗿𝗲𝗹𝗲𝘃𝗮𝗻𝘁 𝘀𝗲𝗰𝘁𝗶𝗼𝗻𝘀 ✪ 𝗣𝗿𝗼𝘃𝗶𝗱𝗲 𝗱𝗲𝘁𝗮𝗶𝗹𝗲𝗱 𝗮𝗻𝘀…"
type textarea "x"
type textarea "⚠️ 𝗙𝗢𝗥𝗠 𝗜𝗡𝗦𝗧𝗥𝗨𝗖𝗧𝗜𝗢𝗡𝗦 ⚠️ ✪ 𝗖𝗼𝗺𝗽𝗹𝗲𝘁𝗲 𝗮𝗹𝗹 𝗿𝗲𝗹𝗲𝘃𝗮𝗻𝘁 𝘀𝗲𝗰𝘁𝗶𝗼𝗻𝘀 ✪ 𝗣𝗿𝗼𝘃𝗶𝗱𝗲 𝗱𝗲𝘁𝗮𝗶𝗹𝗲𝗱 𝗮𝗻𝘀…"
type textarea "x"
type textarea "⚠️ 𝗙𝗢𝗥𝗠 𝗜𝗡𝗦𝗧𝗥𝗨𝗖𝗧𝗜𝗢𝗡𝗦 ⚠️ ✪ 𝗖𝗼𝗺𝗽𝗹𝗲𝘁𝗲 𝗮𝗹𝗹 𝗿𝗲𝗹𝗲𝘃𝗮𝗻𝘁 𝘀𝗲𝗰𝘁𝗶𝗼𝗻𝘀 ✪ 𝗣𝗿𝗼𝘃𝗶𝗱𝗲 𝗱𝗲𝘁𝗮𝗶𝗹𝗲𝗱 𝗮𝗻𝘀…"
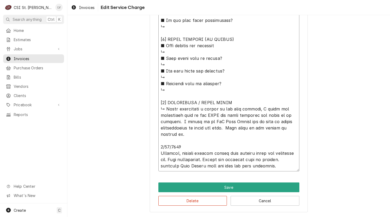
scroll to position [491, 0]
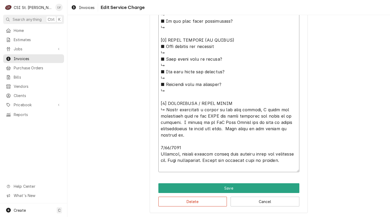
drag, startPoint x: 256, startPoint y: 108, endPoint x: 305, endPoint y: 98, distance: 49.7
drag, startPoint x: 185, startPoint y: 121, endPoint x: 252, endPoint y: 116, distance: 67.0
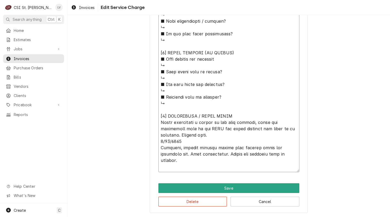
scroll to position [472, 0]
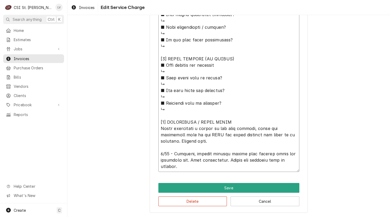
drag, startPoint x: 182, startPoint y: 166, endPoint x: 151, endPoint y: 126, distance: 50.7
click at [173, 202] on button "Delete" at bounding box center [193, 202] width 69 height 10
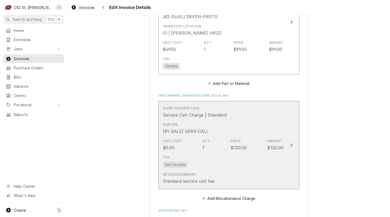
scroll to position [554, 0]
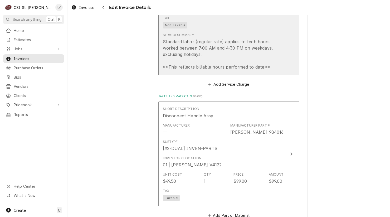
click at [209, 33] on div "Service Summary Standard labor (regular rate) applies to tech hours worked betw…" at bounding box center [223, 51] width 121 height 37
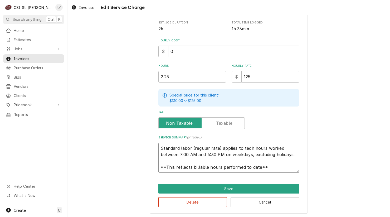
scroll to position [6, 0]
drag, startPoint x: 158, startPoint y: 147, endPoint x: 287, endPoint y: 167, distance: 130.6
click at [287, 167] on textarea "Standard labor (regular rate) applies to tech hours worked between 7:00 AM and …" at bounding box center [229, 158] width 141 height 30
paste textarea "9/2 - While completing a repair on the dish machine, found the disconnect knob …"
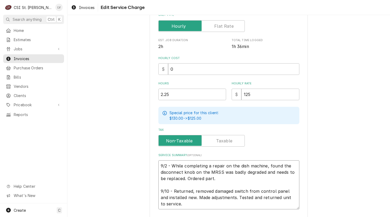
scroll to position [79, 0]
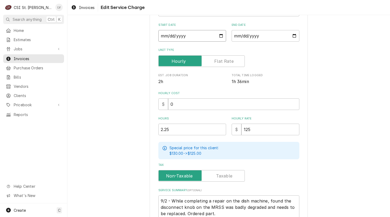
click at [169, 35] on input "2025-09-10" at bounding box center [193, 36] width 68 height 12
drag, startPoint x: 161, startPoint y: 129, endPoint x: 177, endPoint y: 129, distance: 15.6
click at [177, 129] on input "2.25" at bounding box center [193, 130] width 68 height 12
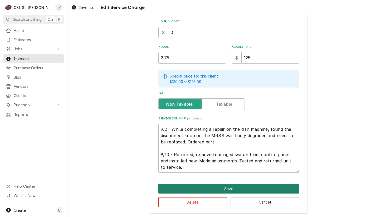
click at [198, 187] on button "Save" at bounding box center [229, 189] width 141 height 10
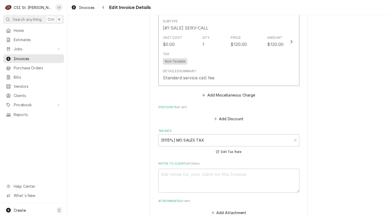
scroll to position [802, 0]
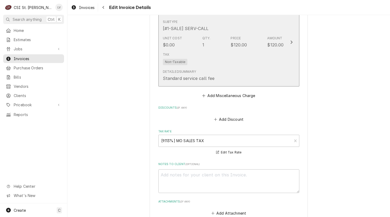
click at [218, 59] on div "Tax Non-Taxable" at bounding box center [223, 58] width 121 height 17
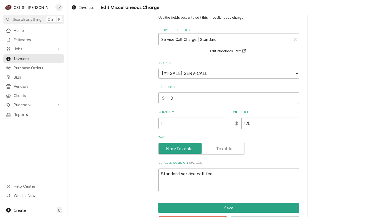
scroll to position [36, 0]
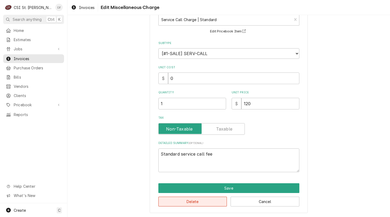
click at [195, 200] on button "Delete" at bounding box center [193, 202] width 69 height 10
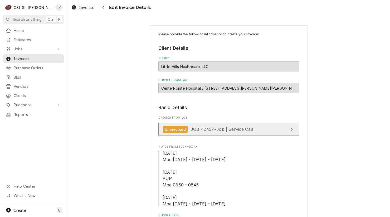
click at [209, 129] on span "JOB-42457 • Job | Service Call" at bounding box center [222, 129] width 63 height 5
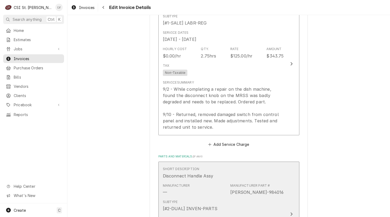
scroll to position [660, 0]
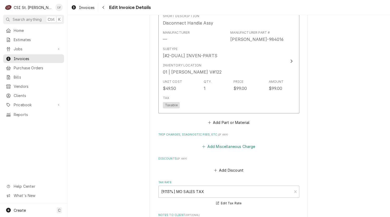
click at [221, 145] on button "Add Miscellaneous Charge" at bounding box center [229, 146] width 55 height 7
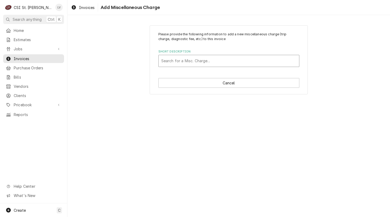
click at [191, 59] on div "Short Description" at bounding box center [228, 60] width 135 height 9
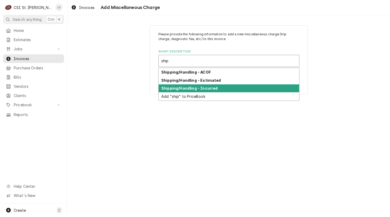
click at [192, 89] on strong "Shipping/Handling - Incurred" at bounding box center [189, 88] width 56 height 4
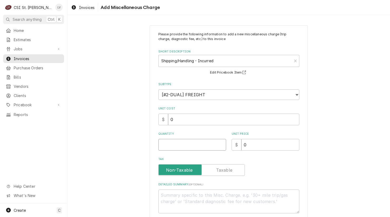
click at [165, 147] on input "Quantity" at bounding box center [193, 145] width 68 height 12
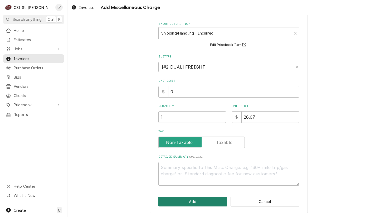
click at [184, 203] on button "Add" at bounding box center [193, 202] width 69 height 10
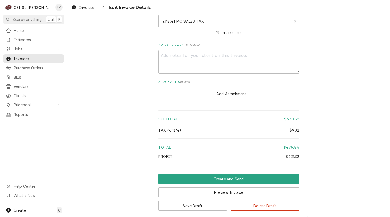
scroll to position [907, 0]
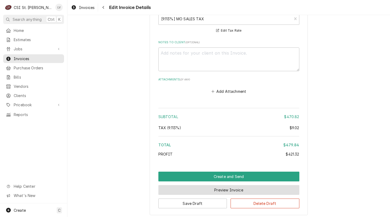
click at [222, 192] on button "Preview Invoice" at bounding box center [229, 190] width 141 height 10
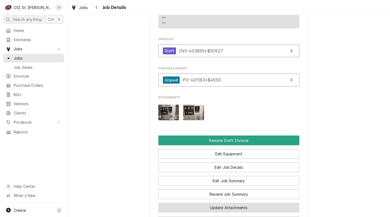
scroll to position [396, 0]
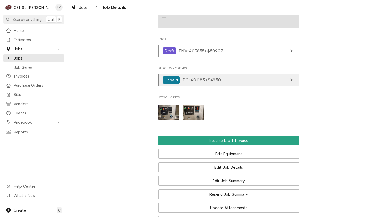
click at [222, 87] on link "Unpaid PO-401183 • $49.50" at bounding box center [229, 80] width 141 height 13
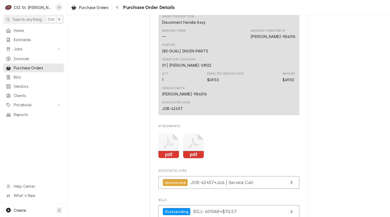
scroll to position [369, 0]
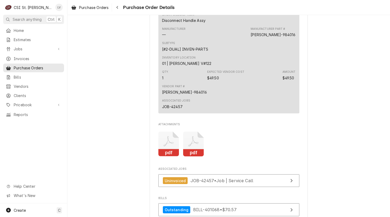
click at [192, 155] on icon "Attachments" at bounding box center [193, 144] width 21 height 25
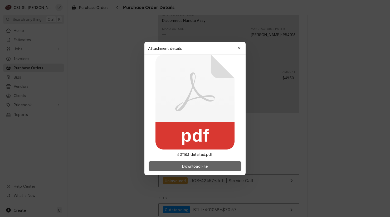
click at [183, 166] on span "Download File" at bounding box center [195, 167] width 28 height 6
click at [107, 116] on div at bounding box center [195, 108] width 390 height 217
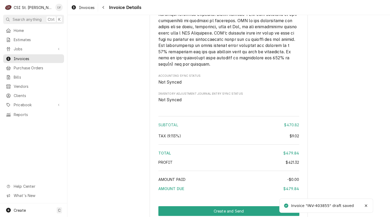
scroll to position [889, 0]
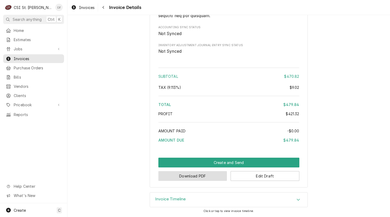
click at [192, 177] on button "Download PDF" at bounding box center [193, 176] width 69 height 10
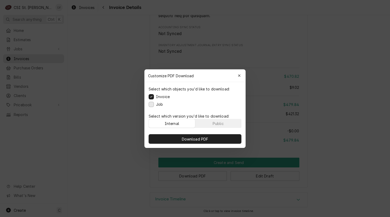
click at [149, 103] on div "Select which objects you'd like to download: Invoice Job" at bounding box center [195, 96] width 101 height 29
click at [151, 103] on button "Job" at bounding box center [151, 104] width 5 height 5
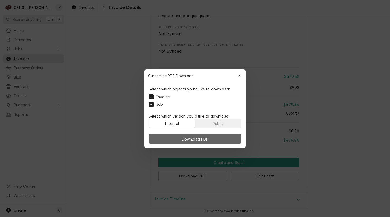
click at [188, 139] on span "Download PDF" at bounding box center [195, 139] width 29 height 6
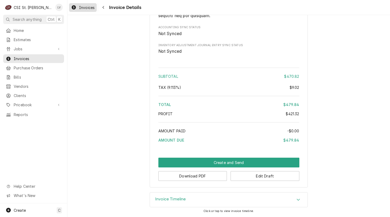
click at [83, 6] on span "Invoices" at bounding box center [87, 8] width 16 height 6
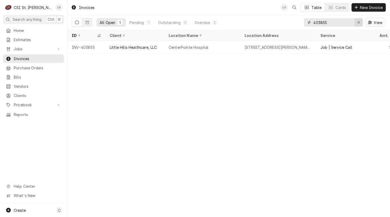
drag, startPoint x: 359, startPoint y: 22, endPoint x: 340, endPoint y: 28, distance: 19.6
click at [359, 22] on icon "Erase input" at bounding box center [359, 23] width 3 height 4
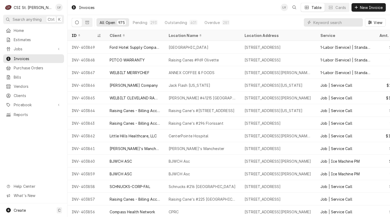
click at [33, 131] on div "Home Estimates Jobs Jobs Job Series Invoices Purchase Orders Bills Vendors Clie…" at bounding box center [33, 114] width 67 height 177
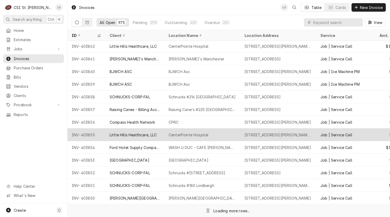
scroll to position [93, 0]
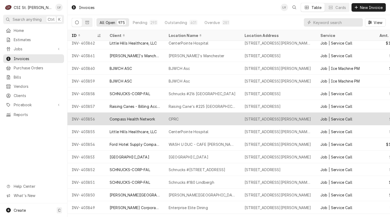
click at [122, 115] on div "Compass Health Network" at bounding box center [135, 119] width 59 height 13
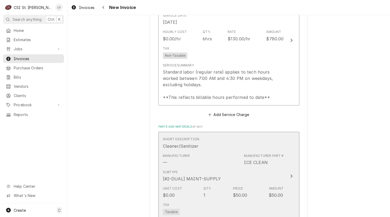
scroll to position [1082, 0]
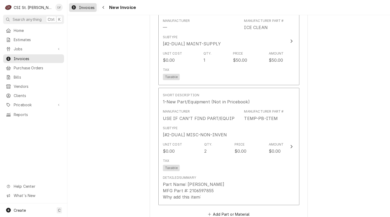
click at [78, 8] on div "Invoices" at bounding box center [83, 7] width 26 height 7
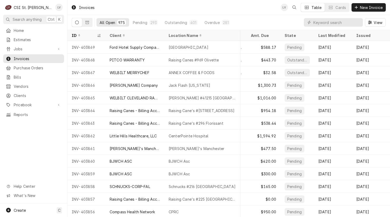
scroll to position [0, 133]
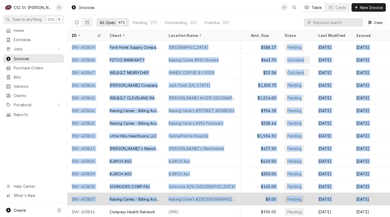
drag, startPoint x: 69, startPoint y: 47, endPoint x: 371, endPoint y: 201, distance: 339.5
click at [262, 199] on tbody "INV-403869 Ford Hotel Supply Company Venice Elementary School 700 Broadway, Ven…" at bounding box center [100, 129] width 323 height 176
copy tbody "INV-403869 Ford Hotel Supply Company Venice Elementary School 700 Broadway, Ven…"
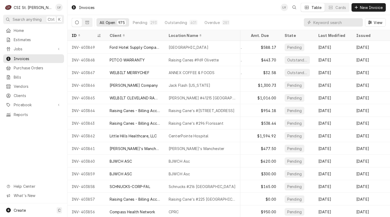
click at [30, 160] on div "Home Estimates Jobs Jobs Job Series Invoices Purchase Orders Bills Vendors Clie…" at bounding box center [33, 114] width 67 height 177
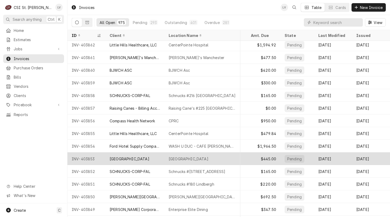
scroll to position [93, 133]
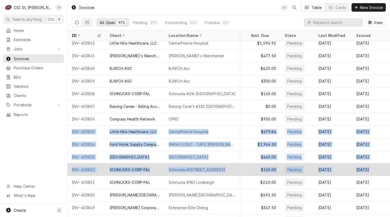
drag, startPoint x: 69, startPoint y: 130, endPoint x: 376, endPoint y: 171, distance: 310.4
click at [262, 124] on tbody "INV-403863 Raising Canes - Billing Account Raising Cane's #296 Florissant 2800 …" at bounding box center [100, 36] width 323 height 176
copy tbody "INV-403855 Little Hills Healthcare, LLC CenterPointe Hospital 4801 Weldon Sprin…"
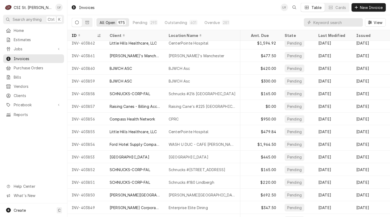
click at [46, 143] on div "Home Estimates Jobs Jobs Job Series Invoices Purchase Orders Bills Vendors Clie…" at bounding box center [33, 114] width 67 height 177
click at [20, 40] on span "Estimates" at bounding box center [38, 40] width 48 height 6
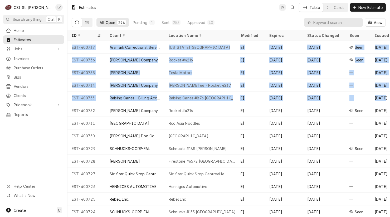
scroll to position [0, 289]
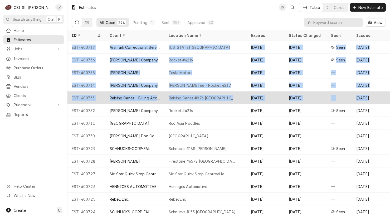
drag, startPoint x: 69, startPoint y: 47, endPoint x: 386, endPoint y: 98, distance: 321.2
copy tbody "EST-400737 Aramark Correctional Services [US_STATE][GEOGRAPHIC_DATA] [STREET_AD…"
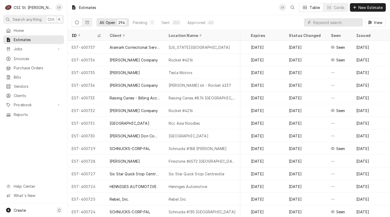
click at [36, 140] on div "Home Estimates Jobs Jobs Job Series Invoices Purchase Orders Bills Vendors Clie…" at bounding box center [33, 114] width 67 height 177
click at [39, 140] on div "Home Estimates Jobs Jobs Job Series Invoices Purchase Orders Bills Vendors Clie…" at bounding box center [33, 114] width 67 height 177
